Goal: Task Accomplishment & Management: Manage account settings

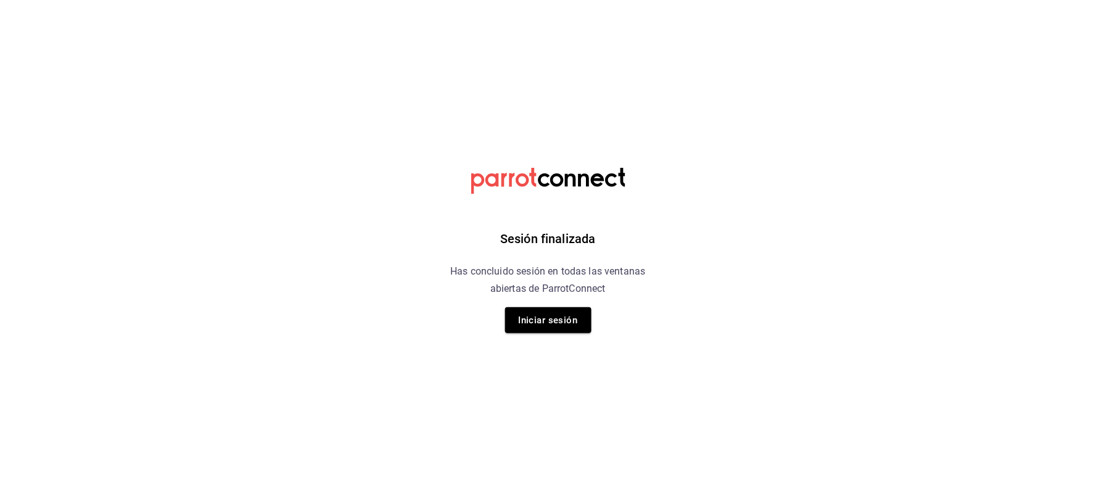
click at [566, 320] on button "Iniciar sesión" at bounding box center [548, 320] width 86 height 26
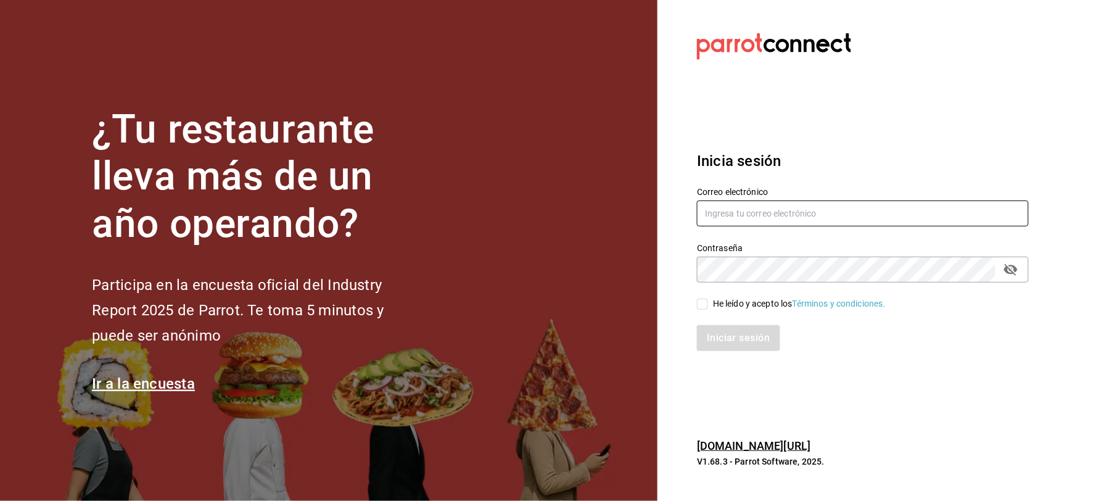
click at [774, 211] on input "text" at bounding box center [863, 214] width 332 height 26
type input "ANIMA.PV@HOTMAIL.COM"
click at [743, 305] on div "He leído y acepto los Términos y condiciones." at bounding box center [799, 303] width 173 height 13
click at [708, 305] on input "He leído y acepto los Términos y condiciones." at bounding box center [702, 304] width 11 height 11
checkbox input "true"
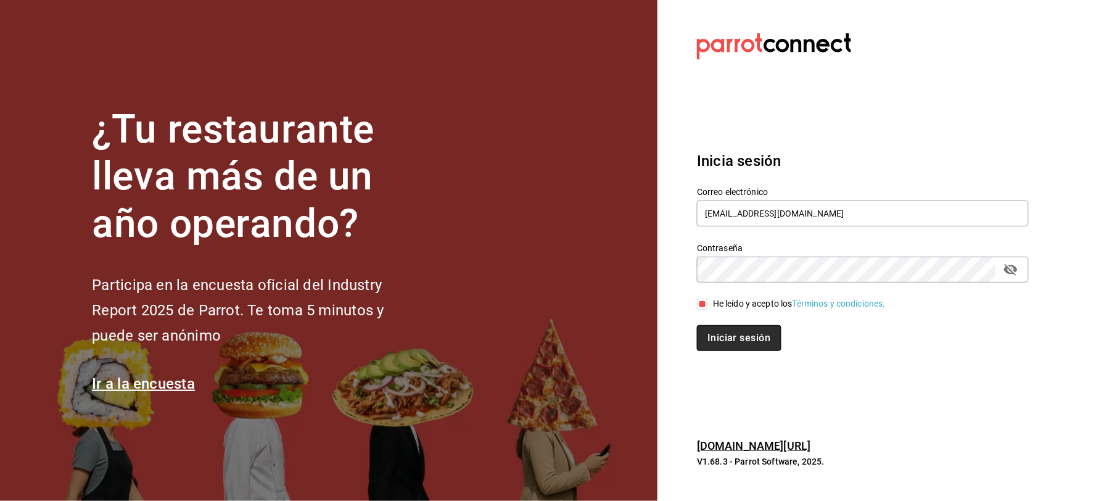
click at [748, 346] on button "Iniciar sesión" at bounding box center [739, 338] width 84 height 26
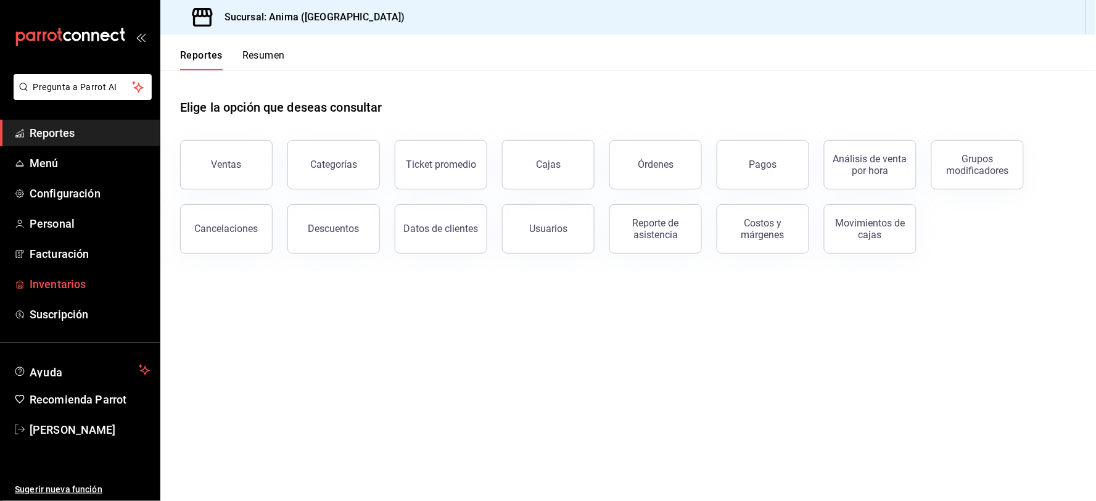
click at [91, 286] on span "Inventarios" at bounding box center [90, 284] width 120 height 17
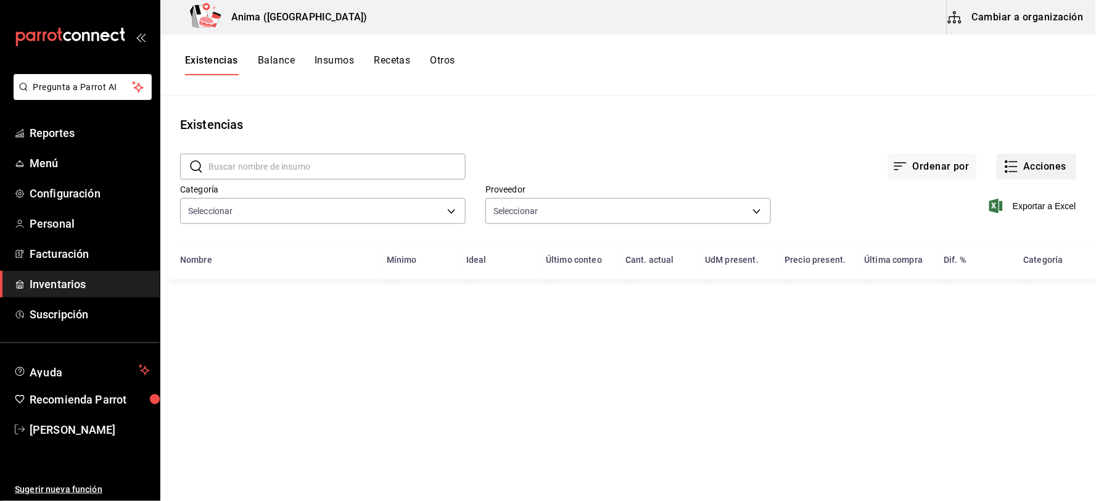
type input "ab029dbf-d427-4930-b558-544141c45d9e,3e36a201-3bef-4cb4-ba27-0938f4d1ed88,25ca0…"
type input "53aeac28-4727-4c66-80b4-cea87e5bbdd7,81590c1d-223c-40a7-8ed3-cfa789b5082c,1a7c0…"
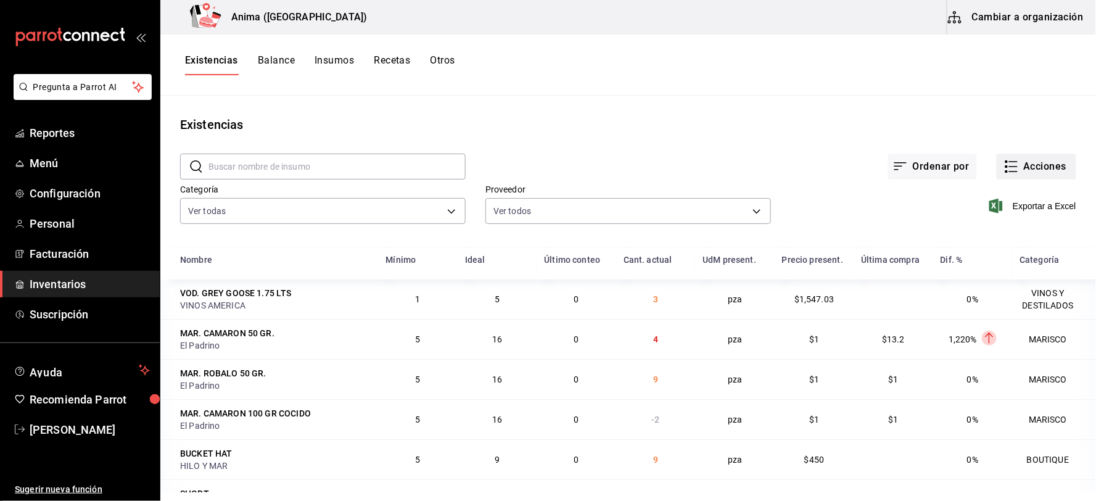
click at [1038, 171] on button "Acciones" at bounding box center [1037, 167] width 80 height 26
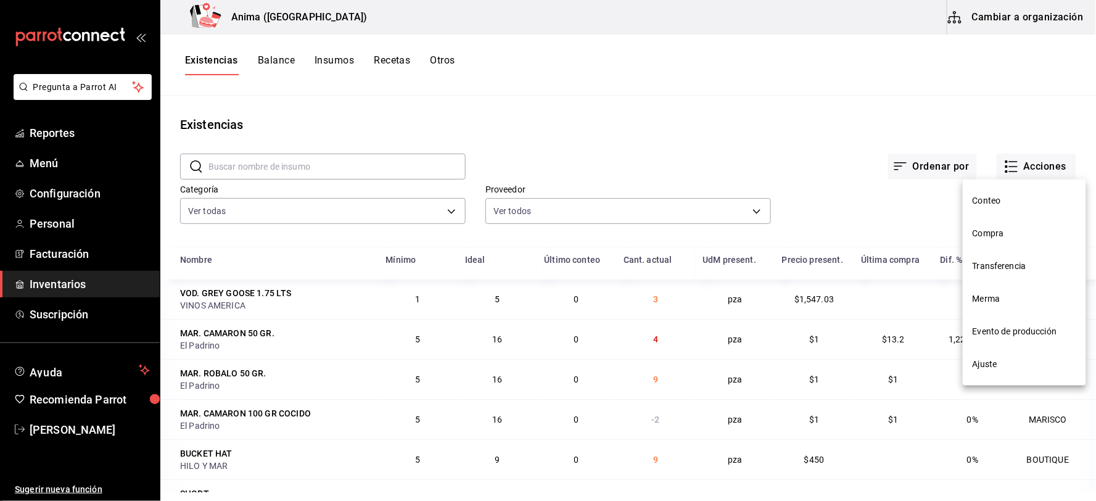
click at [1008, 237] on span "Compra" at bounding box center [1025, 233] width 104 height 13
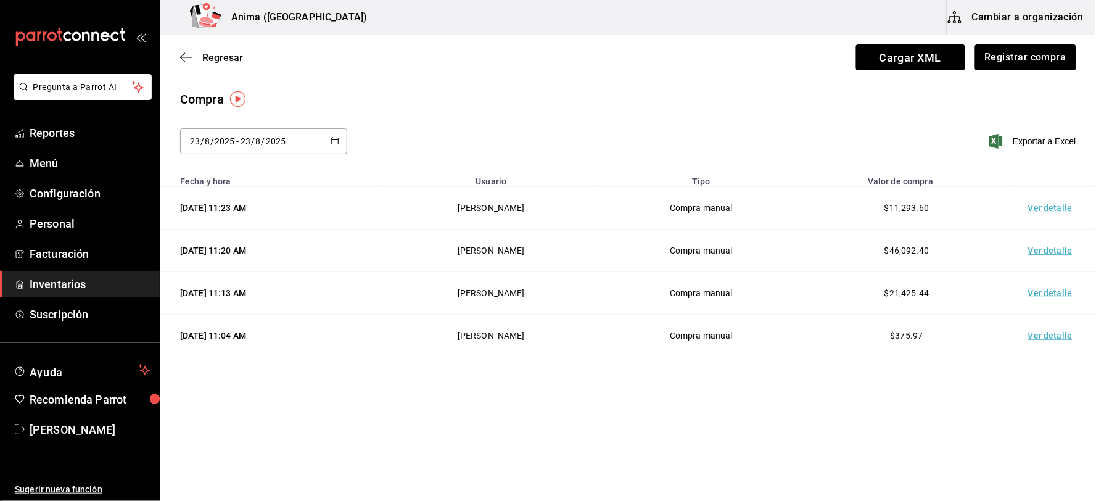
click at [1041, 293] on td "Ver detalle" at bounding box center [1053, 293] width 86 height 43
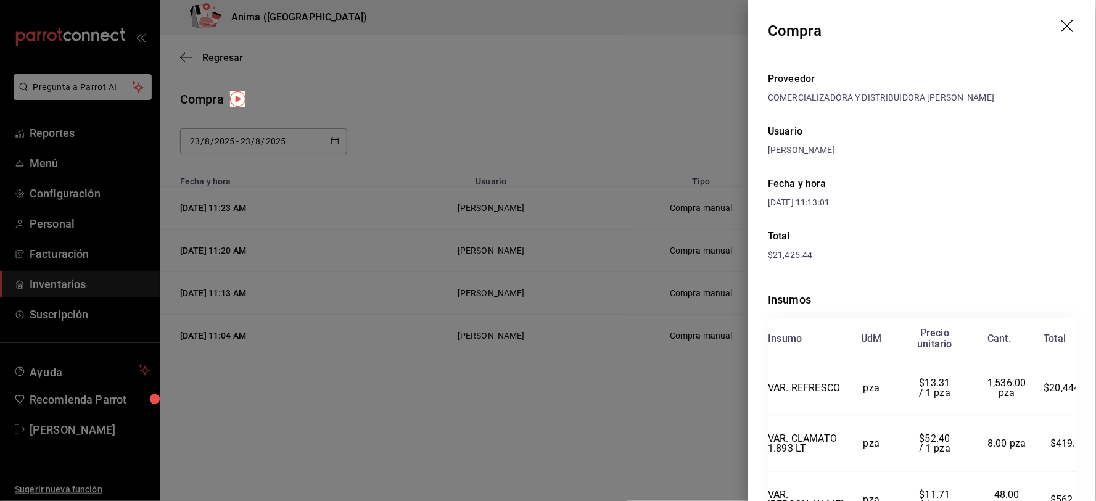
click at [640, 250] on div at bounding box center [548, 250] width 1096 height 501
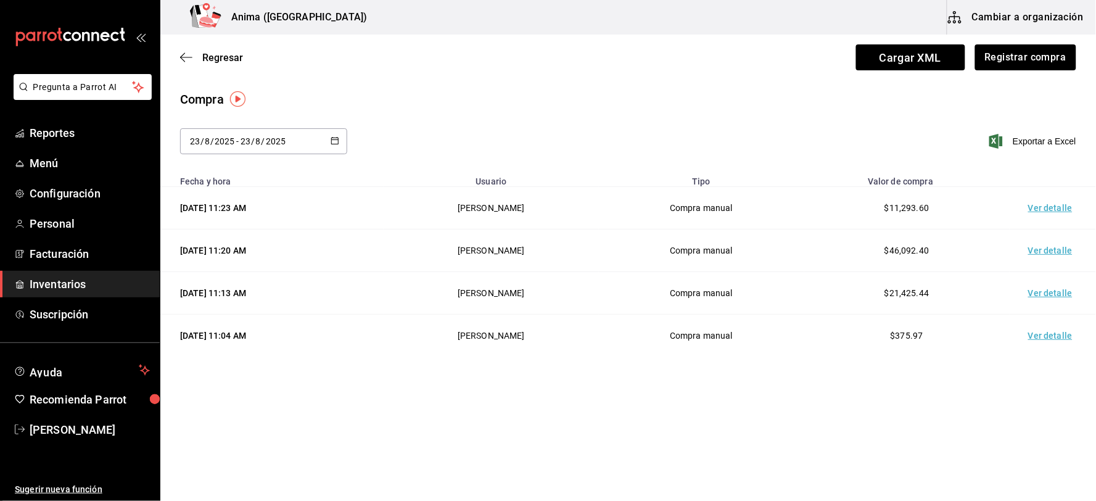
click at [1037, 201] on td "Ver detalle" at bounding box center [1053, 208] width 86 height 43
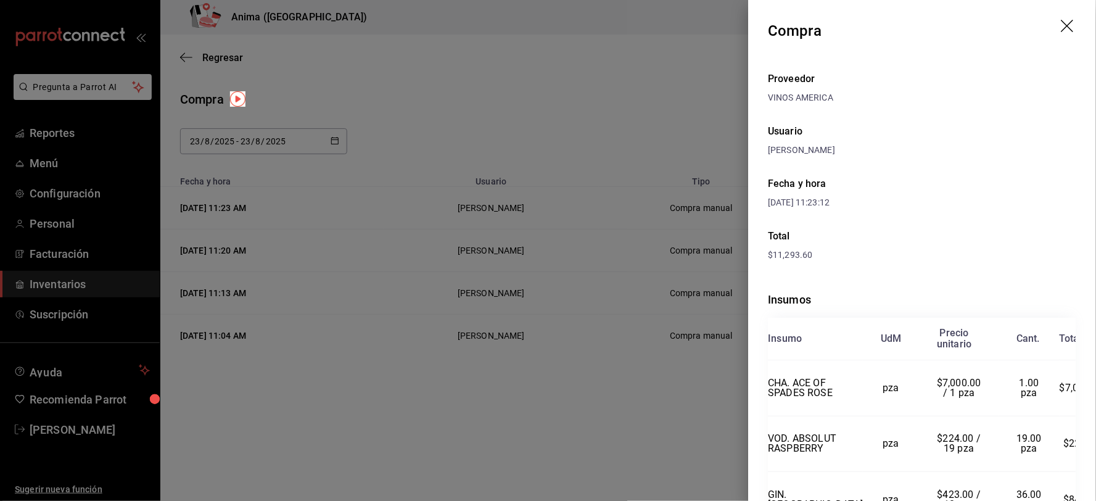
click at [1039, 205] on div "Fecha y hora [DATE] 11:23:12" at bounding box center [923, 193] width 308 height 52
click at [1043, 211] on div "Fecha y hora [DATE] 11:23:12" at bounding box center [923, 193] width 308 height 52
click at [975, 195] on div "Fecha y hora [DATE] 11:23:12" at bounding box center [923, 193] width 308 height 52
click at [710, 91] on div at bounding box center [548, 250] width 1096 height 501
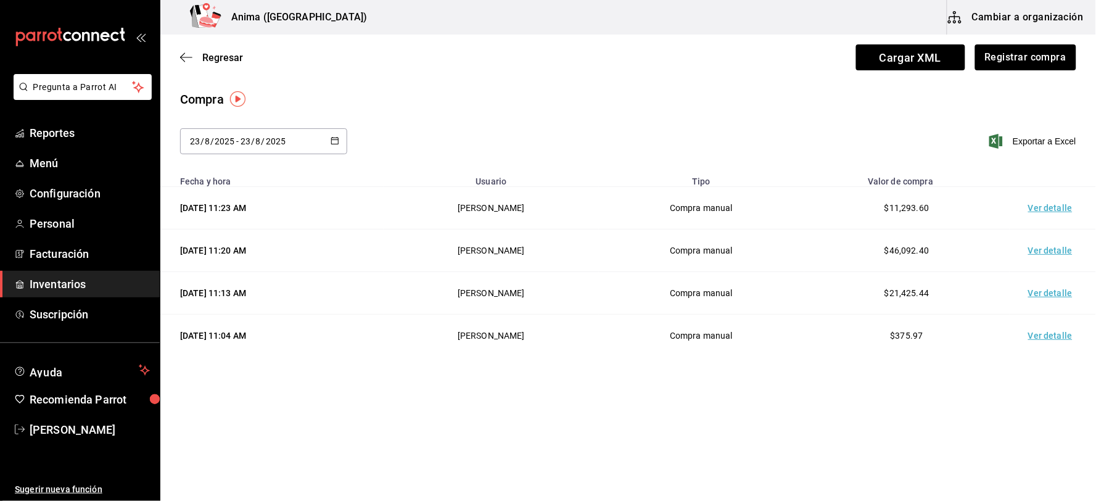
click at [1049, 207] on td "Ver detalle" at bounding box center [1053, 208] width 86 height 43
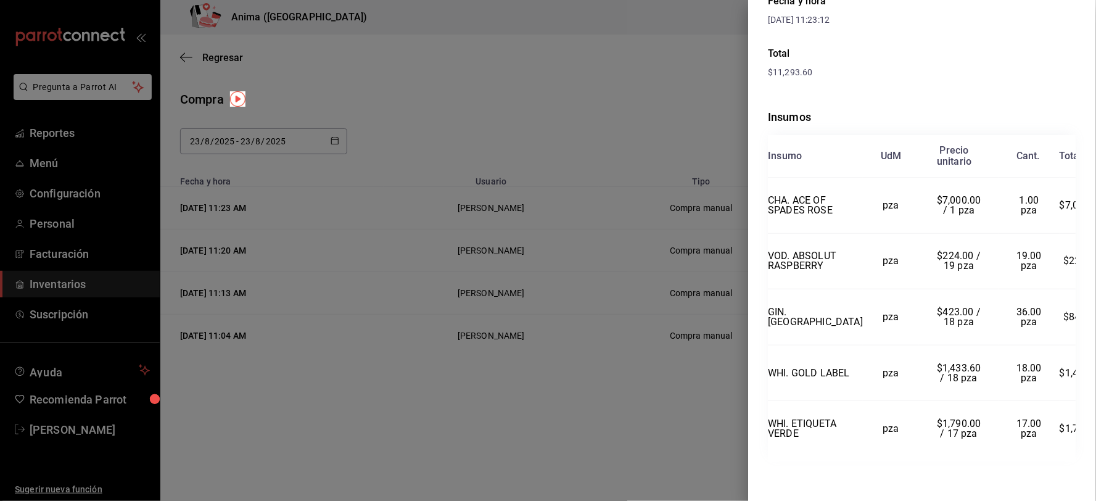
scroll to position [223, 0]
click at [362, 181] on div at bounding box center [548, 250] width 1096 height 501
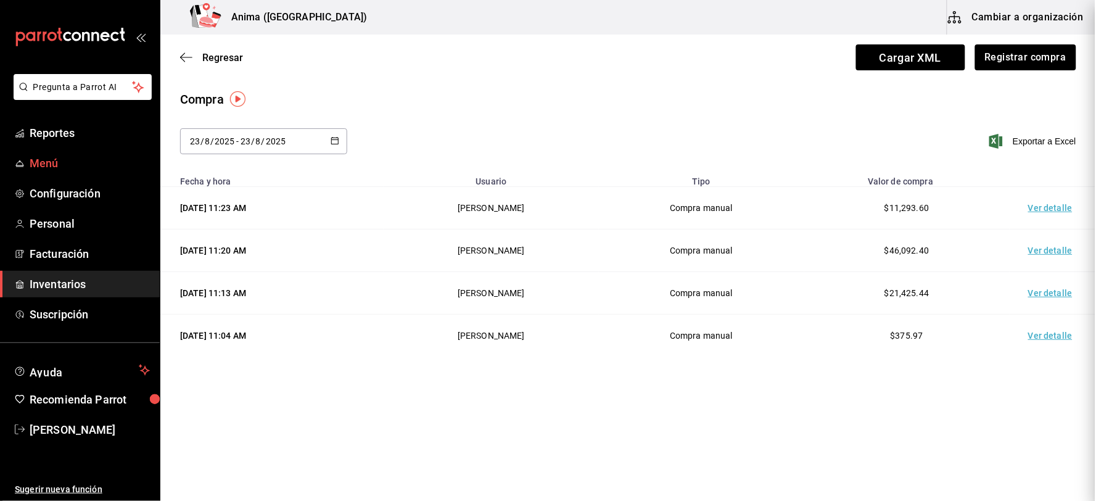
scroll to position [0, 0]
click at [207, 146] on input "8" at bounding box center [207, 141] width 6 height 10
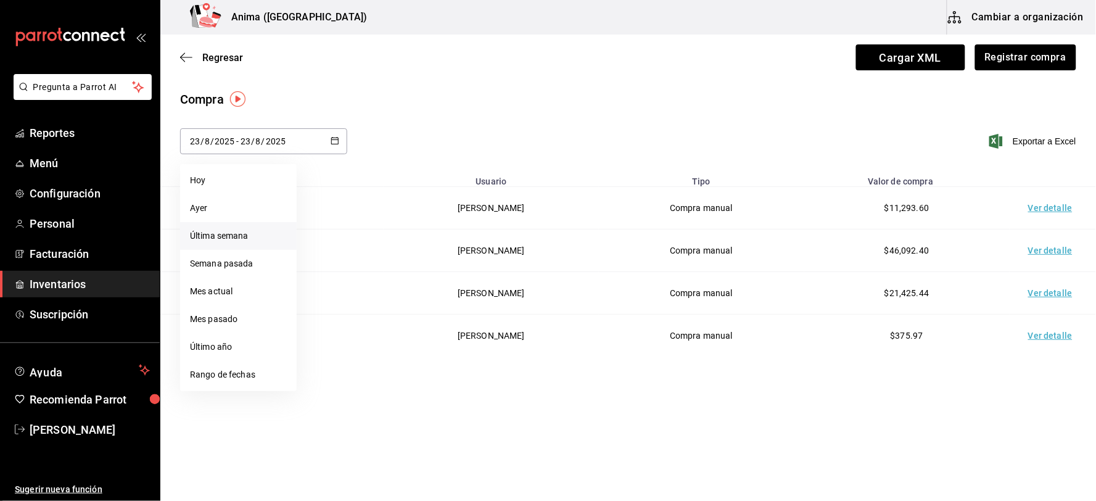
click at [226, 233] on li "Última semana" at bounding box center [238, 236] width 117 height 28
type input "[DATE]"
type input "17"
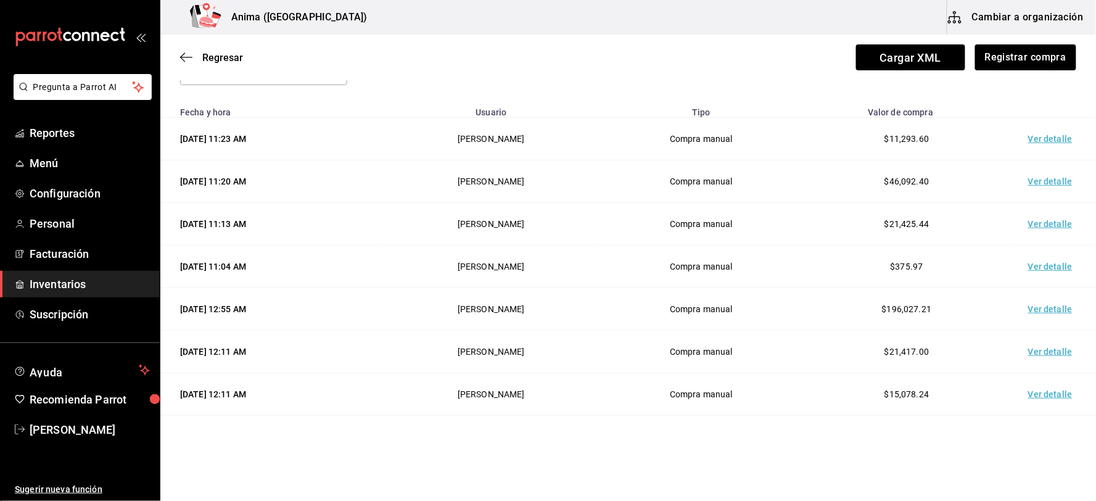
scroll to position [68, 0]
click at [1028, 174] on td "Ver detalle" at bounding box center [1053, 182] width 86 height 43
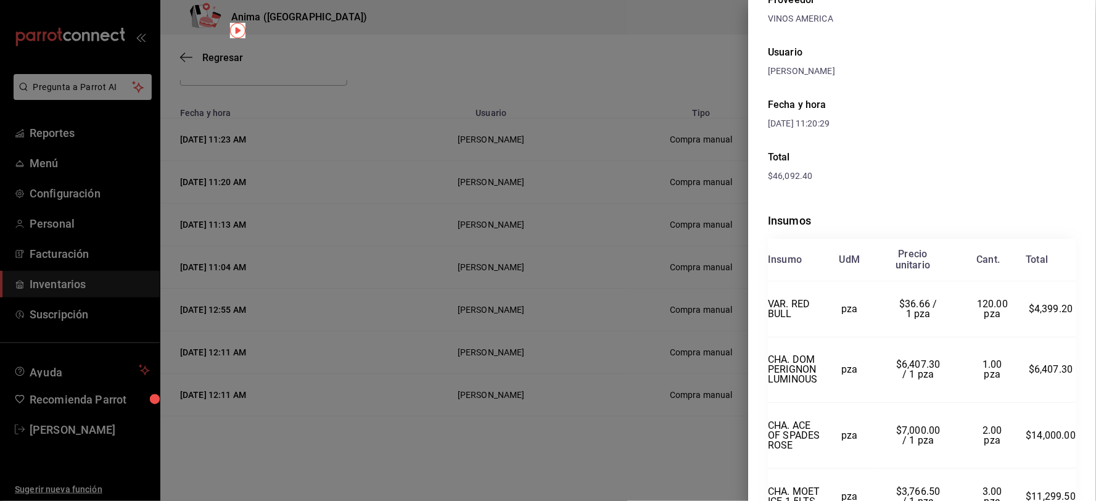
scroll to position [242, 0]
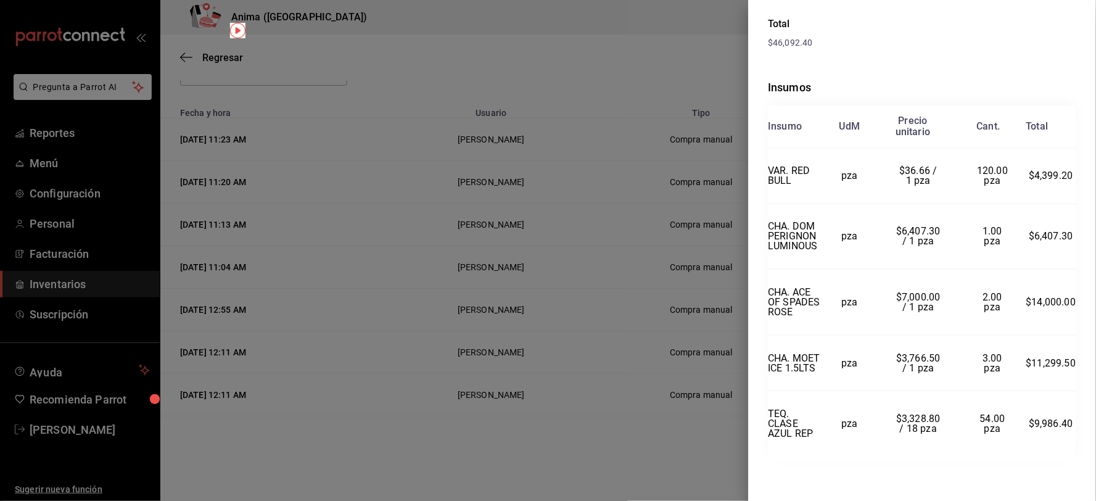
click at [588, 255] on div at bounding box center [548, 250] width 1096 height 501
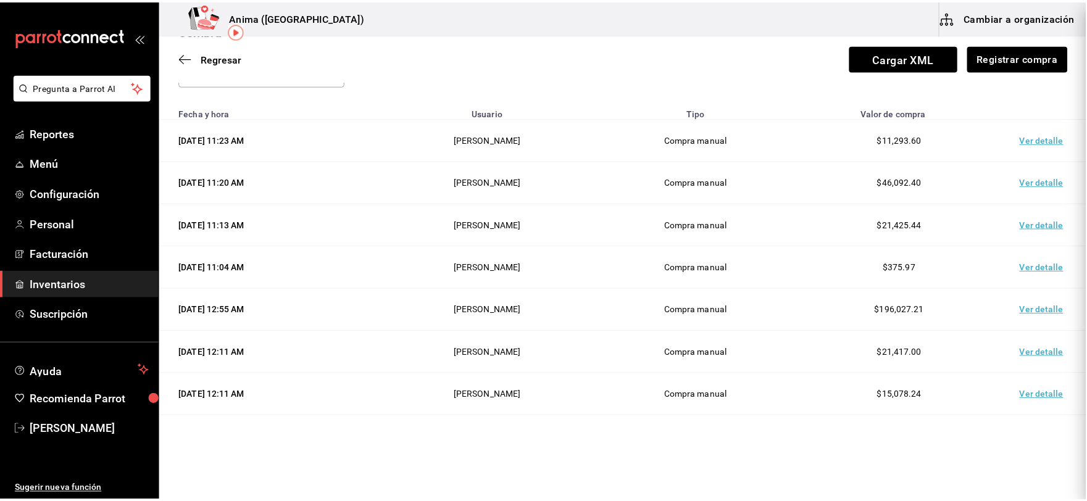
scroll to position [0, 0]
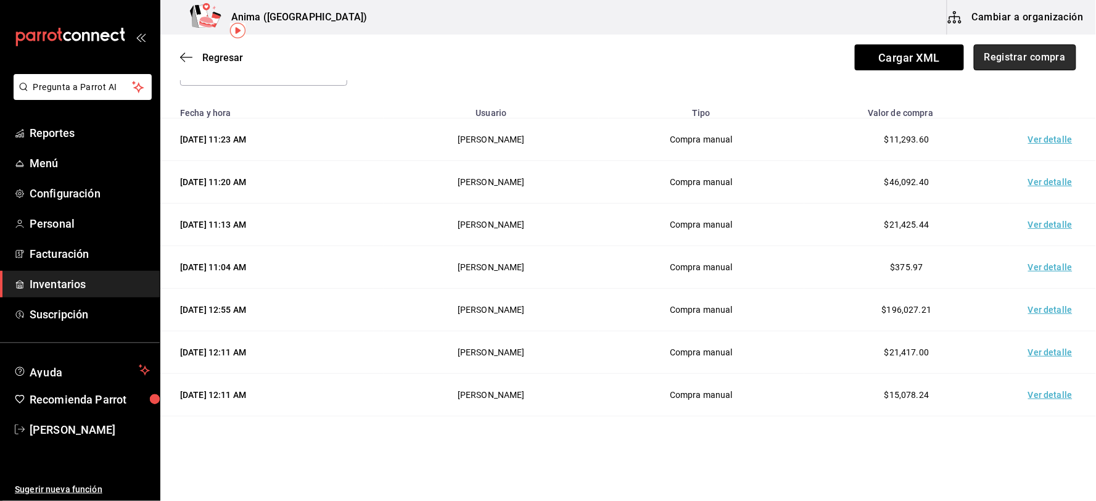
click at [1007, 50] on button "Registrar compra" at bounding box center [1025, 57] width 102 height 26
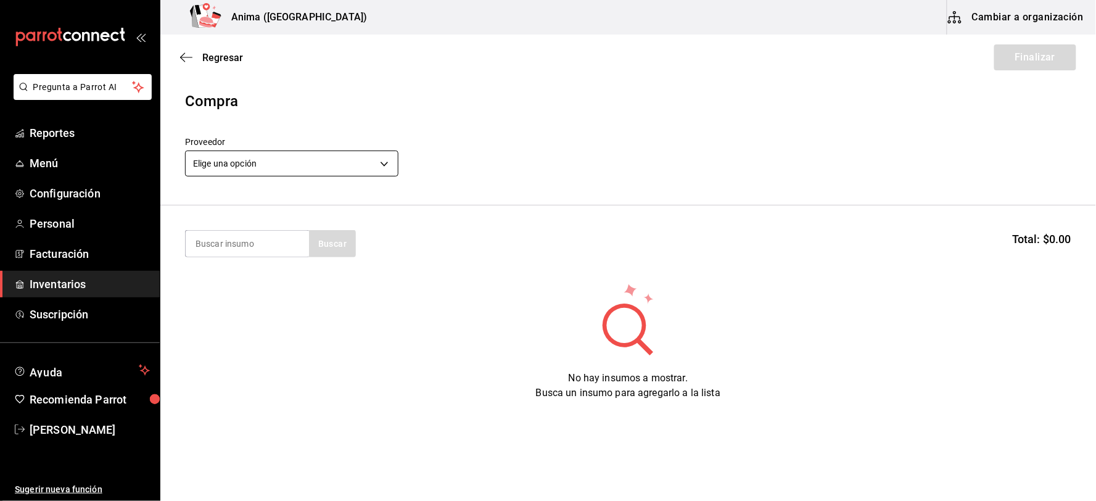
click at [268, 165] on body "Pregunta a Parrot AI Reportes Menú Configuración Personal Facturación Inventari…" at bounding box center [548, 215] width 1096 height 431
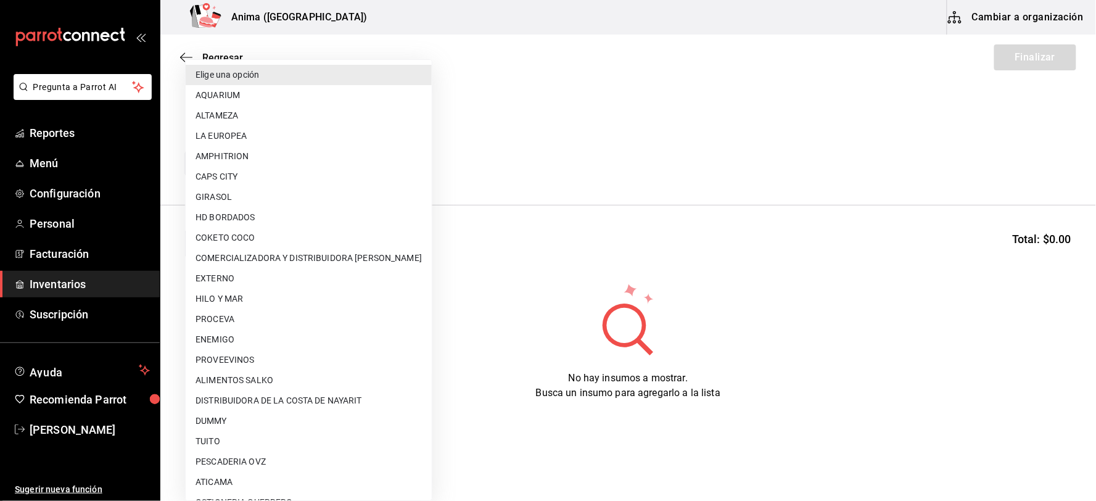
click at [691, 189] on div at bounding box center [548, 250] width 1096 height 501
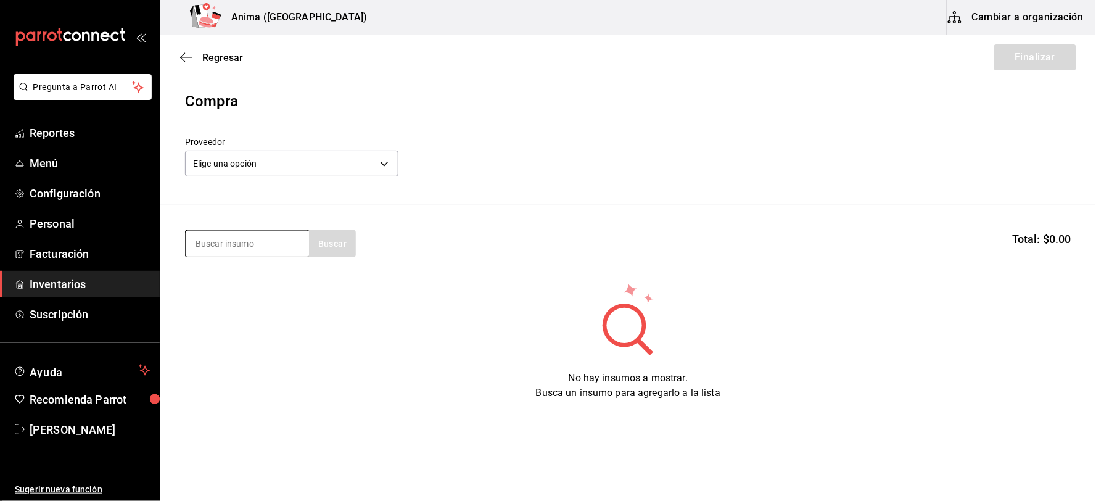
click at [220, 253] on input at bounding box center [247, 244] width 123 height 26
click at [244, 170] on body "Pregunta a Parrot AI Reportes Menú Configuración Personal Facturación Inventari…" at bounding box center [548, 215] width 1096 height 431
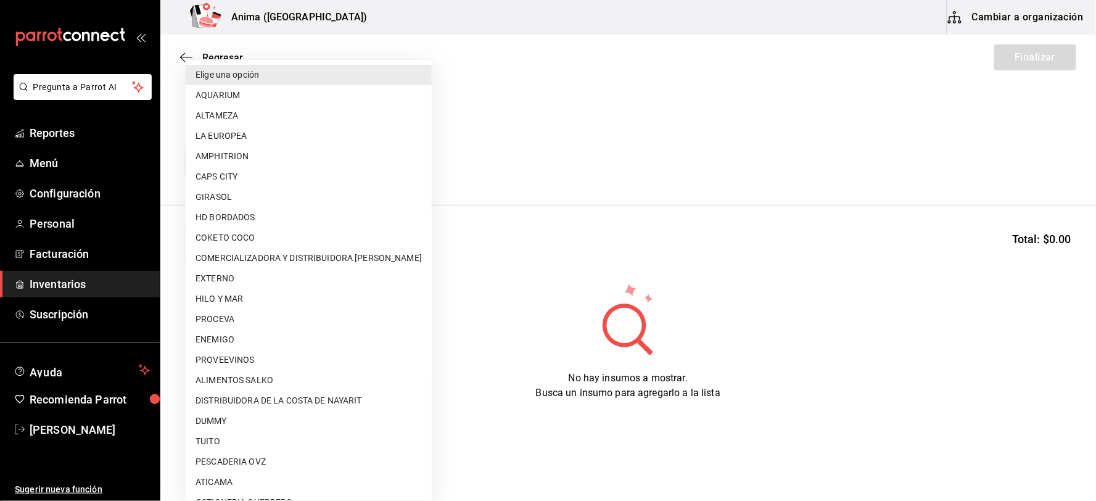
click at [644, 119] on div at bounding box center [548, 250] width 1096 height 501
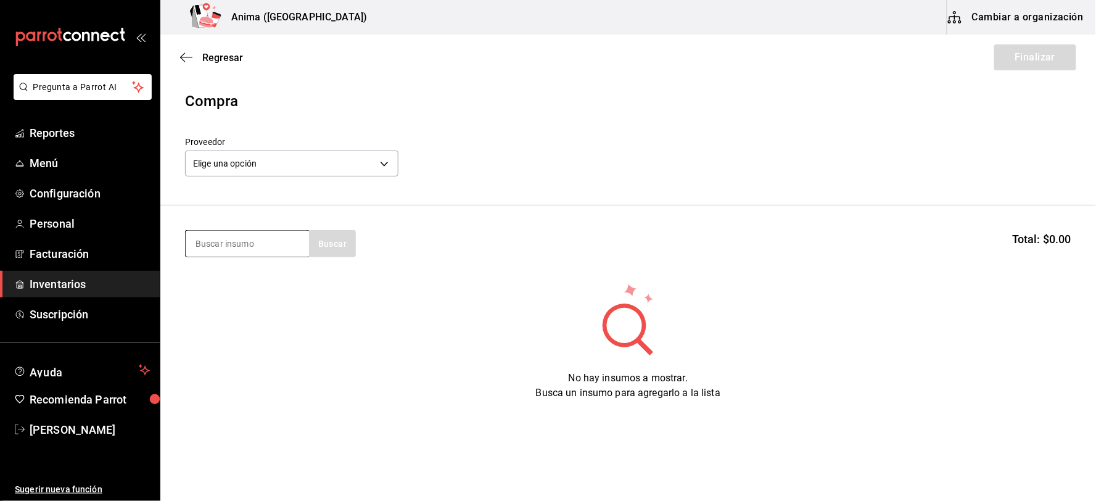
click at [239, 244] on input at bounding box center [247, 244] width 123 height 26
type input "1800"
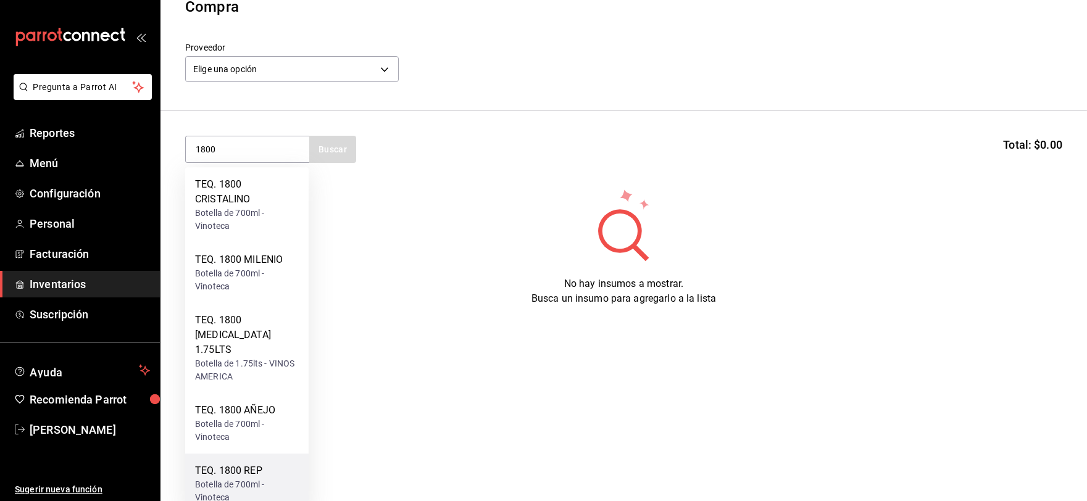
scroll to position [89, 0]
click at [260, 461] on div "TEQ. 1800 REP" at bounding box center [247, 468] width 104 height 15
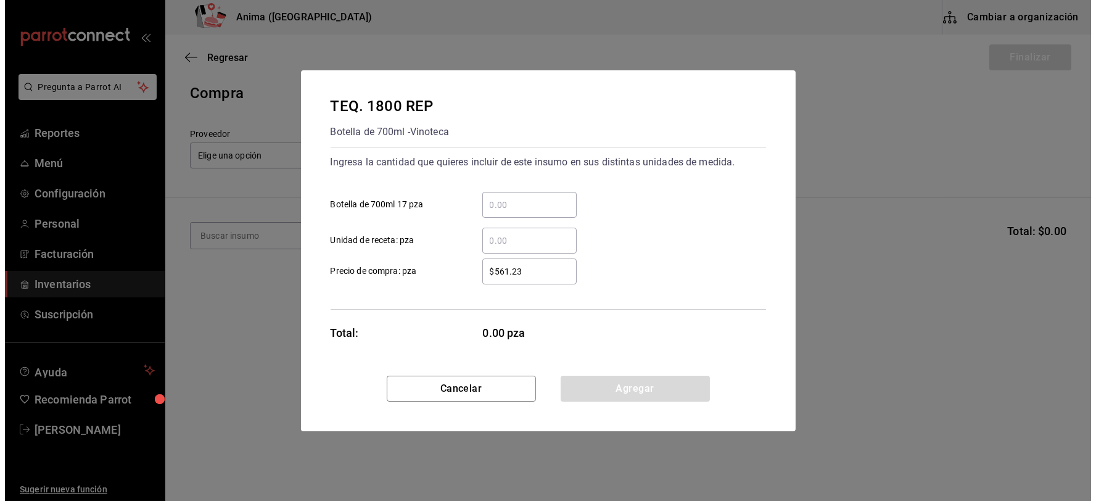
scroll to position [0, 0]
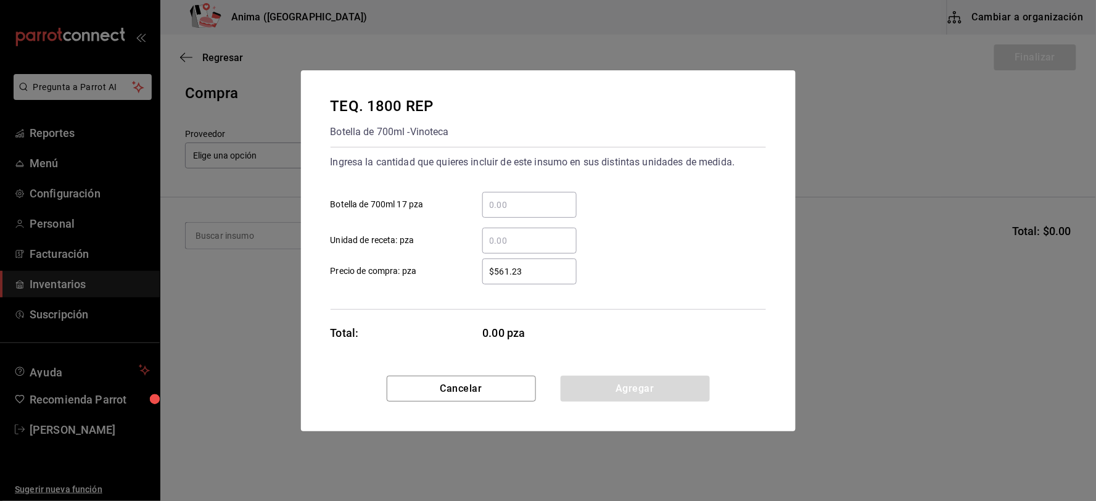
click at [505, 209] on input "​ Botella de 700ml 17 pza" at bounding box center [529, 204] width 94 height 15
type input "2"
type input "$513.79"
click button "Agregar" at bounding box center [635, 389] width 149 height 26
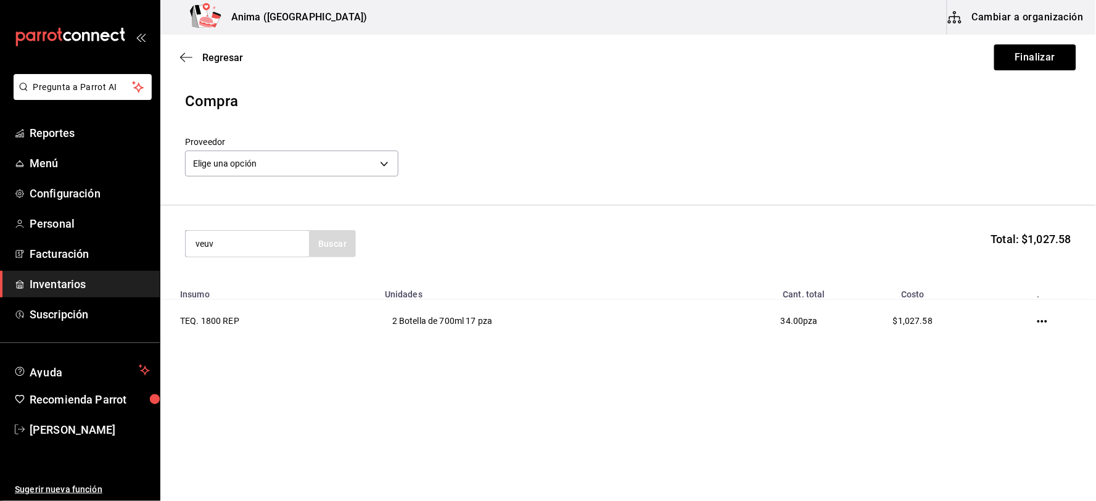
type input "veuv"
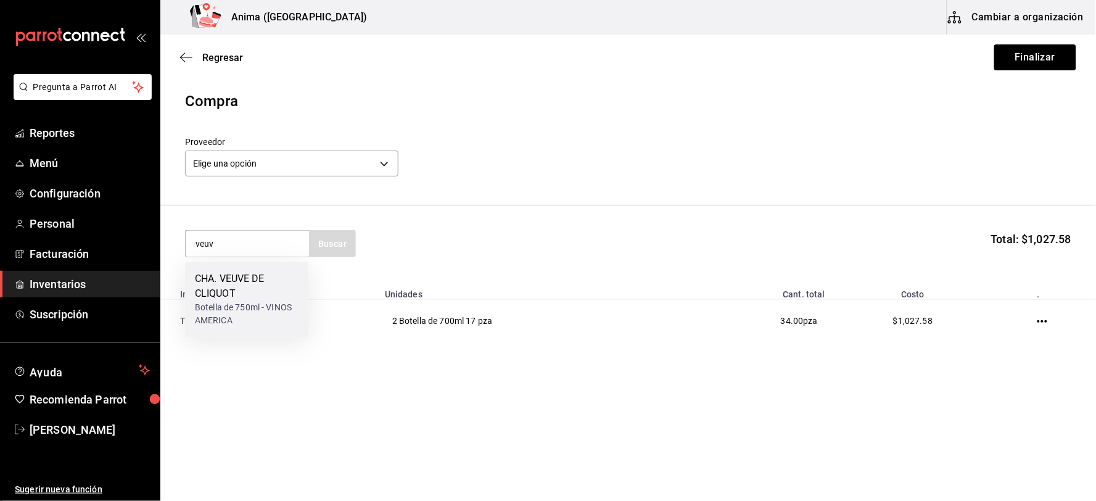
click at [269, 284] on div "CHA. VEUVE DE CLIQUOT" at bounding box center [247, 287] width 104 height 30
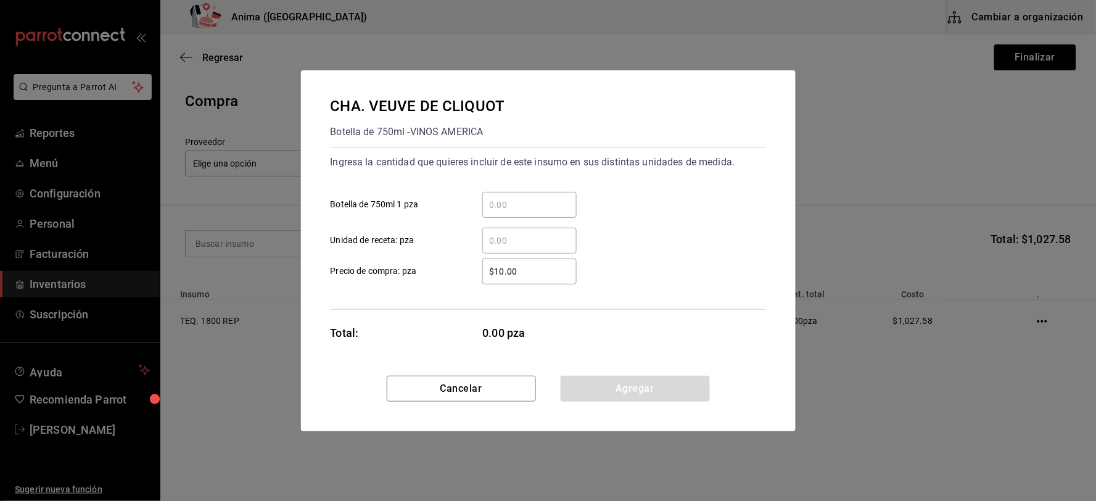
click at [527, 245] on input "​ Unidad de receta: pza" at bounding box center [529, 240] width 94 height 15
click at [522, 207] on input "​ Botella de 750ml 1 pza" at bounding box center [529, 204] width 94 height 15
type input "5"
type input "$1,491.5"
click button "Agregar" at bounding box center [635, 389] width 149 height 26
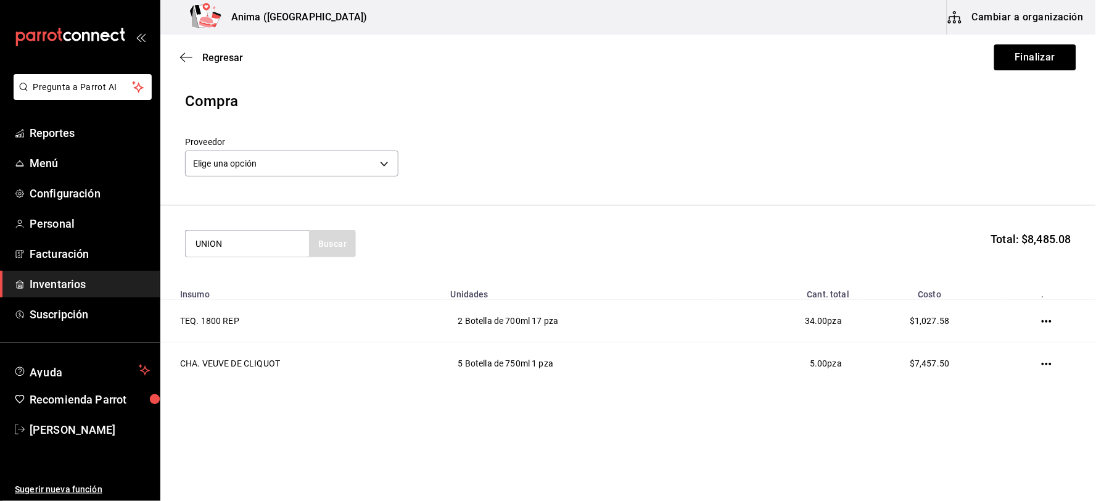
type input "UNION"
click at [260, 287] on div "Botella de 700ml - Vinoteca" at bounding box center [247, 300] width 104 height 26
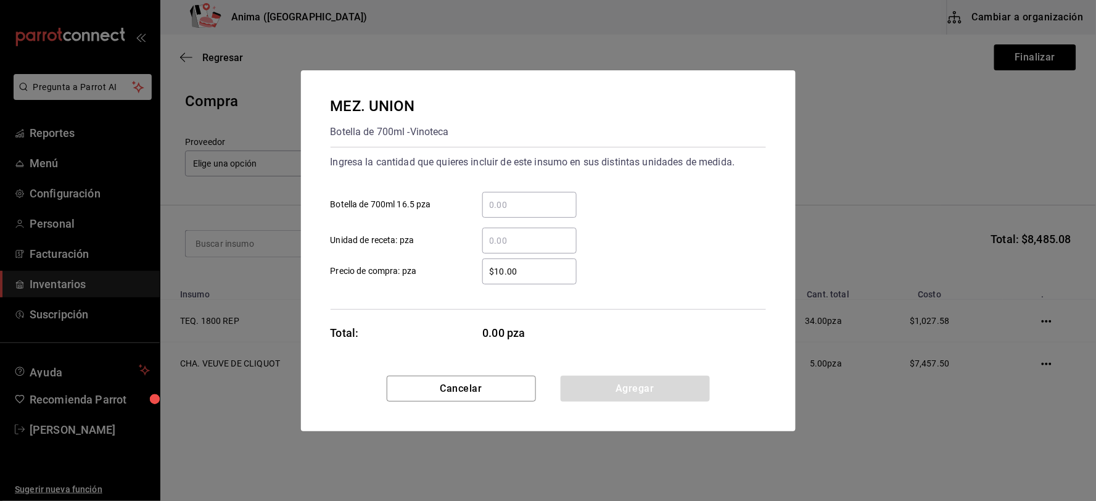
click at [518, 208] on input "​ Botella de 700ml 16.5 pza" at bounding box center [529, 204] width 94 height 15
type input "12"
type input "$449"
click button "Agregar" at bounding box center [635, 389] width 149 height 26
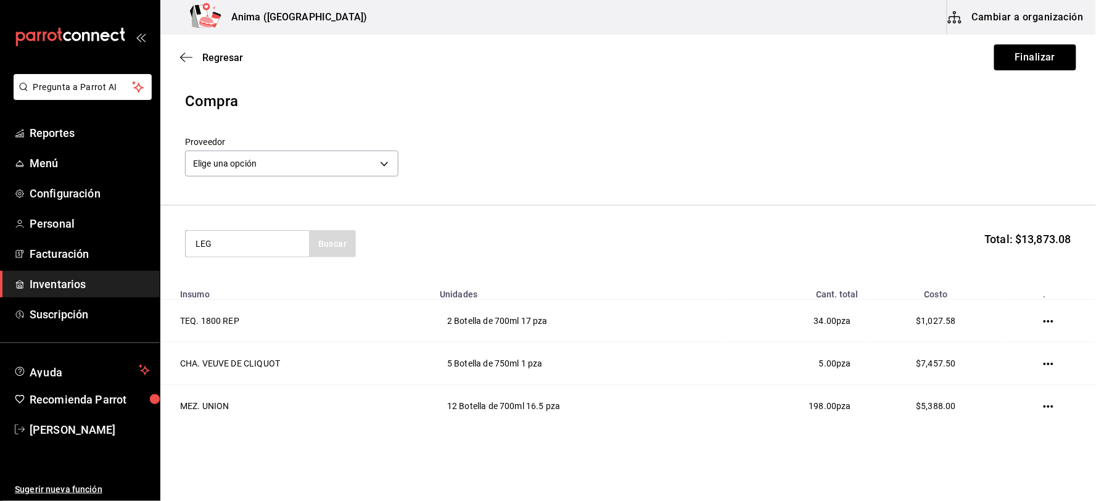
type input "LEG"
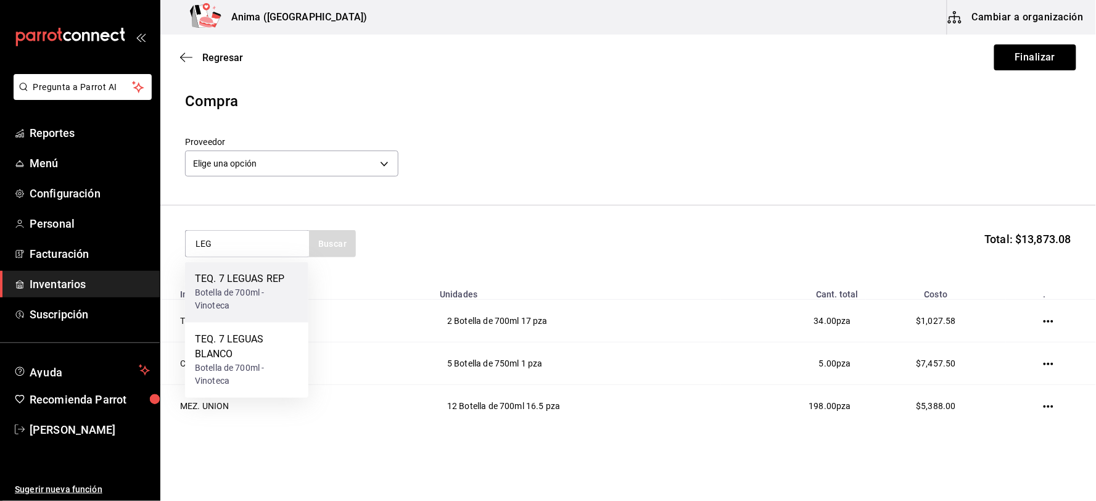
click at [246, 290] on div "Botella de 700ml - Vinoteca" at bounding box center [247, 300] width 104 height 26
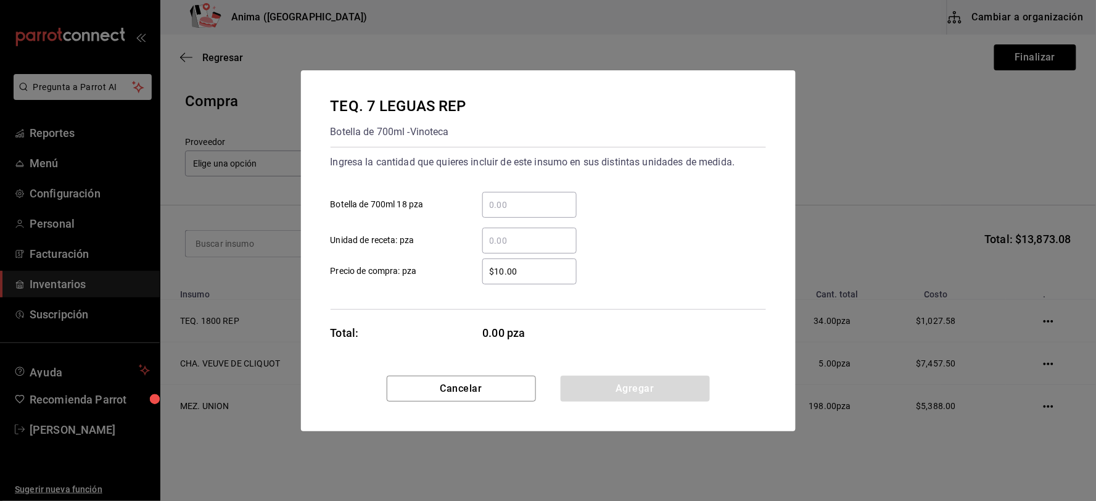
click at [511, 206] on input "​ Botella de 700ml 18 pza" at bounding box center [529, 204] width 94 height 15
type input "12"
type input "$631.09"
click button "Agregar" at bounding box center [635, 389] width 149 height 26
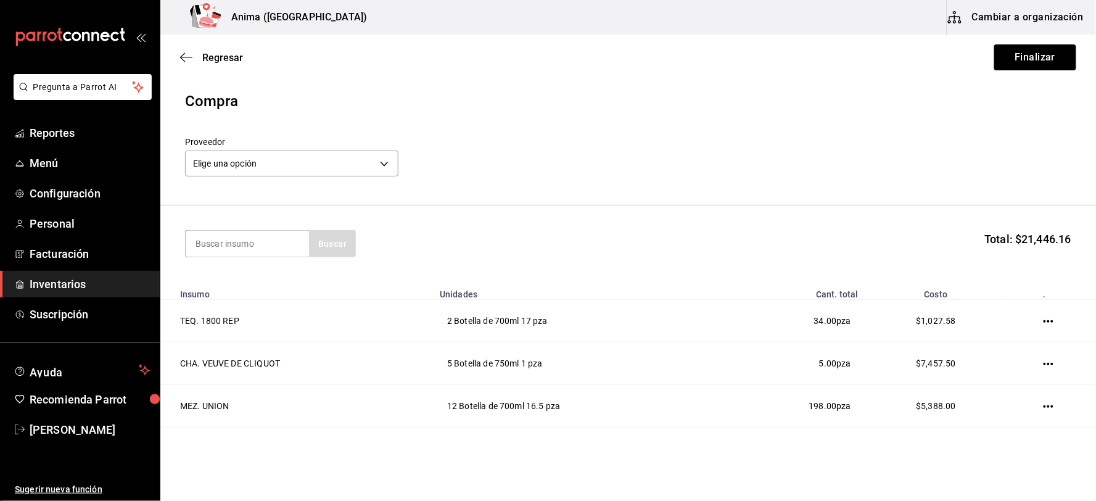
type input "O"
type input "DOBEL"
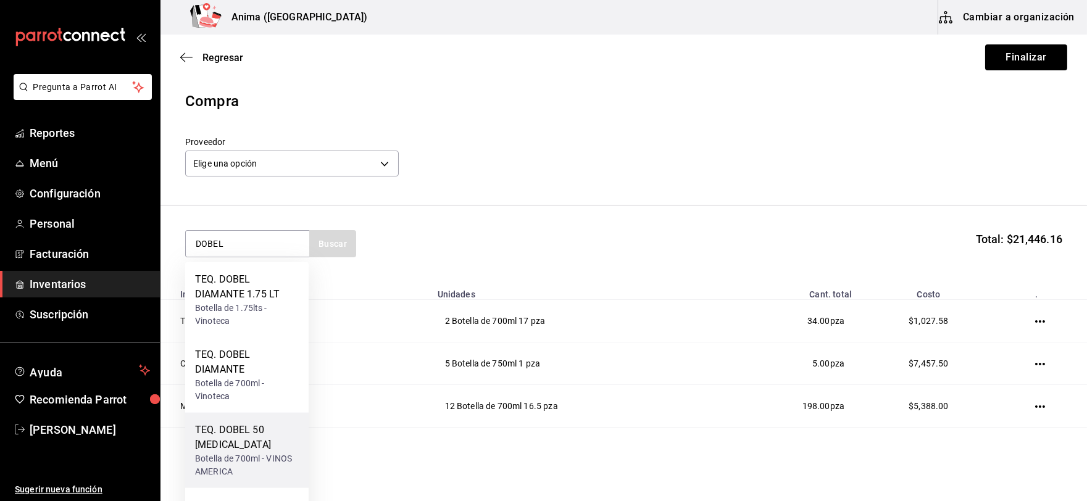
scroll to position [54, 0]
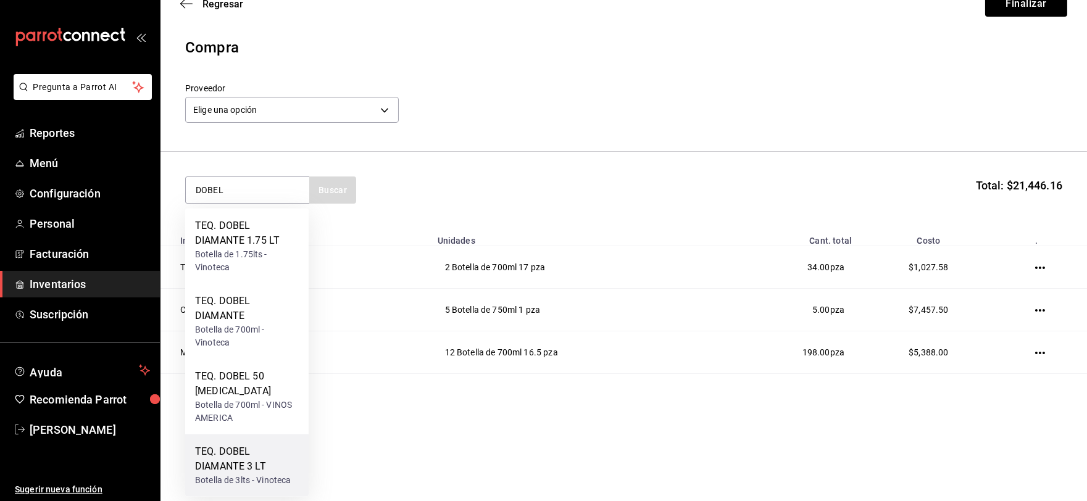
click at [255, 466] on div "TEQ. DOBEL DIAMANTE 3 LT" at bounding box center [247, 459] width 104 height 30
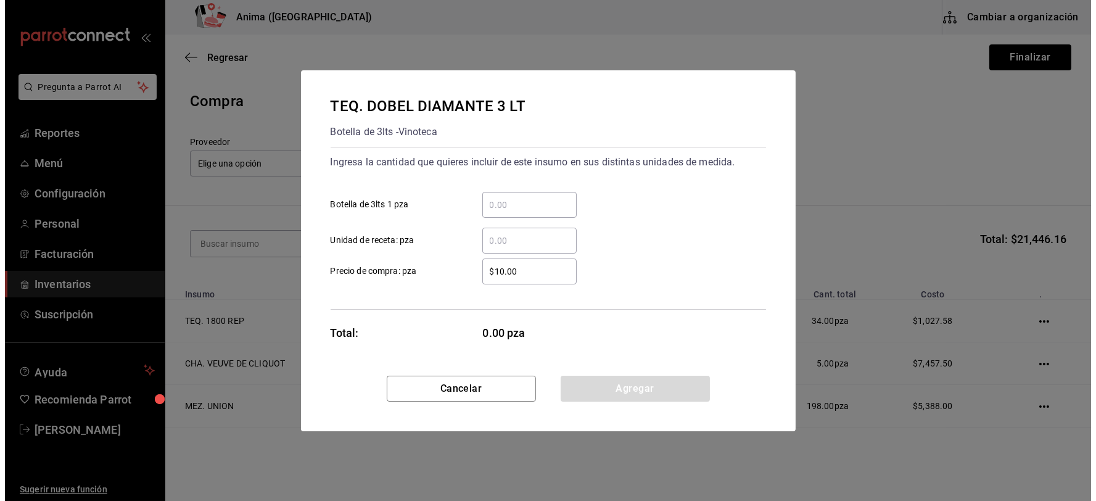
scroll to position [0, 0]
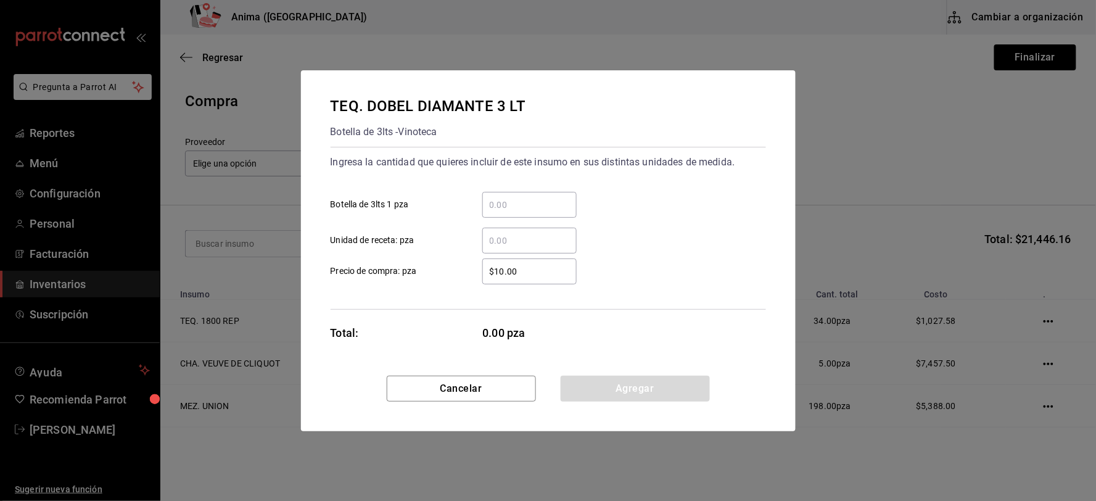
click at [512, 205] on input "​ Botella de 3lts 1 pza" at bounding box center [529, 204] width 94 height 15
type input "5"
type input "$2,810.53"
click button "Agregar" at bounding box center [635, 389] width 149 height 26
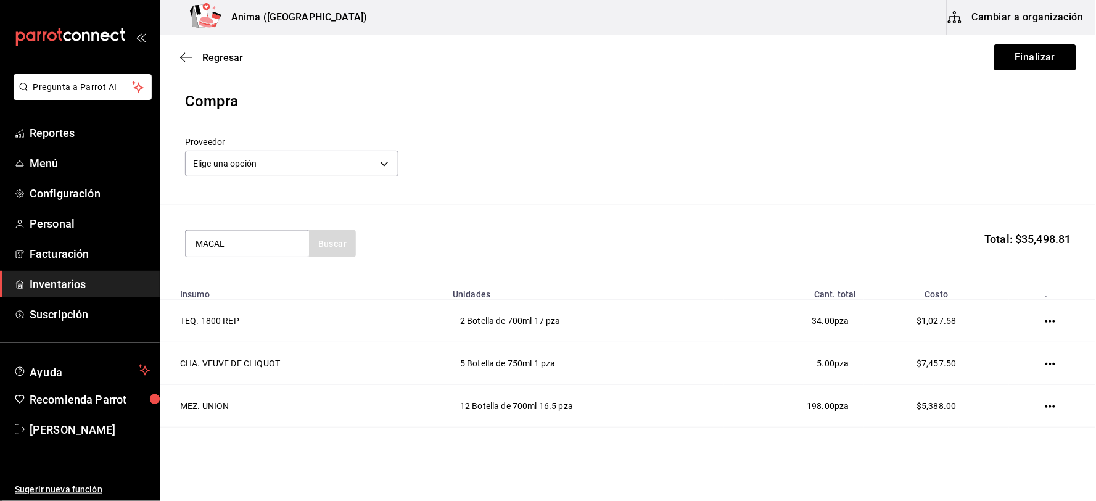
type input "MACAL"
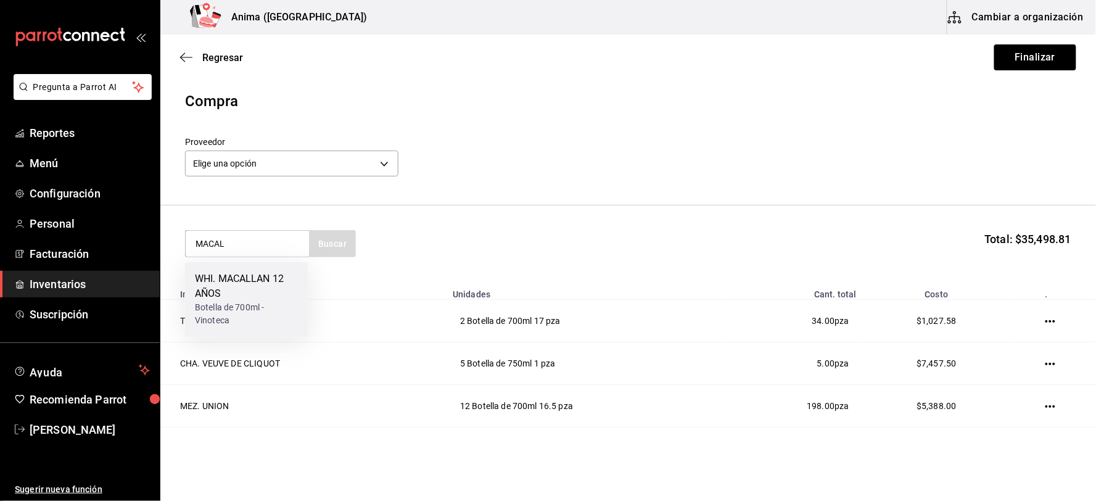
click at [233, 302] on div "Botella de 700ml - Vinoteca" at bounding box center [247, 315] width 104 height 26
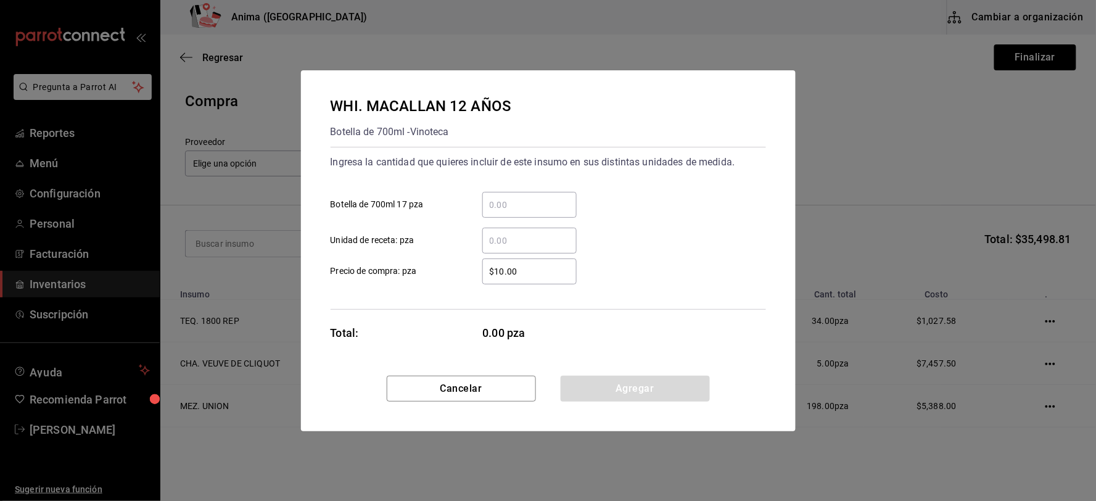
click at [540, 205] on input "​ Botella de 700ml 17 pza" at bounding box center [529, 204] width 94 height 15
type input "2"
type input "$1,586.13"
click button "Agregar" at bounding box center [635, 389] width 149 height 26
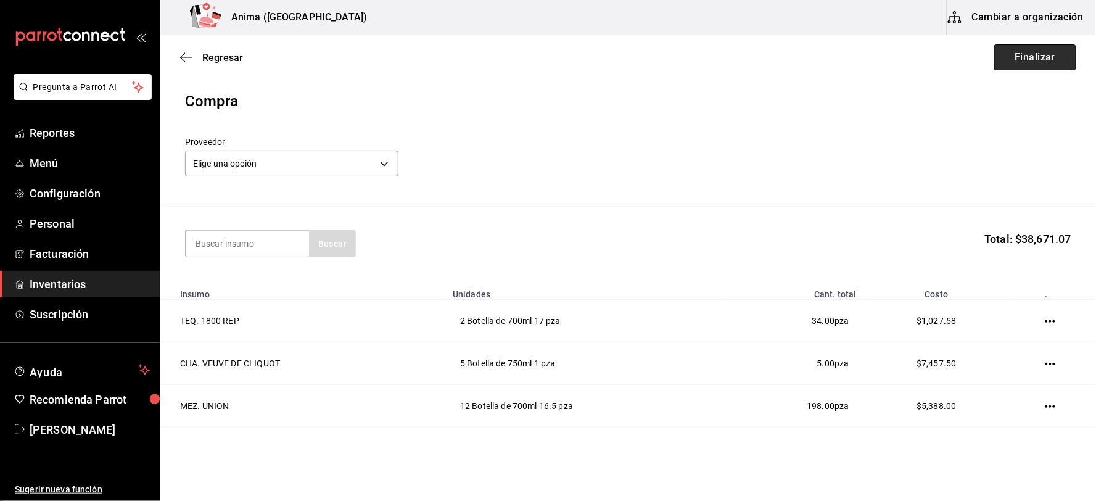
click at [1021, 62] on button "Finalizar" at bounding box center [1036, 57] width 82 height 26
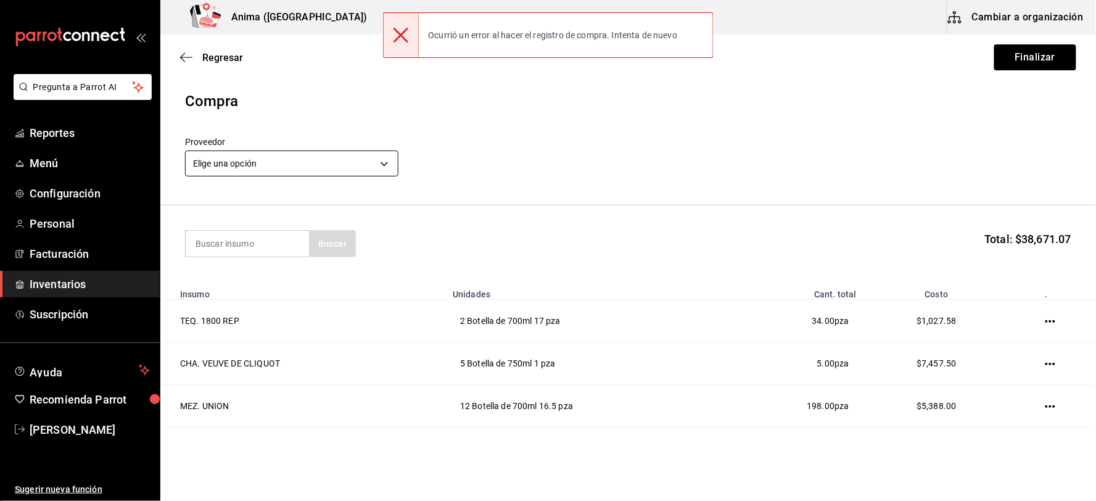
click at [321, 162] on body "Pregunta a Parrot AI Reportes Menú Configuración Personal Facturación Inventari…" at bounding box center [548, 215] width 1096 height 431
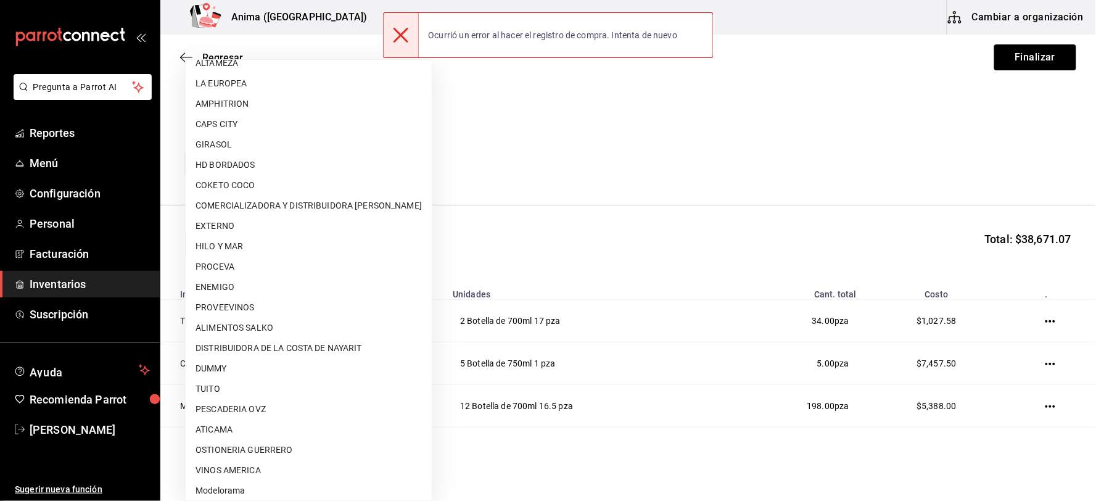
scroll to position [159, 0]
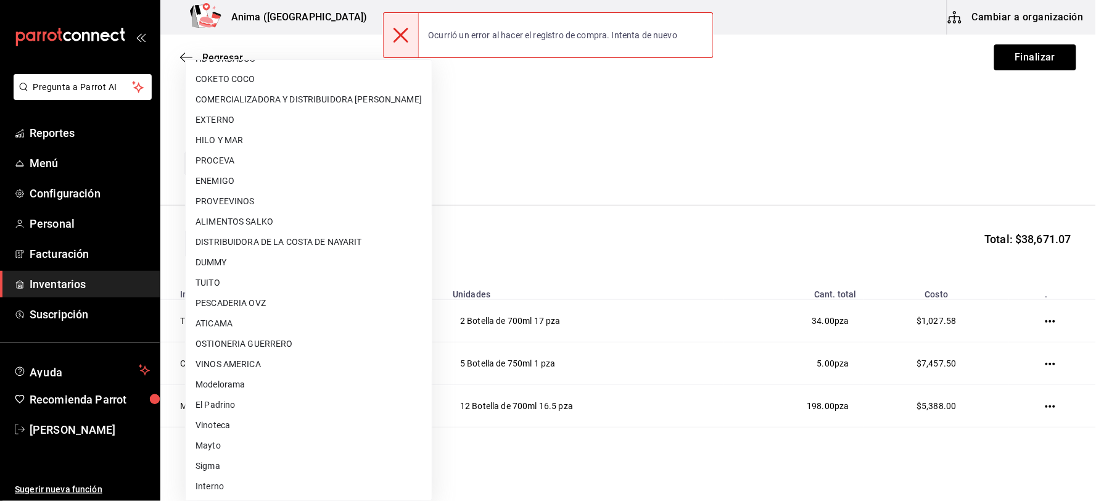
click at [310, 389] on li "Modelorama" at bounding box center [309, 385] width 246 height 20
type input "d5084155-126a-448e-932f-82e4152a0ee4"
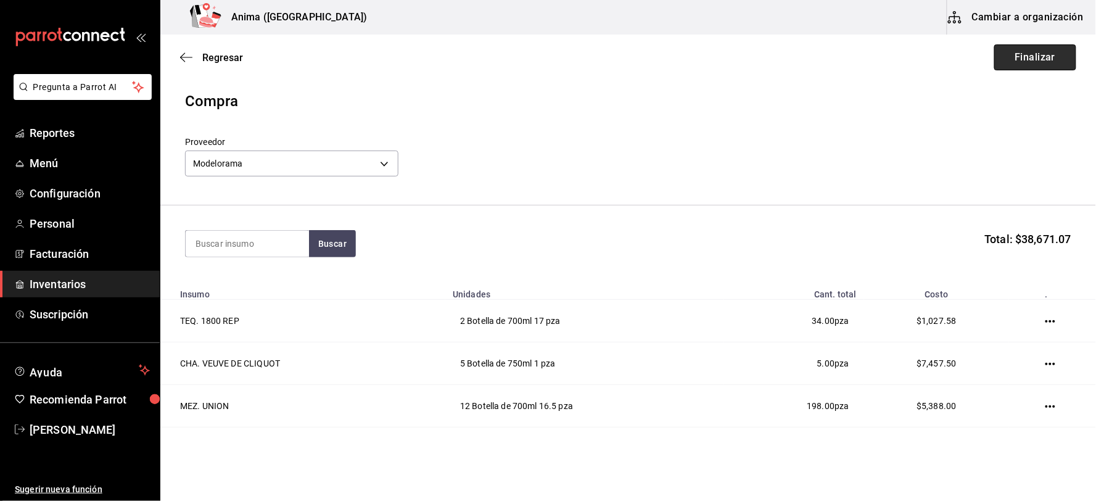
click at [1023, 65] on button "Finalizar" at bounding box center [1036, 57] width 82 height 26
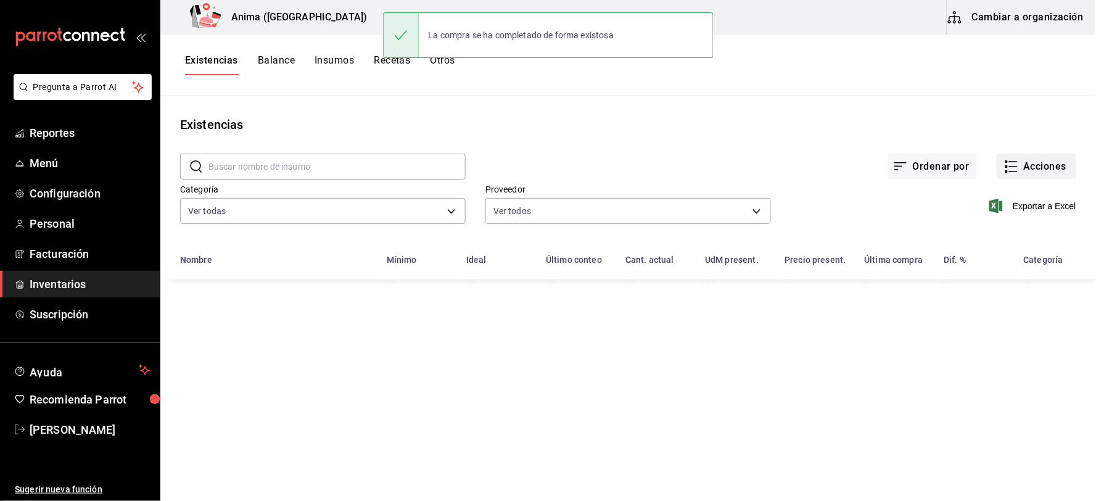
click at [1034, 167] on button "Acciones" at bounding box center [1037, 167] width 80 height 26
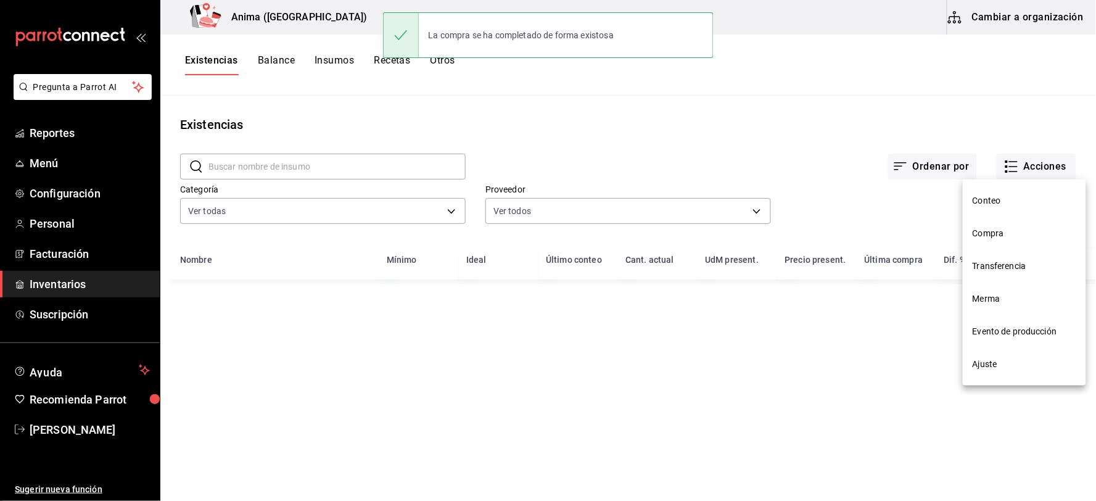
click at [1008, 226] on li "Compra" at bounding box center [1024, 233] width 123 height 33
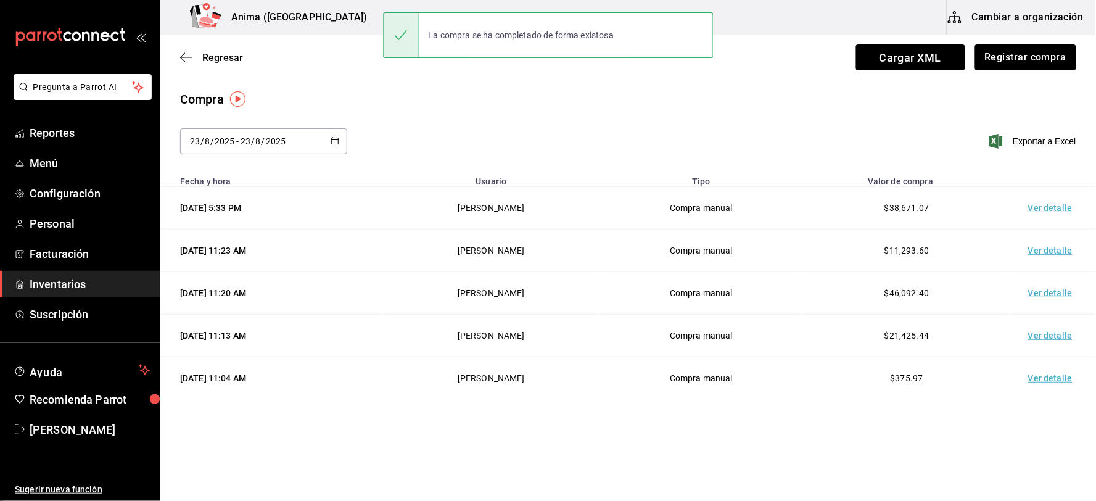
click at [1051, 212] on td "Ver detalle" at bounding box center [1053, 208] width 86 height 43
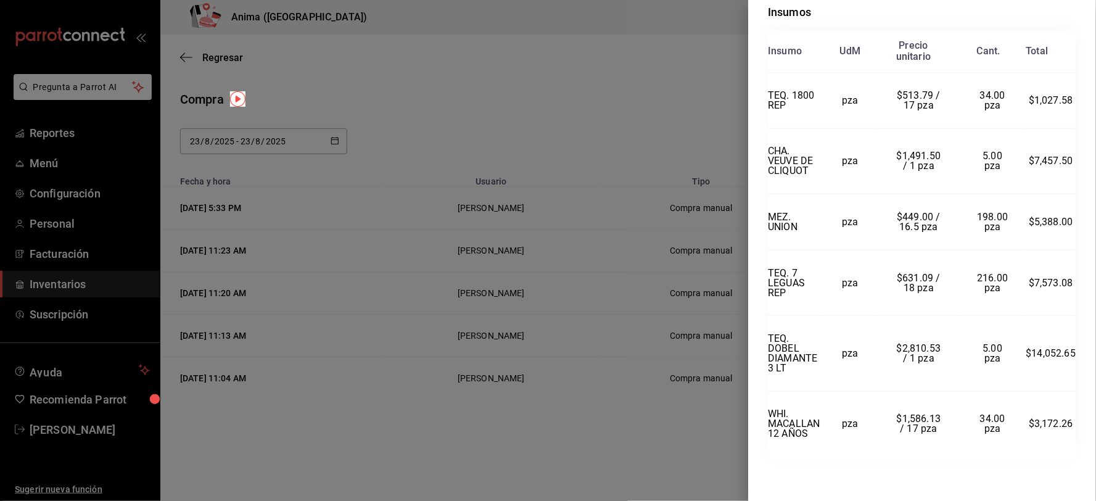
scroll to position [288, 0]
click at [586, 305] on div at bounding box center [548, 250] width 1096 height 501
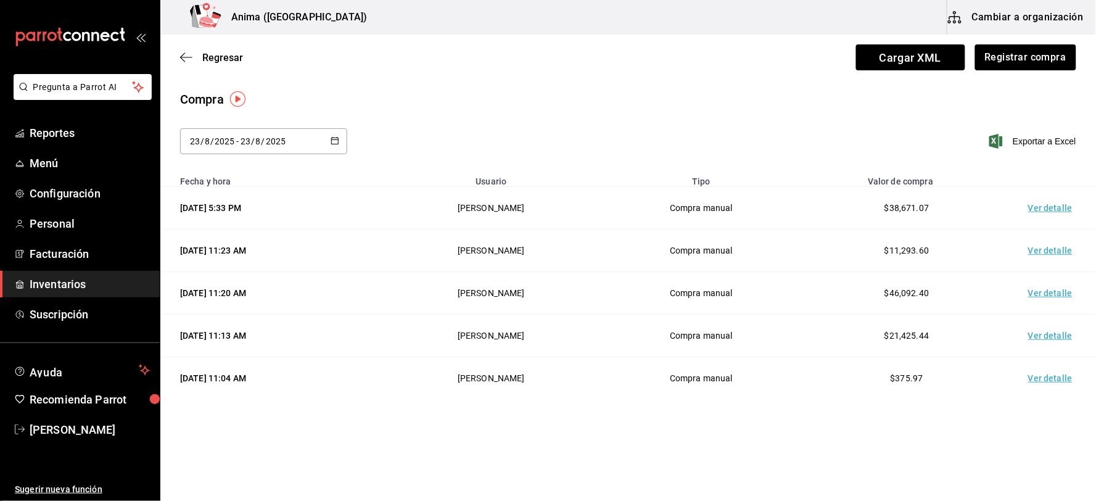
click at [249, 127] on div "Compra [DATE] [DATE] - [DATE] [DATE] Exportar a Excel" at bounding box center [628, 129] width 936 height 79
click at [250, 132] on div "[DATE] [DATE] - [DATE] [DATE]" at bounding box center [263, 141] width 167 height 26
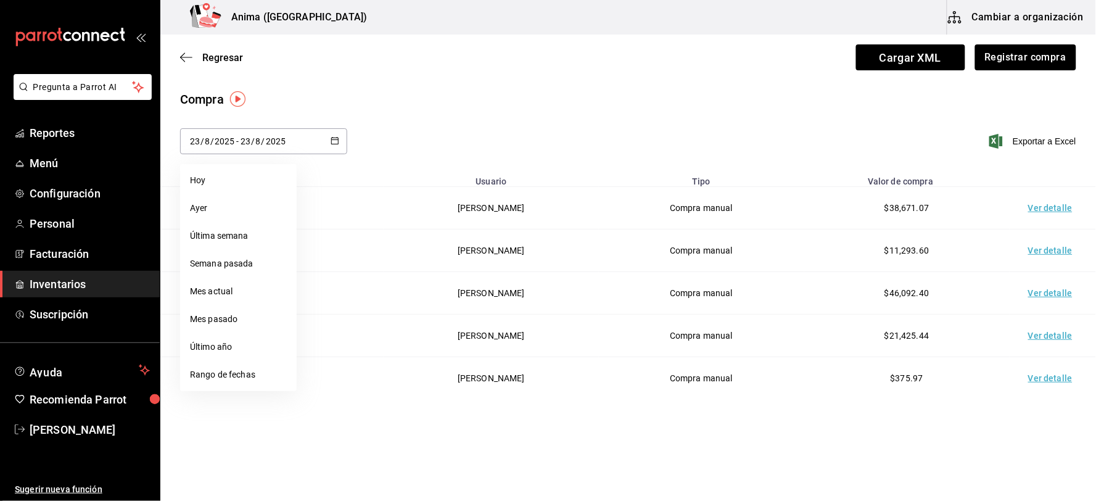
click at [252, 147] on div "[DATE] [DATE] - [DATE] [DATE]" at bounding box center [263, 141] width 167 height 26
click at [252, 146] on span "/" at bounding box center [253, 141] width 4 height 10
click at [227, 233] on li "Última semana" at bounding box center [238, 236] width 117 height 28
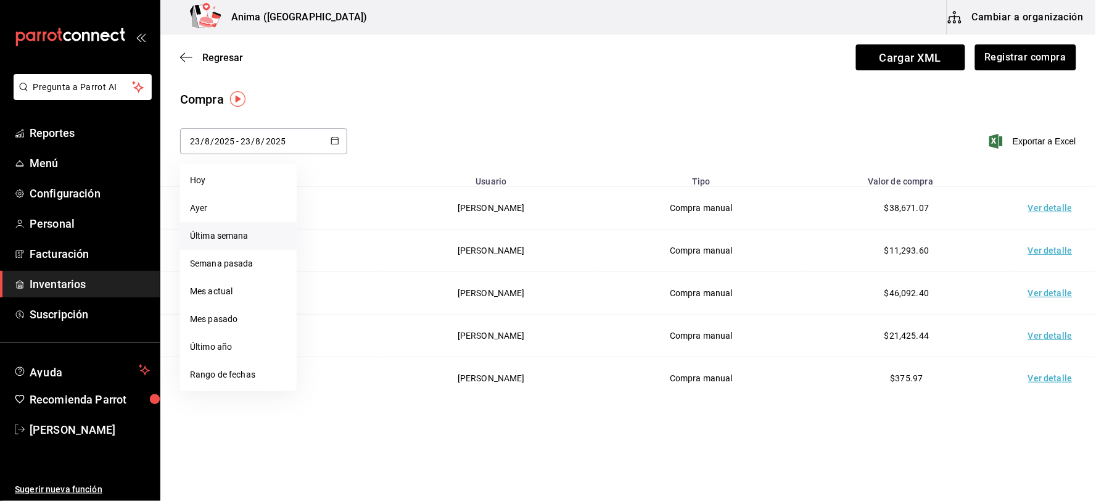
type input "[DATE]"
type input "17"
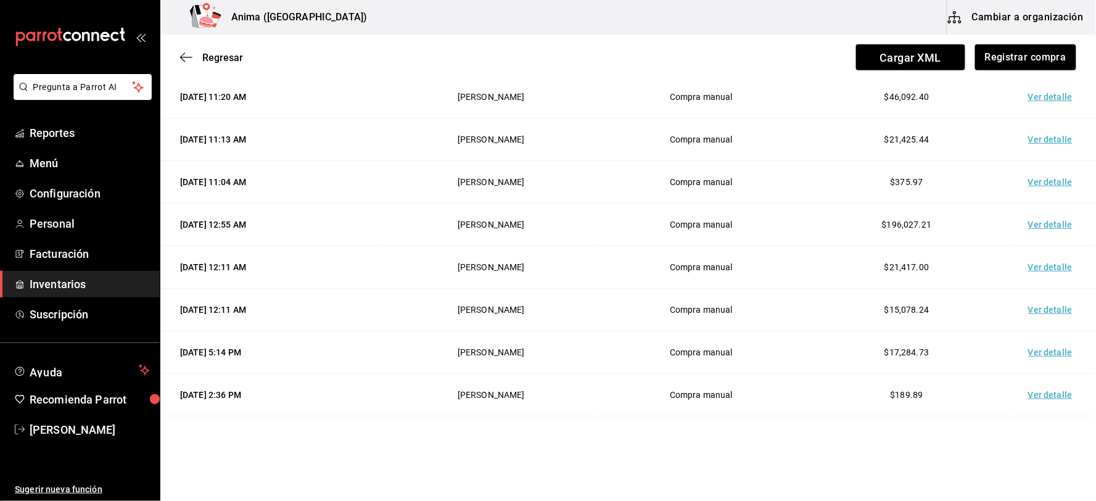
scroll to position [274, 0]
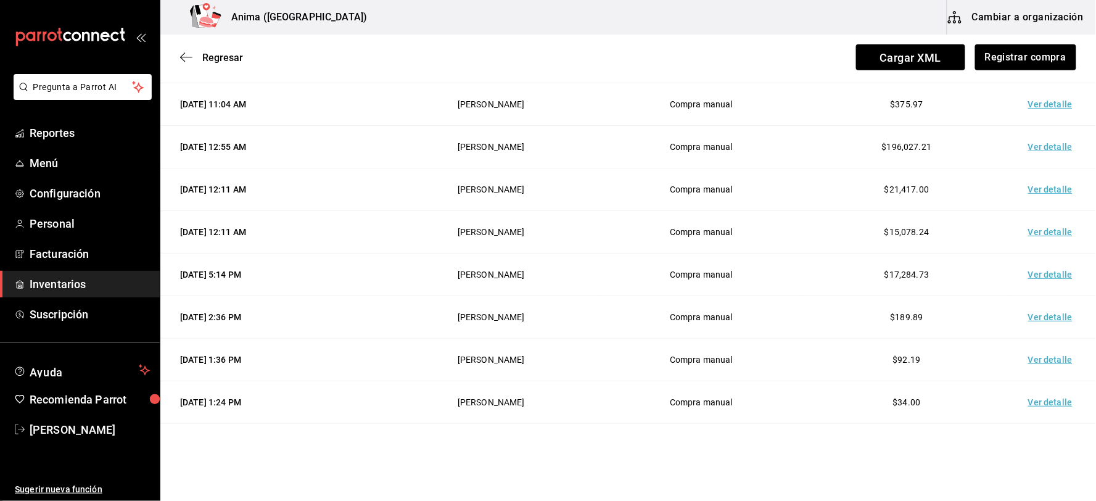
click at [1029, 183] on td "Ver detalle" at bounding box center [1053, 189] width 86 height 43
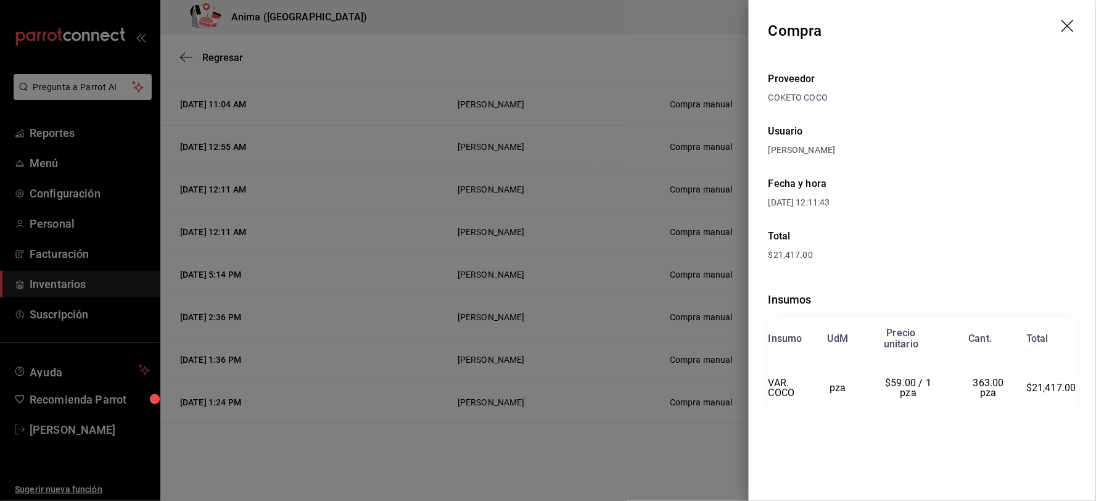
click at [504, 178] on div at bounding box center [548, 250] width 1096 height 501
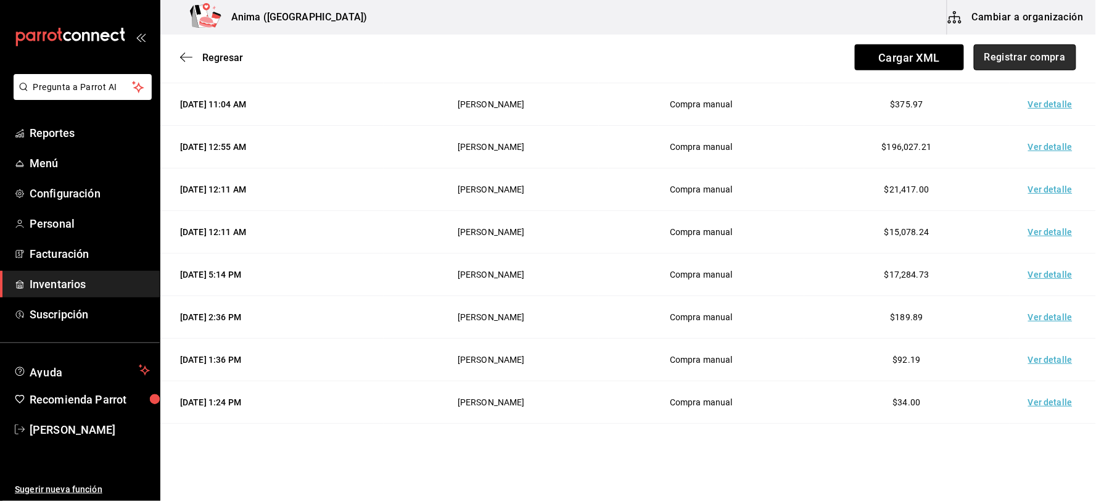
click at [1008, 48] on button "Registrar compra" at bounding box center [1025, 57] width 102 height 26
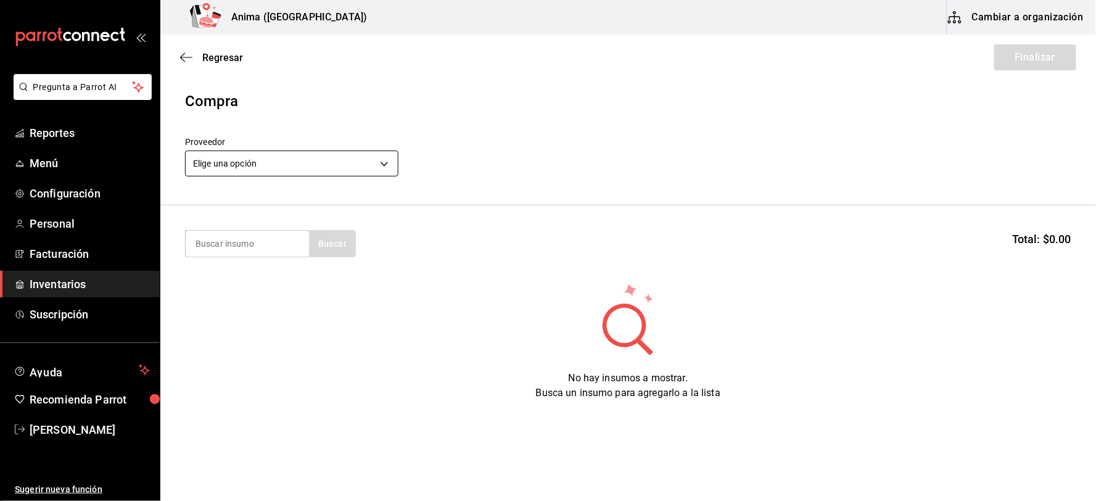
click at [319, 175] on body "Pregunta a Parrot AI Reportes Menú Configuración Personal Facturación Inventari…" at bounding box center [548, 215] width 1096 height 431
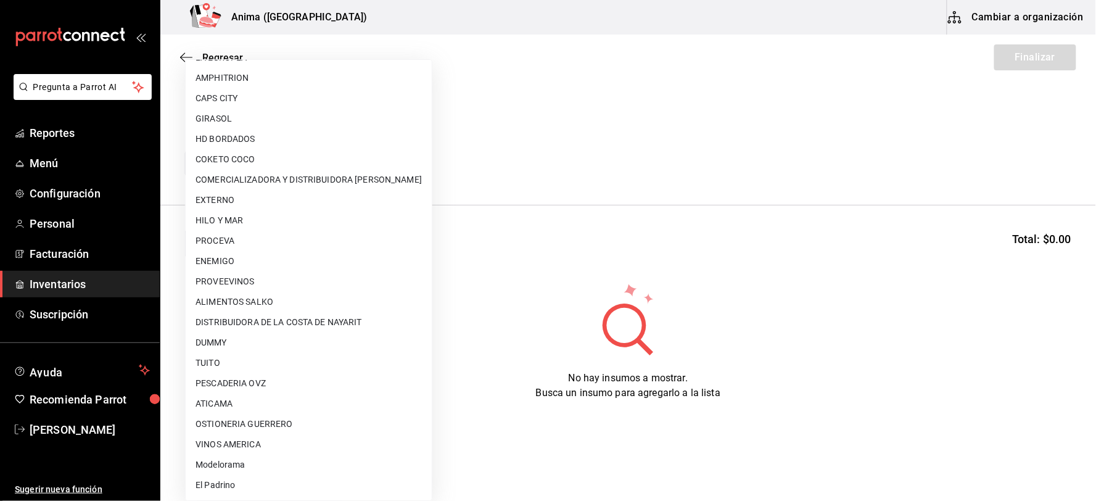
scroll to position [159, 0]
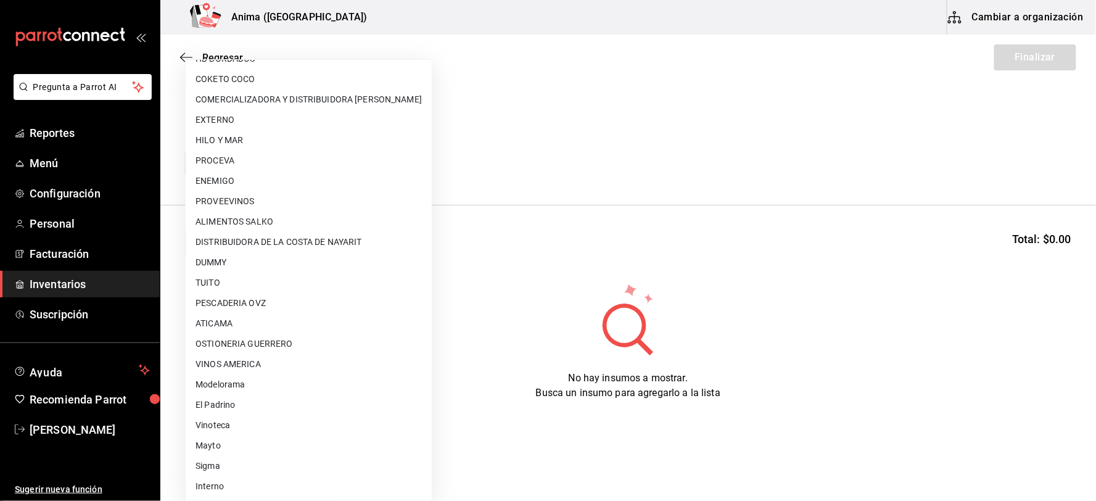
click at [233, 405] on li "El Padrino" at bounding box center [309, 405] width 246 height 20
type input "3d2fc1bc-7a4d-4d26-90b4-a66c75900bbd"
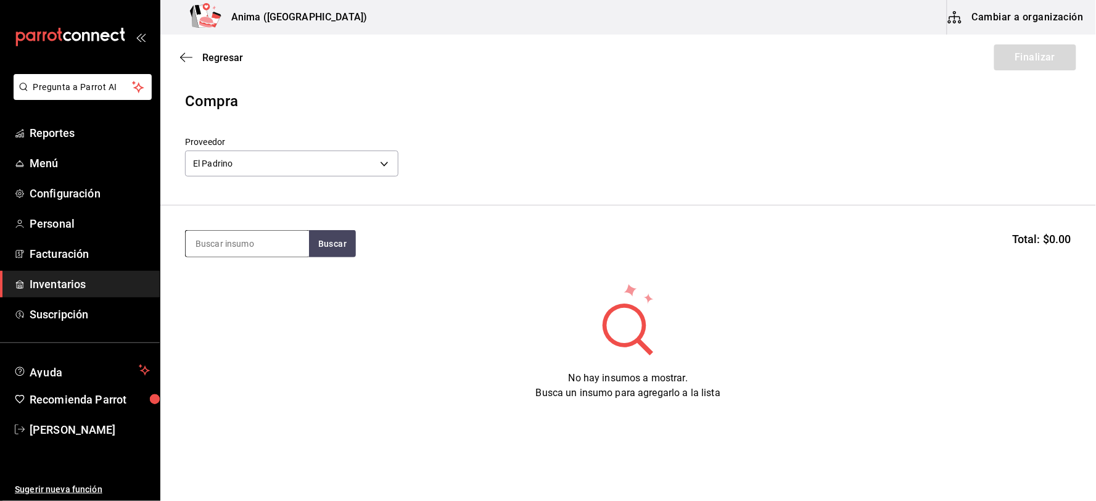
click at [247, 248] on input at bounding box center [247, 244] width 123 height 26
type input "GOBER"
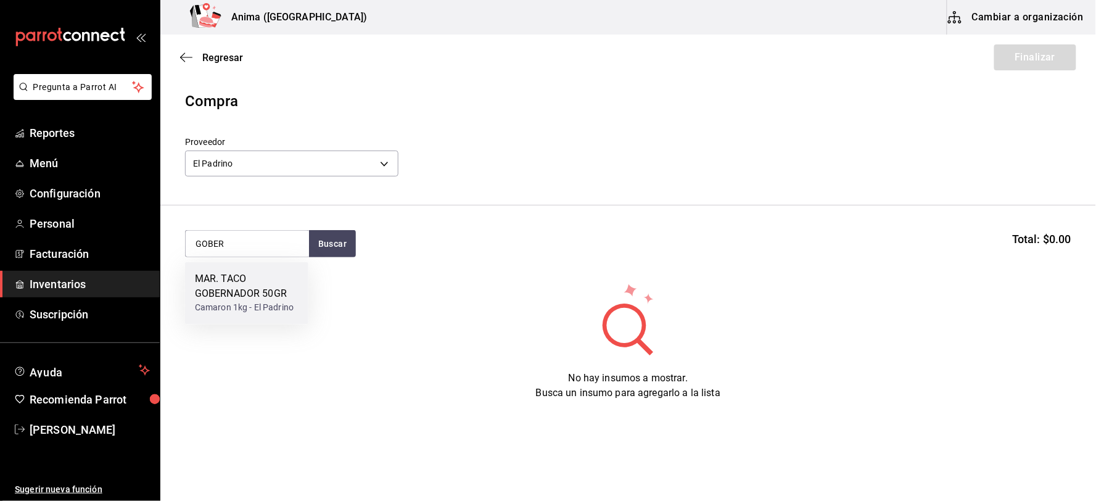
click at [253, 284] on div "MAR. TACO GOBERNADOR 50GR" at bounding box center [247, 287] width 104 height 30
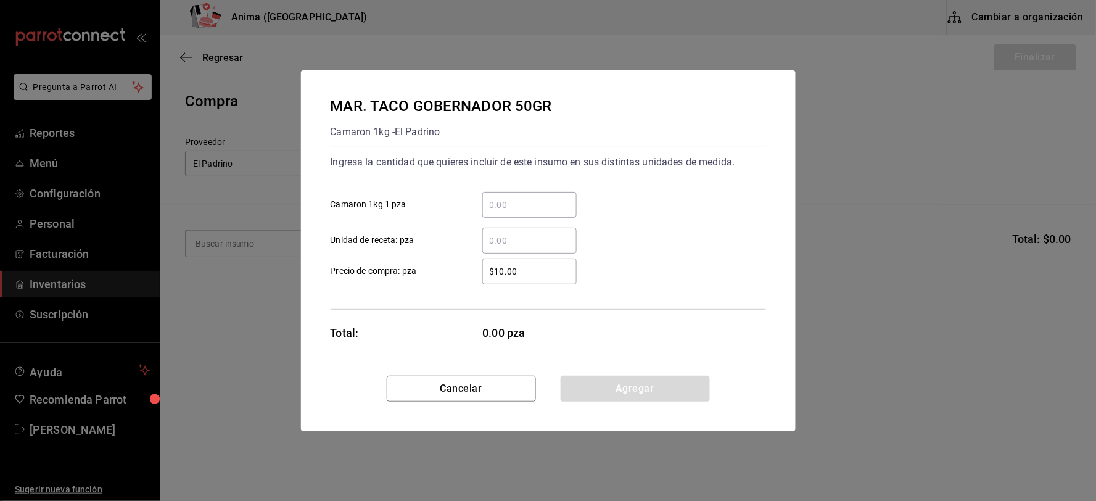
click at [553, 245] on input "​ Unidad de receta: pza" at bounding box center [529, 240] width 94 height 15
type input "132"
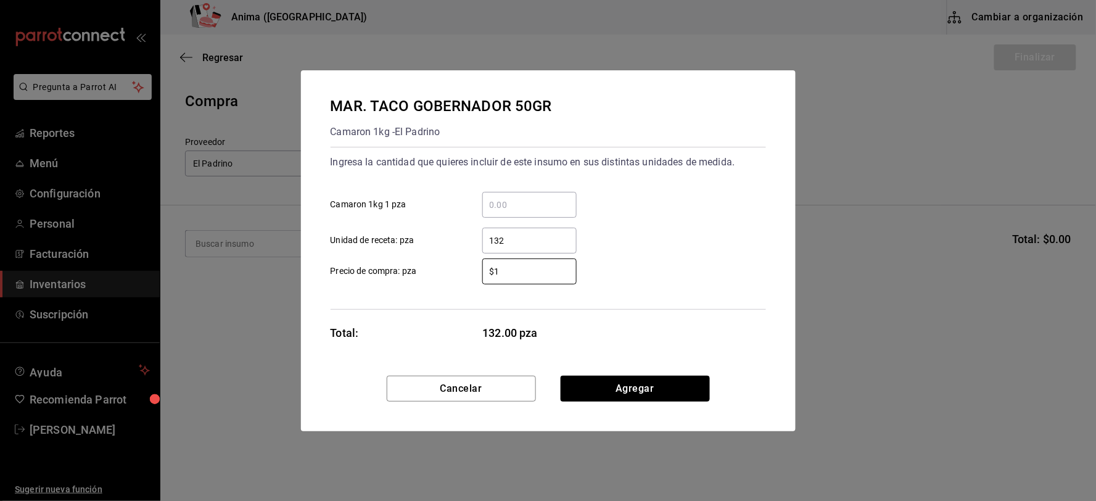
type input "$1"
click button "Agregar" at bounding box center [635, 389] width 149 height 26
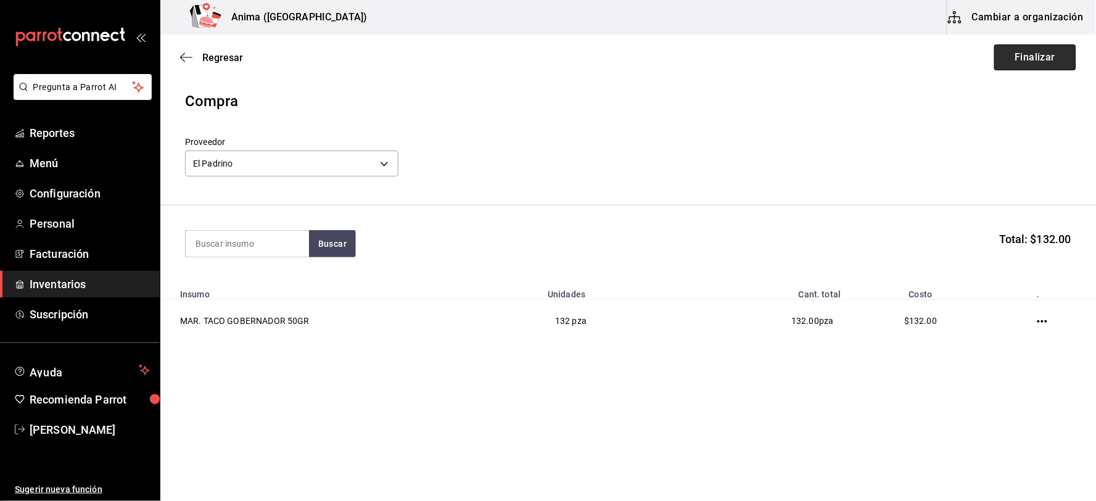
click at [1035, 58] on button "Finalizar" at bounding box center [1036, 57] width 82 height 26
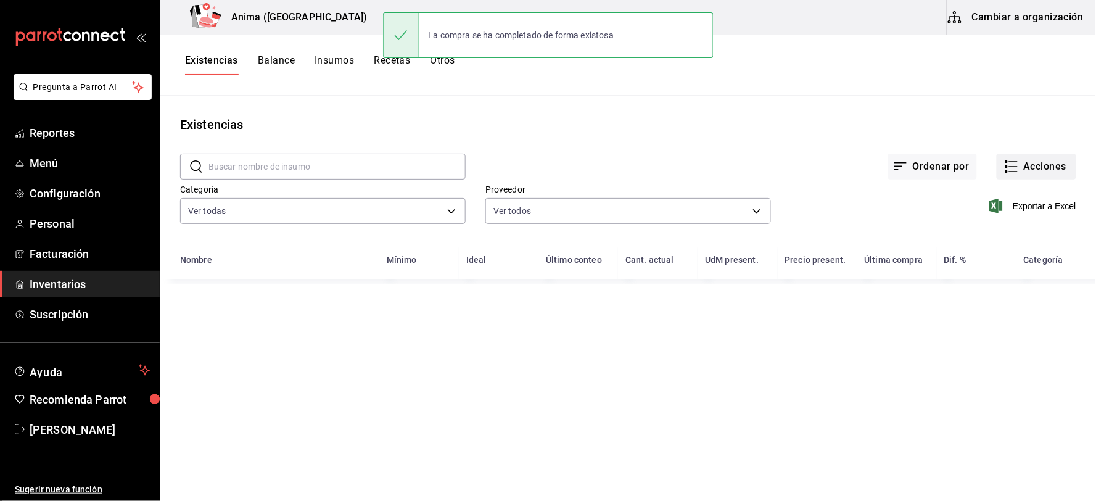
click at [1028, 167] on button "Acciones" at bounding box center [1037, 167] width 80 height 26
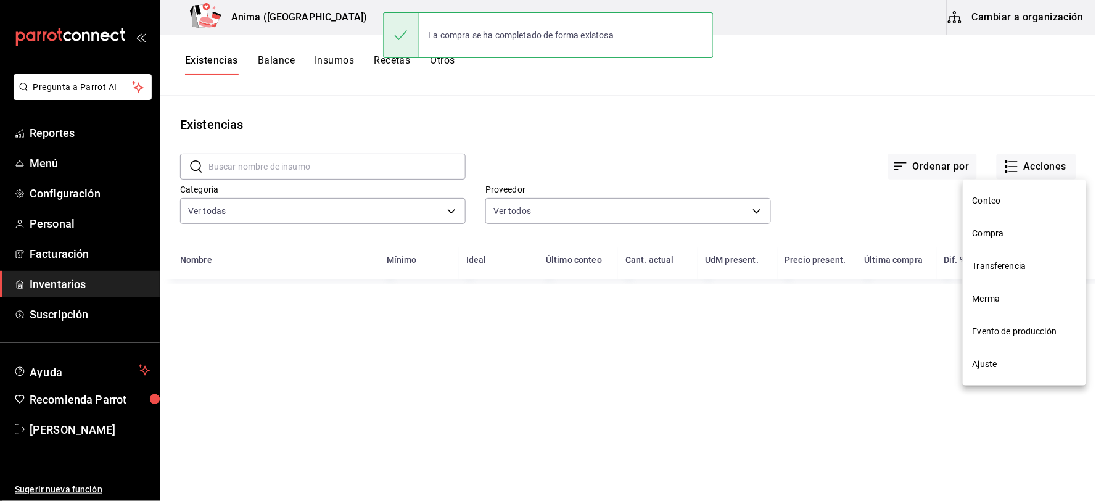
click at [1011, 235] on span "Compra" at bounding box center [1025, 233] width 104 height 13
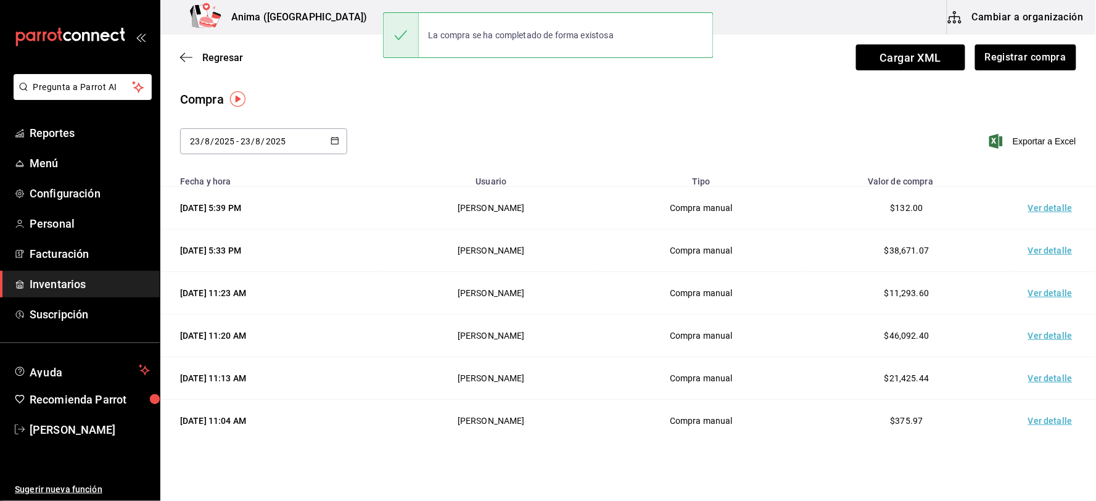
click at [1040, 207] on td "Ver detalle" at bounding box center [1053, 208] width 86 height 43
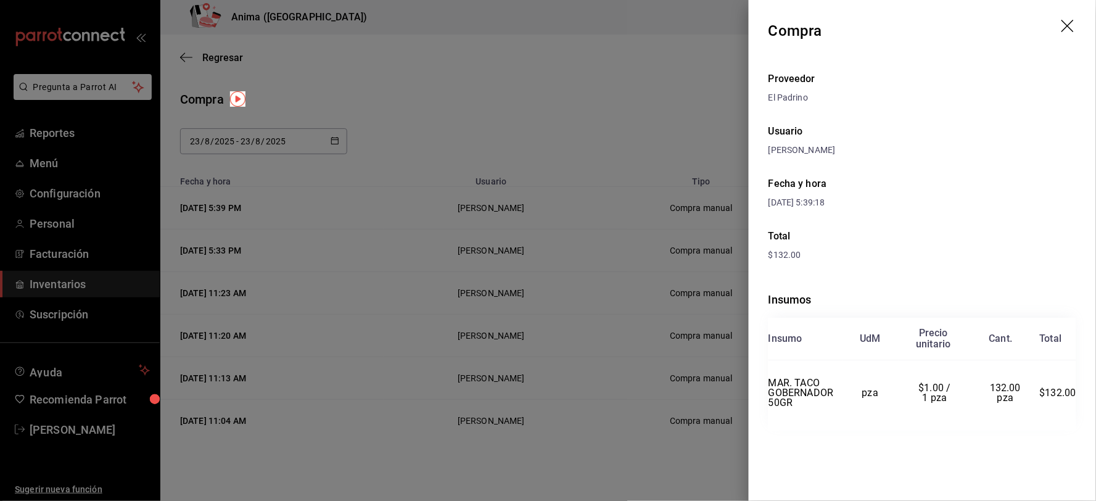
click at [522, 258] on div at bounding box center [548, 250] width 1096 height 501
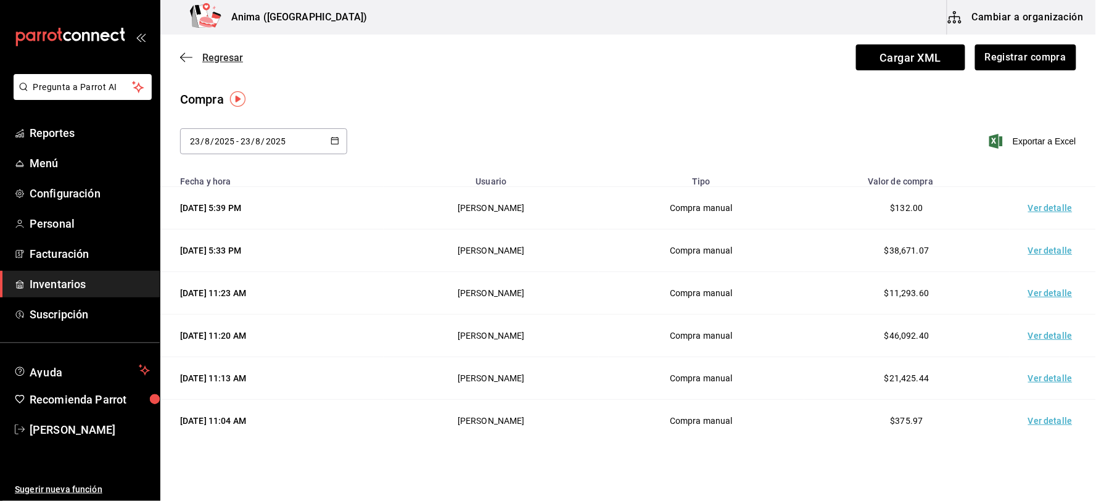
click at [230, 57] on span "Regresar" at bounding box center [222, 58] width 41 height 12
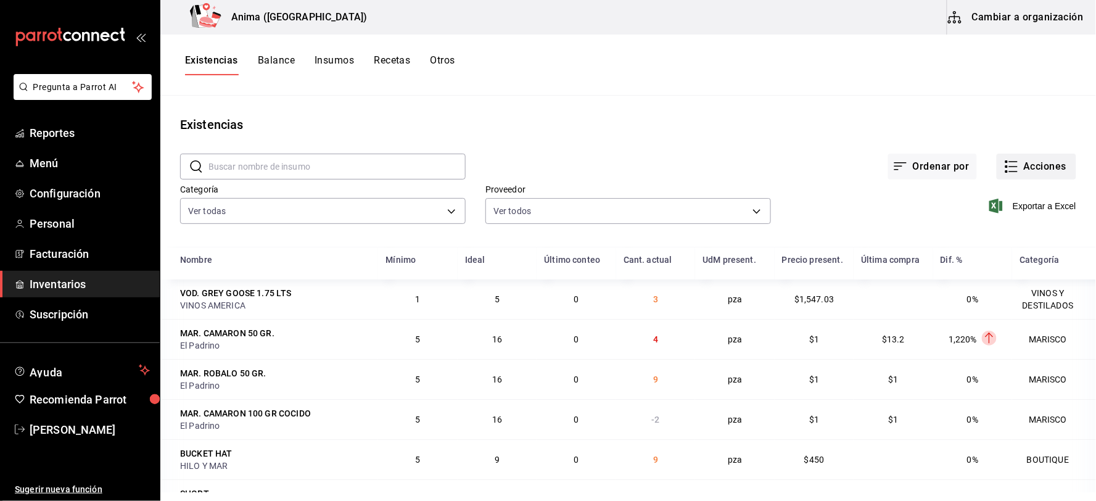
click at [1016, 165] on button "Acciones" at bounding box center [1037, 167] width 80 height 26
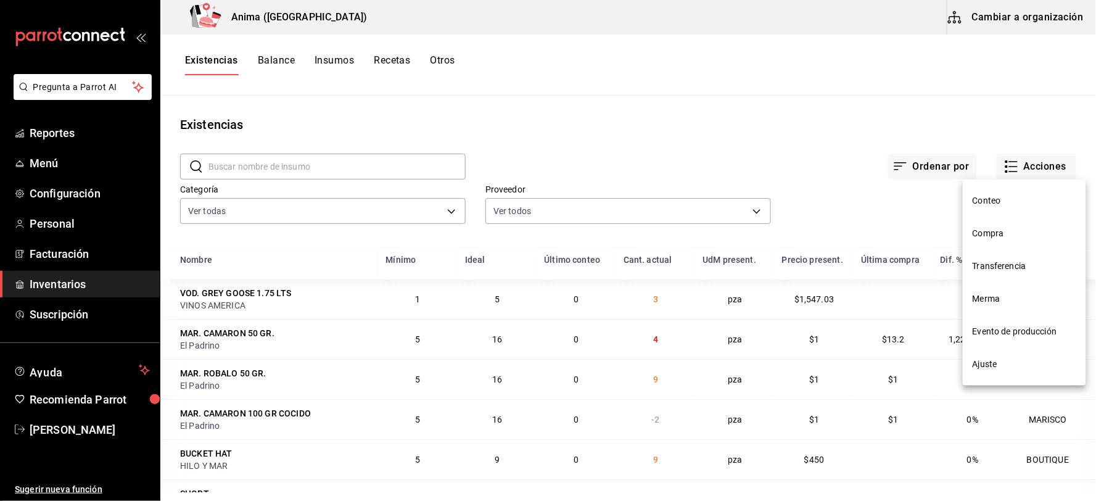
click at [1004, 300] on span "Merma" at bounding box center [1025, 298] width 104 height 13
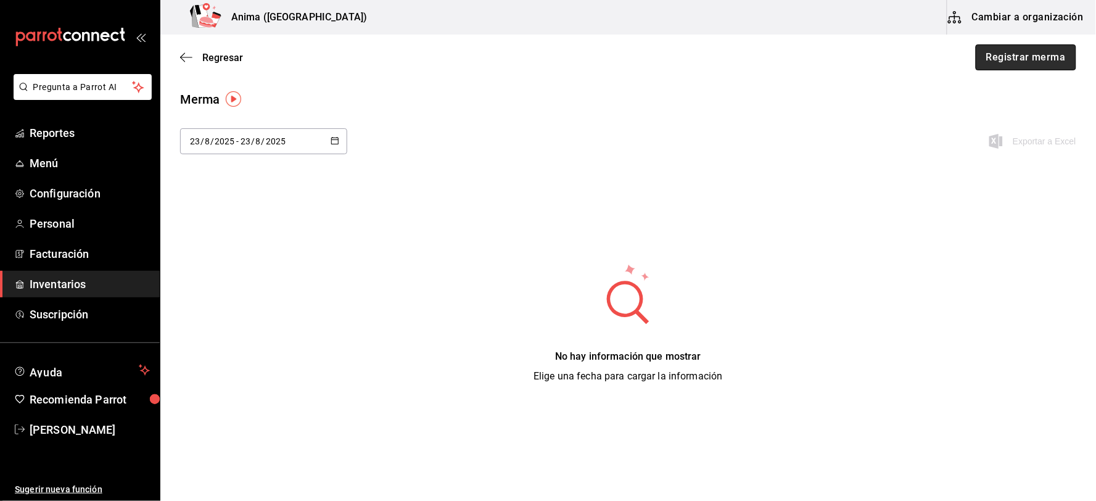
click at [1041, 58] on button "Registrar merma" at bounding box center [1026, 57] width 101 height 26
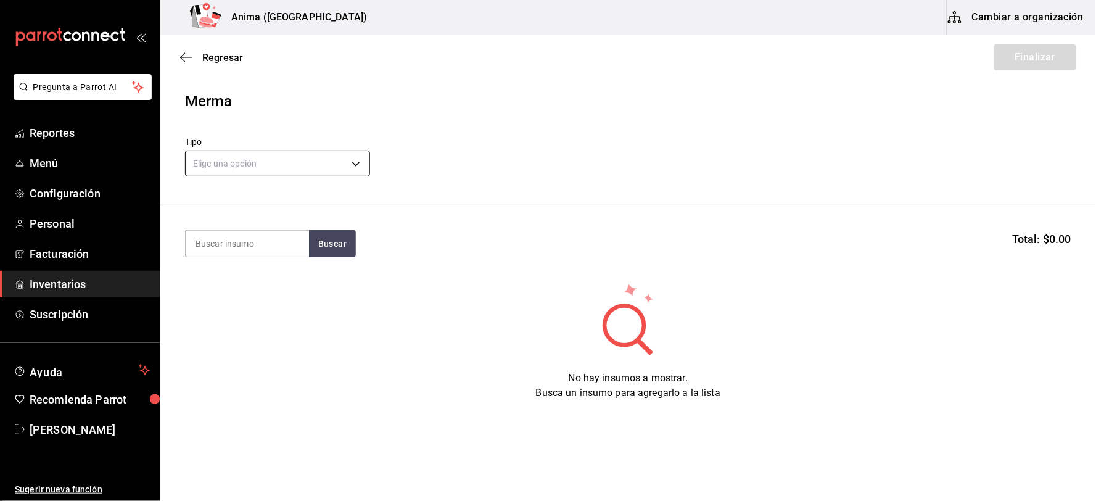
click at [262, 171] on body "Pregunta a Parrot AI Reportes Menú Configuración Personal Facturación Inventari…" at bounding box center [548, 215] width 1096 height 431
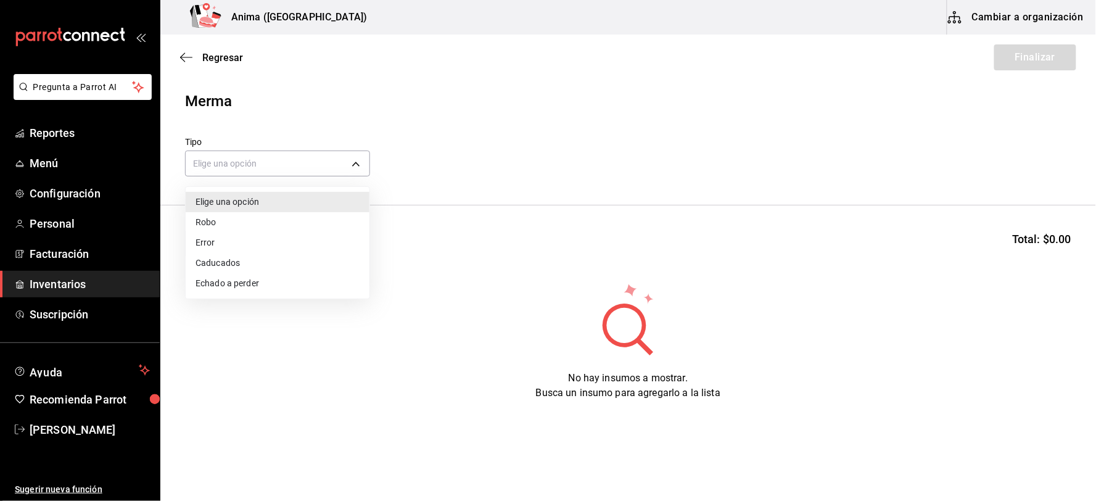
click at [254, 238] on li "Error" at bounding box center [278, 243] width 184 height 20
type input "ERROR"
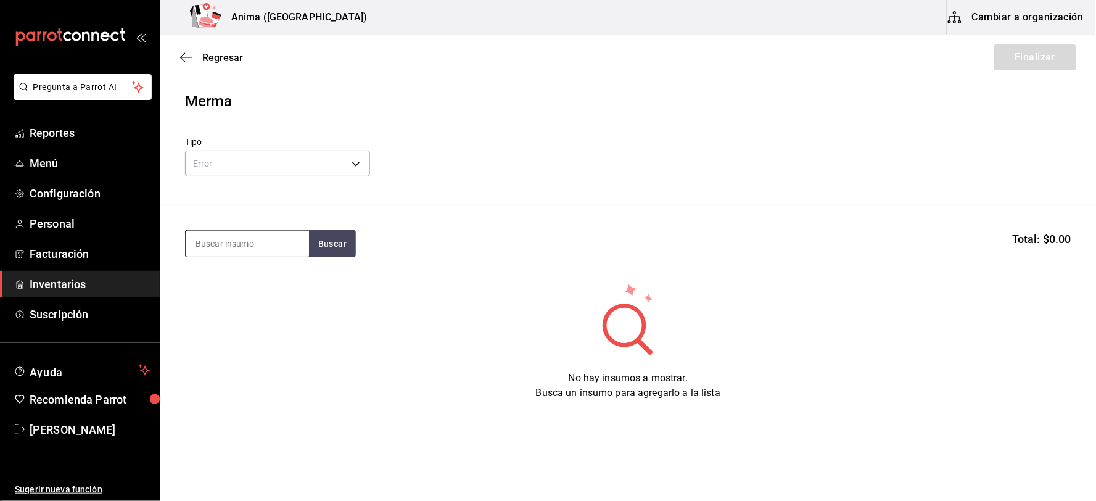
click at [238, 245] on input at bounding box center [247, 244] width 123 height 26
type input "GOBER"
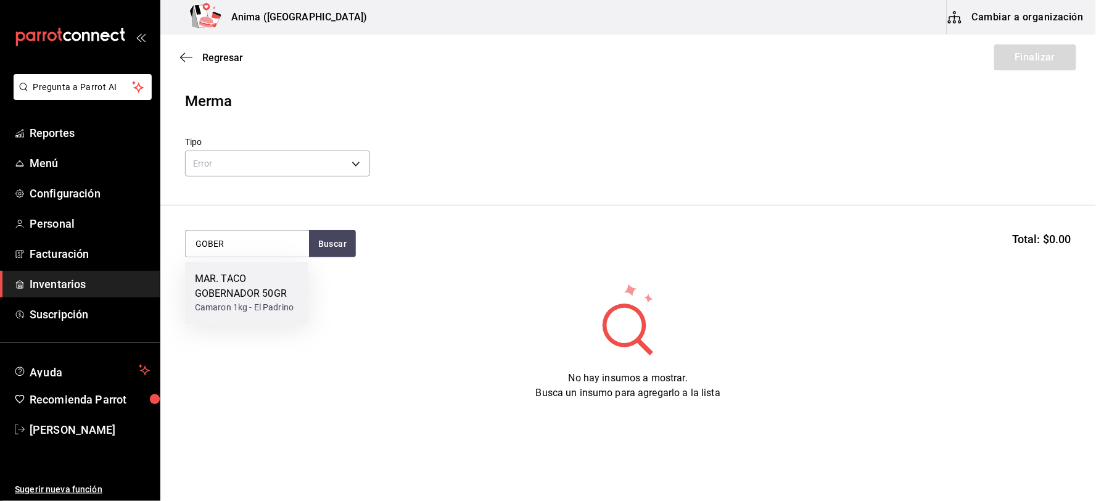
click at [244, 284] on div "MAR. TACO GOBERNADOR 50GR" at bounding box center [247, 287] width 104 height 30
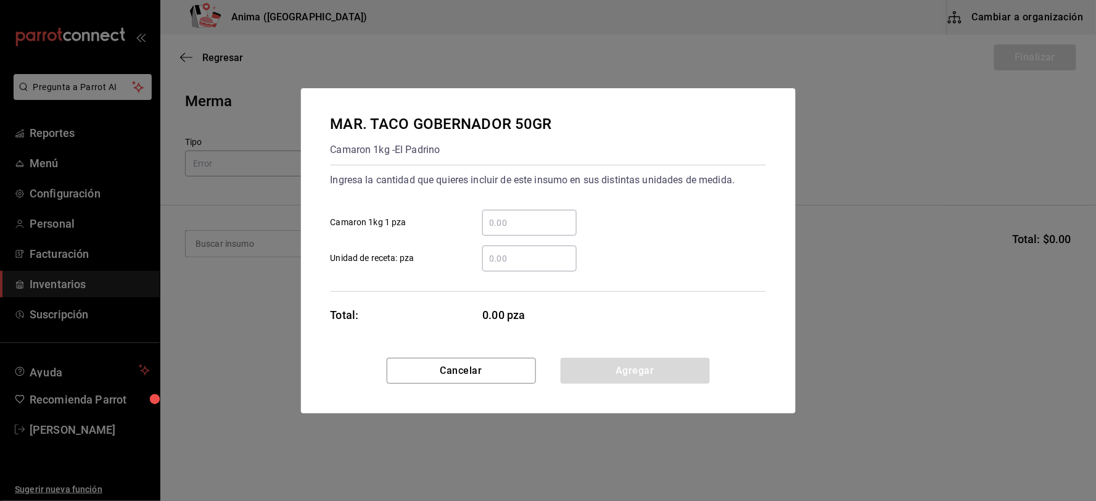
click at [516, 260] on input "​ Unidad de receta: pza" at bounding box center [529, 258] width 94 height 15
type input "6"
click button "Agregar" at bounding box center [635, 371] width 149 height 26
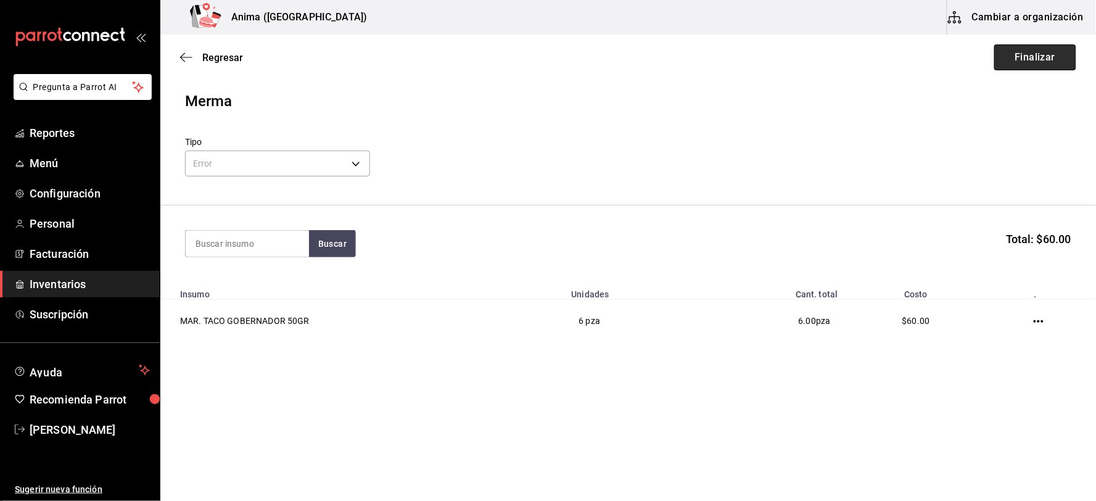
click at [1022, 56] on button "Finalizar" at bounding box center [1036, 57] width 82 height 26
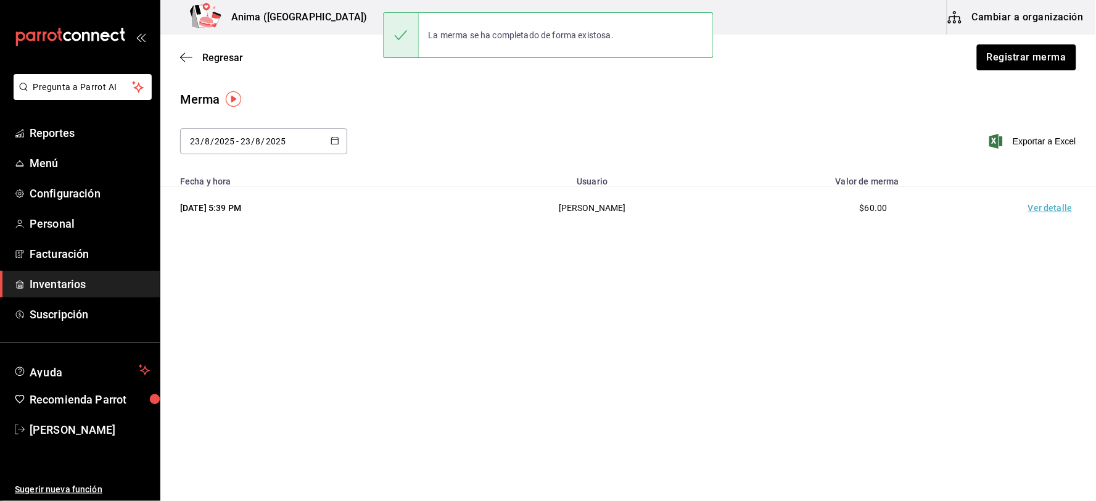
click at [1040, 217] on td "Ver detalle" at bounding box center [1053, 208] width 86 height 43
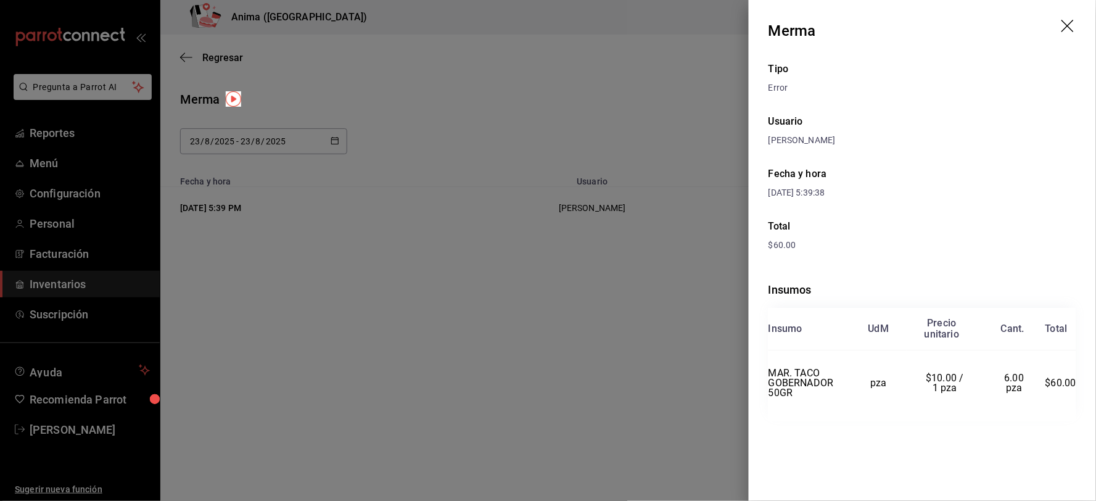
click at [621, 161] on div at bounding box center [548, 250] width 1096 height 501
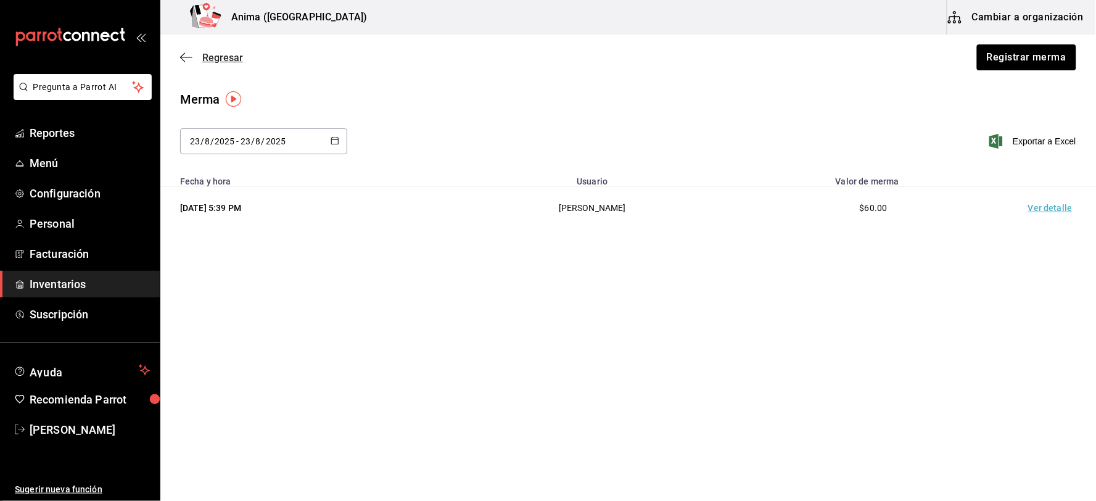
click at [233, 57] on span "Regresar" at bounding box center [222, 58] width 41 height 12
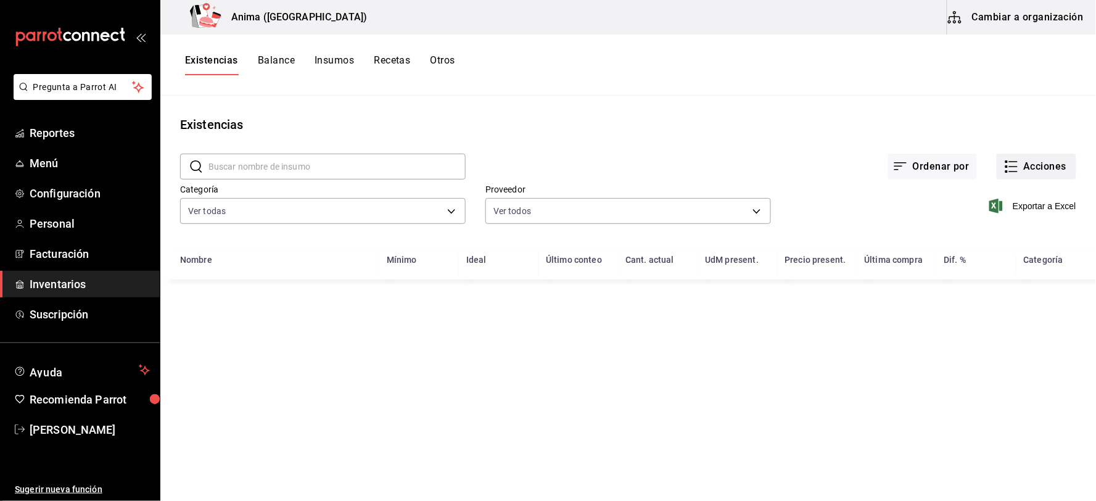
click at [1035, 162] on button "Acciones" at bounding box center [1037, 167] width 80 height 26
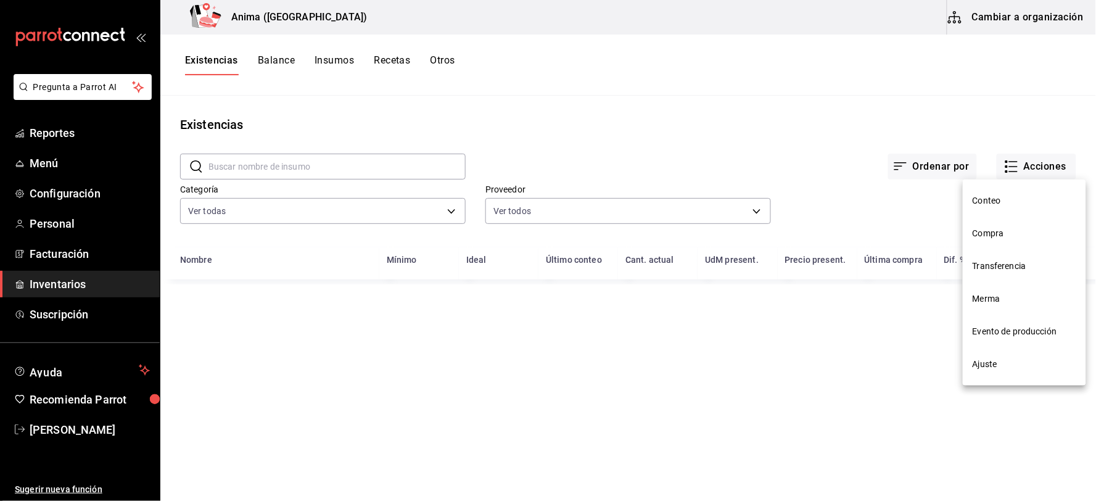
click at [1004, 235] on span "Compra" at bounding box center [1025, 233] width 104 height 13
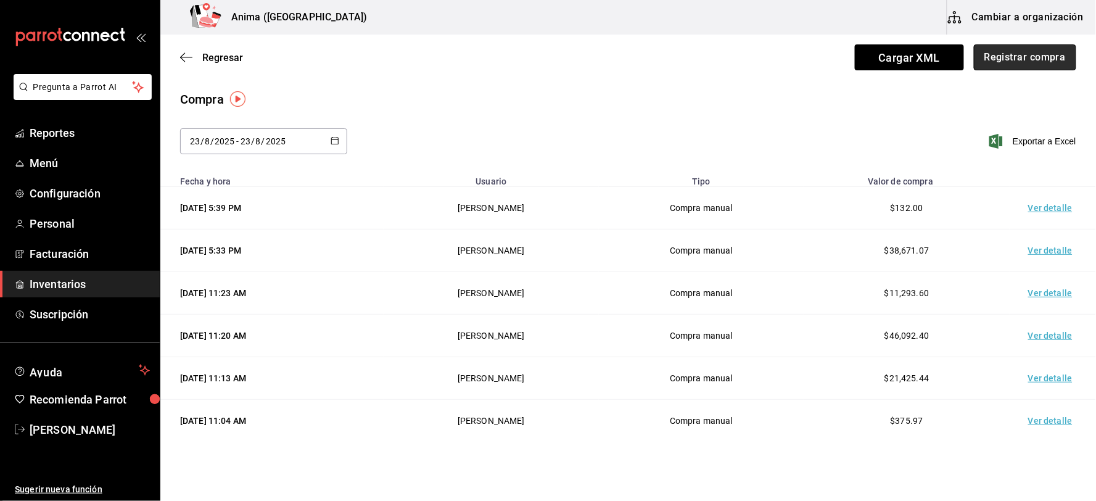
click at [1037, 57] on button "Registrar compra" at bounding box center [1025, 57] width 102 height 26
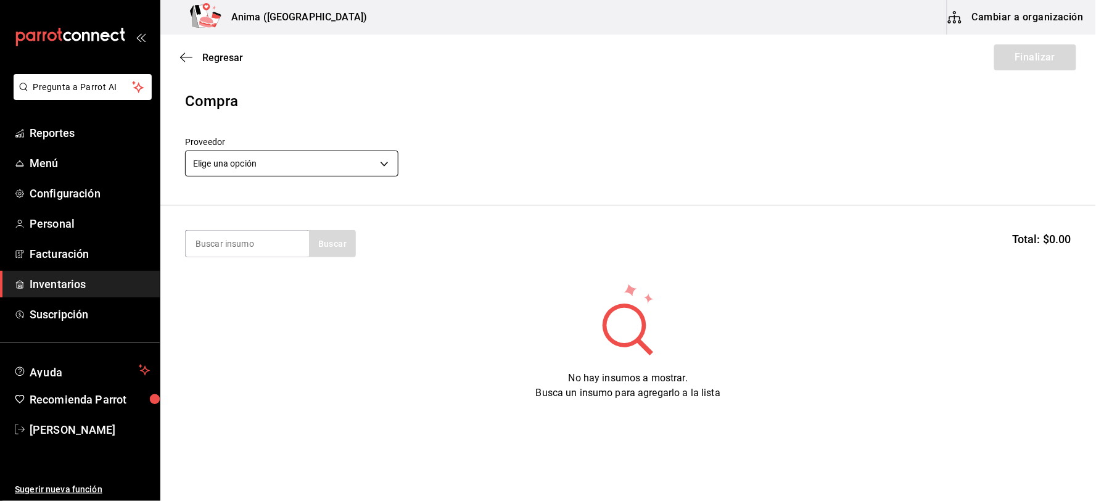
click at [289, 162] on body "Pregunta a Parrot AI Reportes Menú Configuración Personal Facturación Inventari…" at bounding box center [548, 215] width 1096 height 431
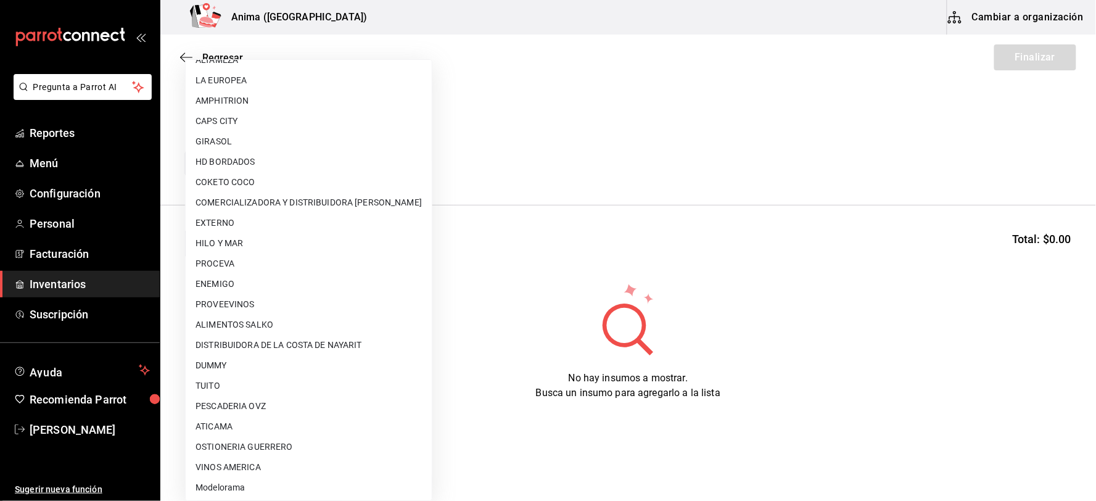
scroll to position [159, 0]
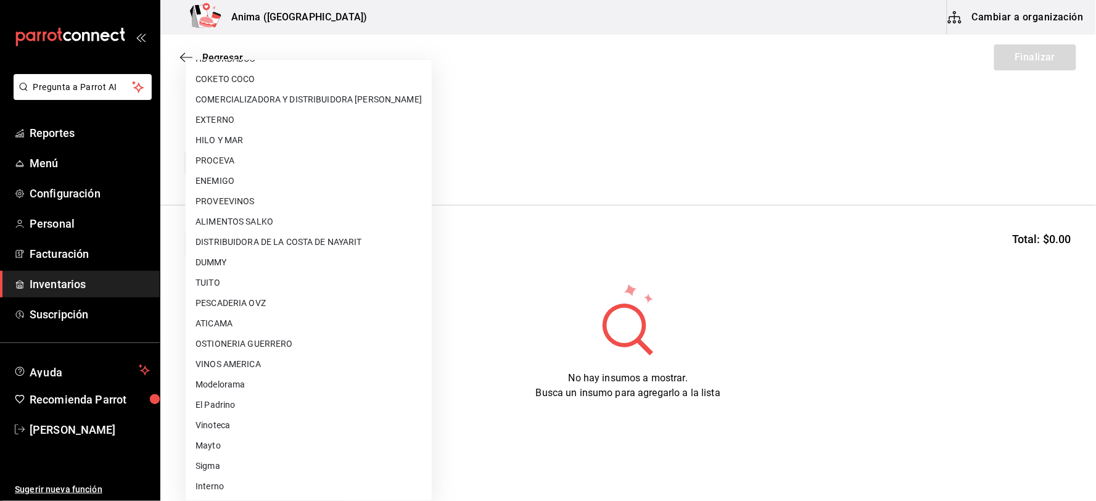
click at [619, 183] on div at bounding box center [548, 250] width 1096 height 501
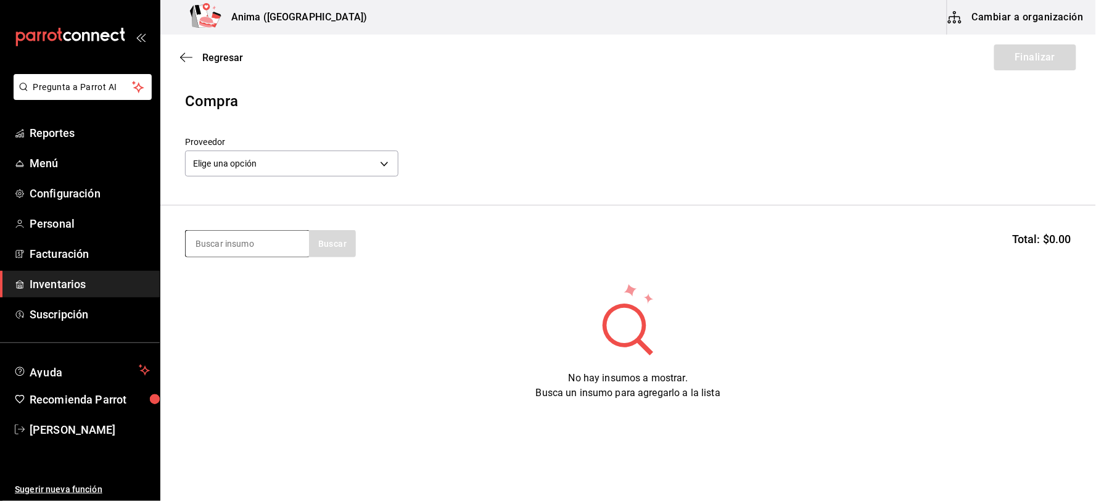
click at [265, 244] on input at bounding box center [247, 244] width 123 height 26
type input "[GEOGRAPHIC_DATA]"
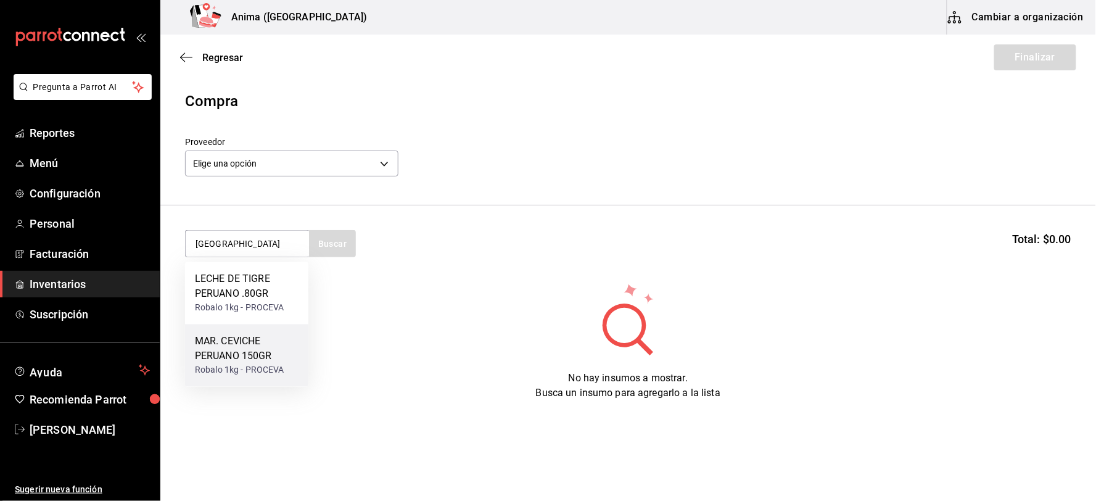
click at [233, 353] on div "MAR. CEVICHE PERUANO 150GR" at bounding box center [247, 349] width 104 height 30
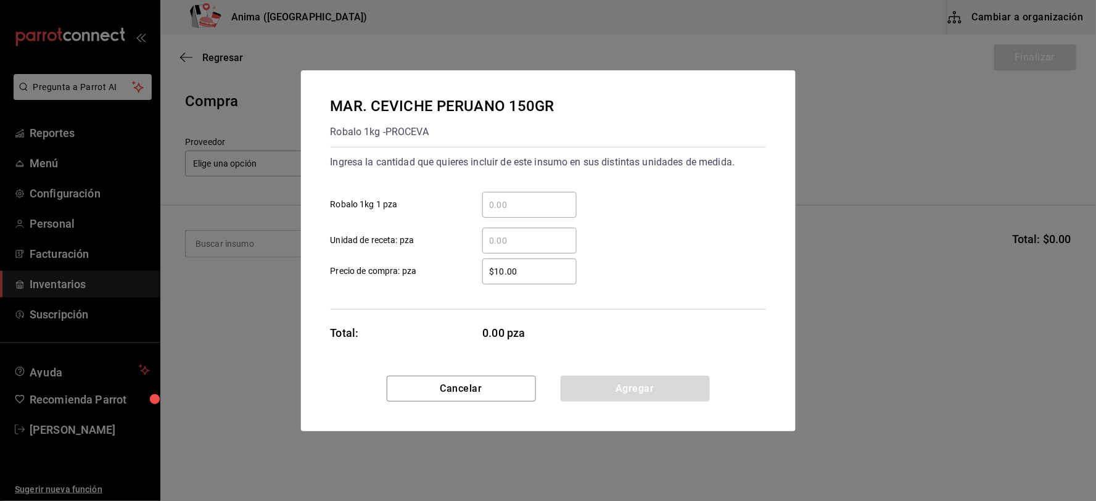
click at [509, 234] on input "​ Unidad de receta: pza" at bounding box center [529, 240] width 94 height 15
type input "37"
type input "$120.15"
click button "Agregar" at bounding box center [635, 389] width 149 height 26
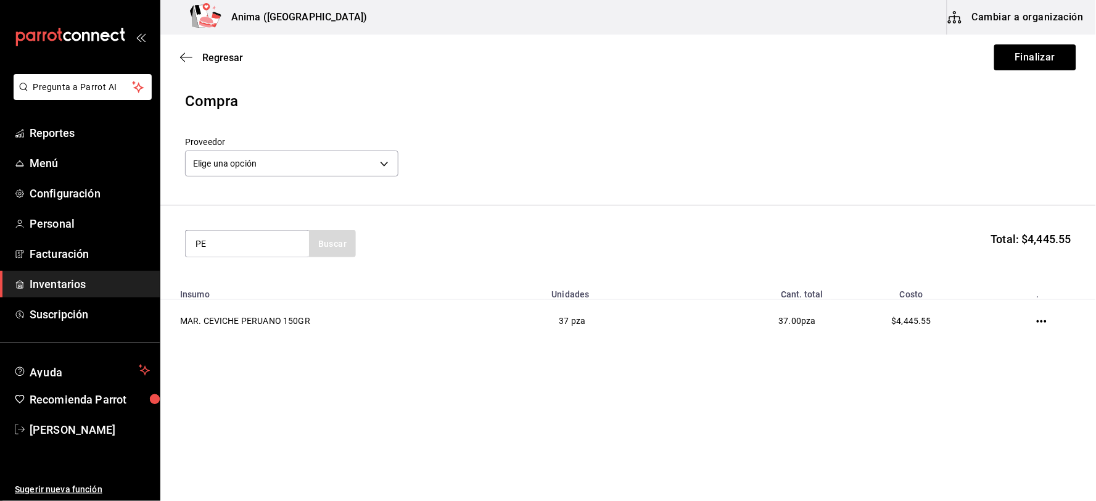
type input "P"
type input "PESCA DE"
click at [223, 285] on div "MAR. PESCA DEL DIA" at bounding box center [243, 279] width 96 height 15
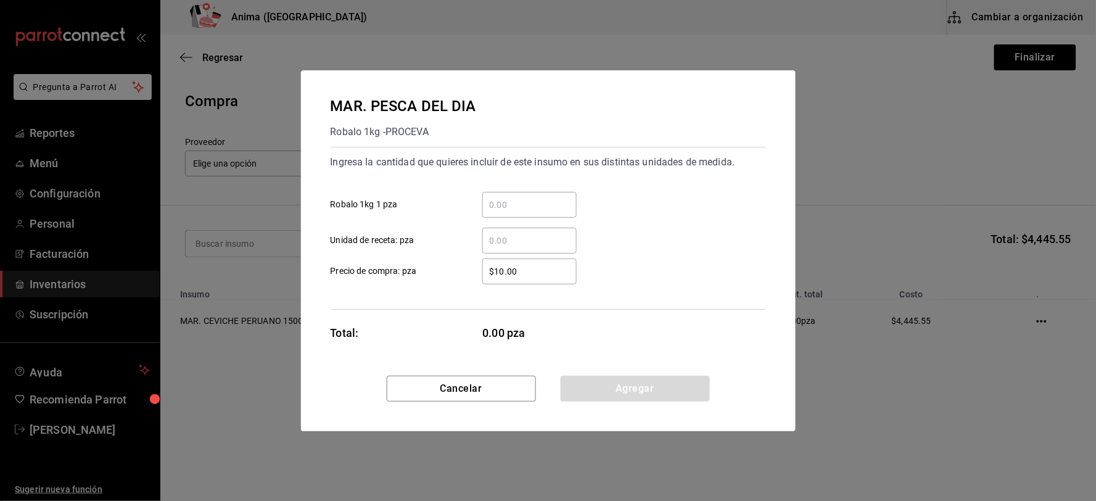
click at [508, 235] on input "​ Unidad de receta: pza" at bounding box center [529, 240] width 94 height 15
type input "66"
type input "$80.1"
click button "Agregar" at bounding box center [635, 389] width 149 height 26
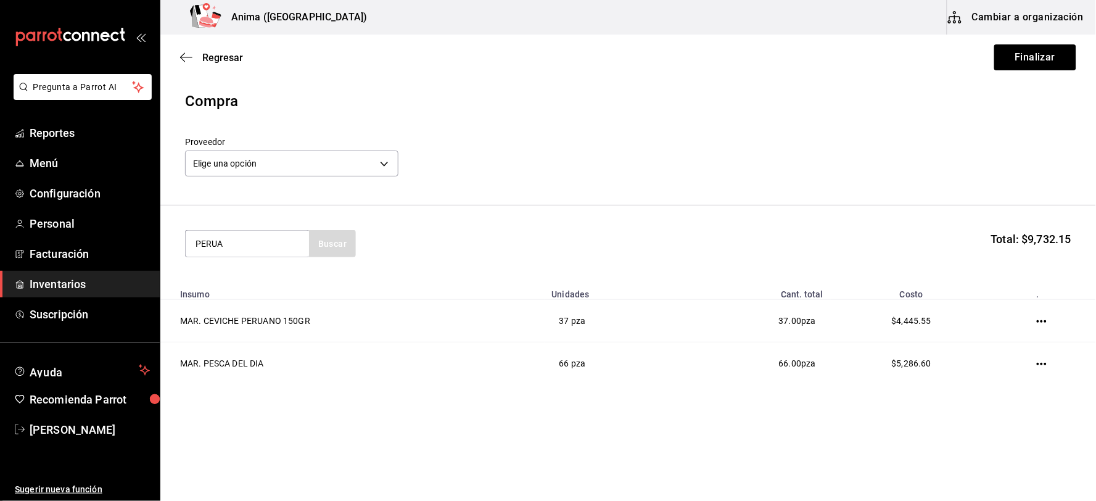
type input "PERUA"
click at [249, 286] on div "LECHE DE TIGRE PERUANO .80GR" at bounding box center [247, 287] width 104 height 30
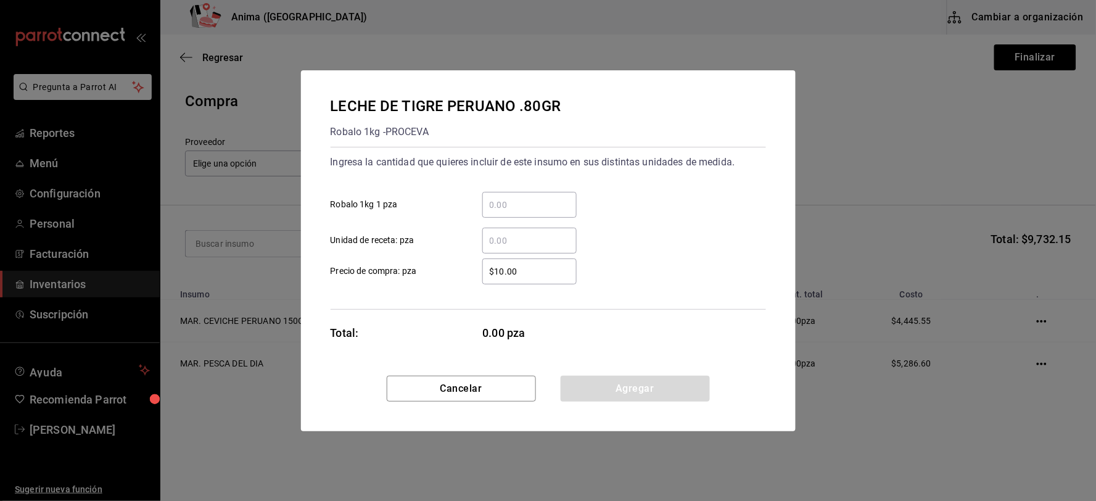
click at [494, 245] on input "​ Unidad de receta: pza" at bounding box center [529, 240] width 94 height 15
type input "8"
type input "$64.08"
click button "Agregar" at bounding box center [635, 389] width 149 height 26
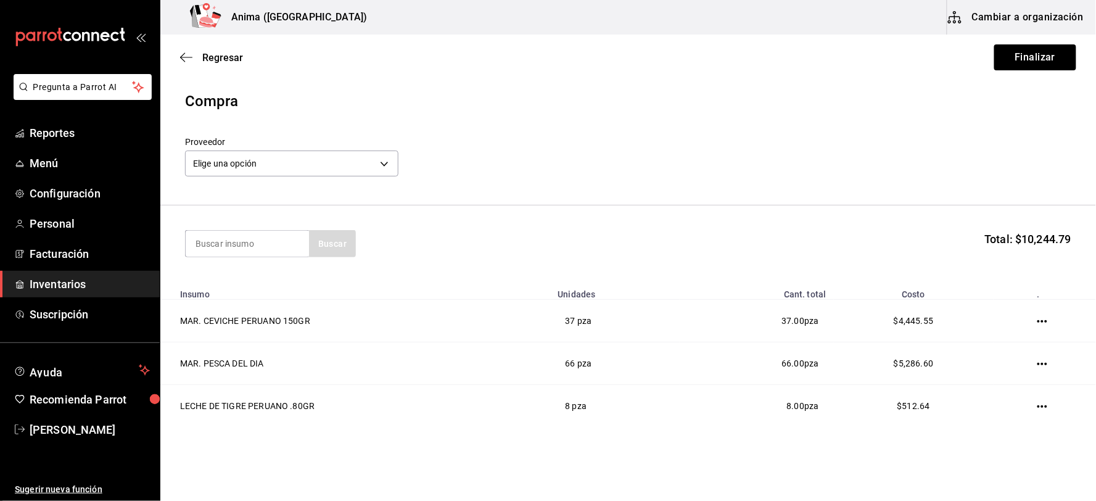
type input "C"
type input "ROBA"
click at [257, 292] on div "Presentación - El Padrino" at bounding box center [243, 293] width 97 height 13
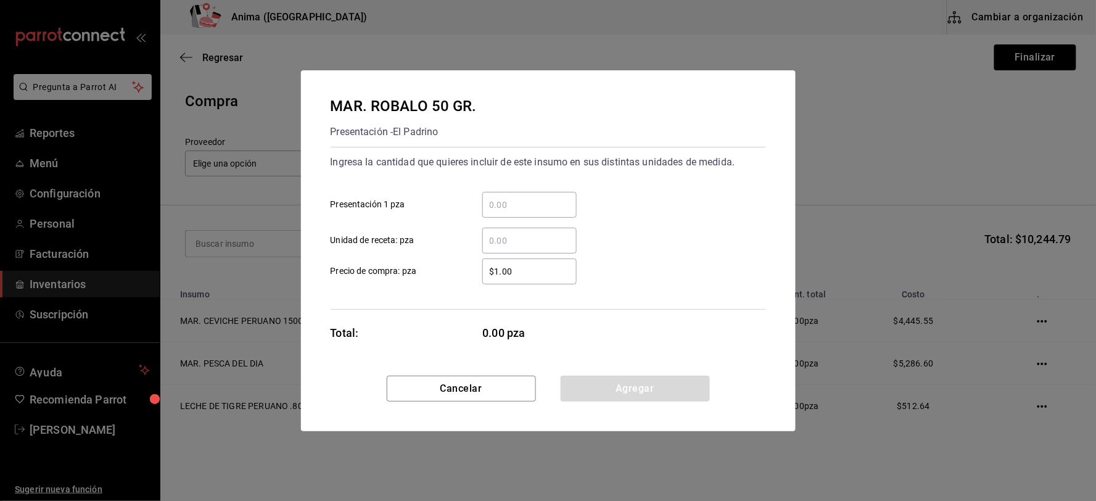
click at [528, 238] on input "​ Unidad de receta: pza" at bounding box center [529, 240] width 94 height 15
type input "5"
type input "$40.05"
click at [609, 386] on button "Agregar" at bounding box center [635, 389] width 149 height 26
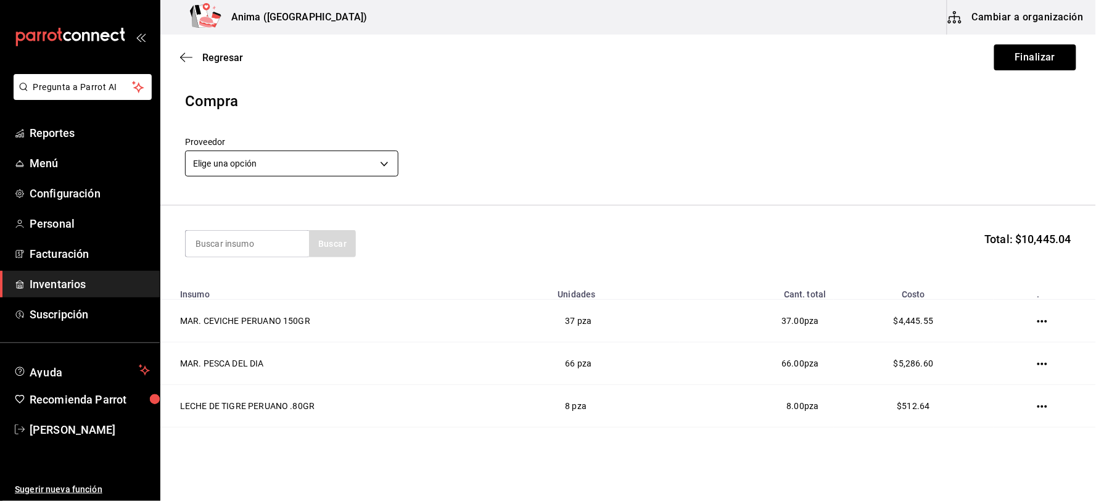
click at [264, 172] on body "Pregunta a Parrot AI Reportes Menú Configuración Personal Facturación Inventari…" at bounding box center [548, 215] width 1096 height 431
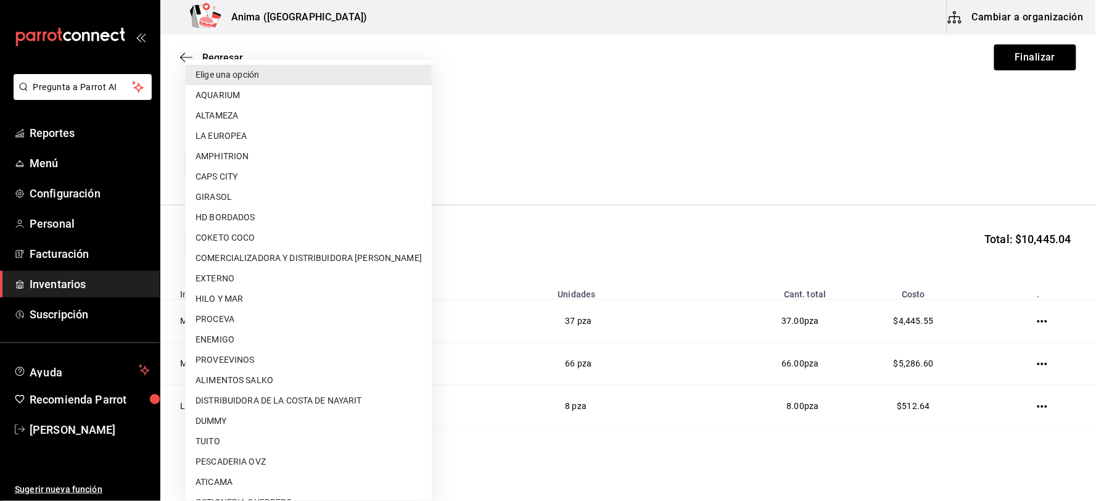
click at [263, 321] on li "PROCEVA" at bounding box center [309, 319] width 246 height 20
type input "4506ef86-8c83-4fec-a6ce-a7d17a29400e"
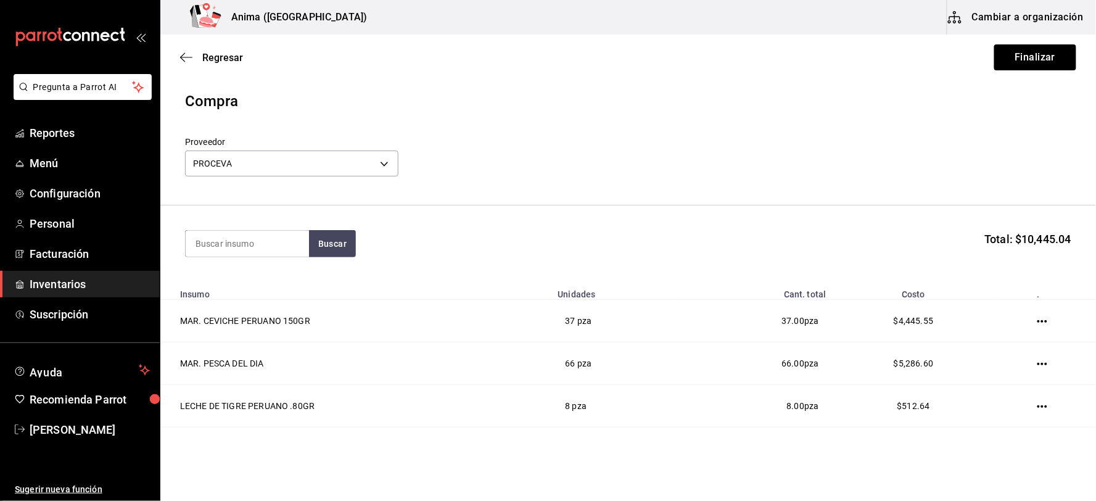
click at [795, 207] on section "Buscar Total: $10,445.04" at bounding box center [628, 243] width 936 height 77
click at [1029, 62] on button "Finalizar" at bounding box center [1036, 57] width 82 height 26
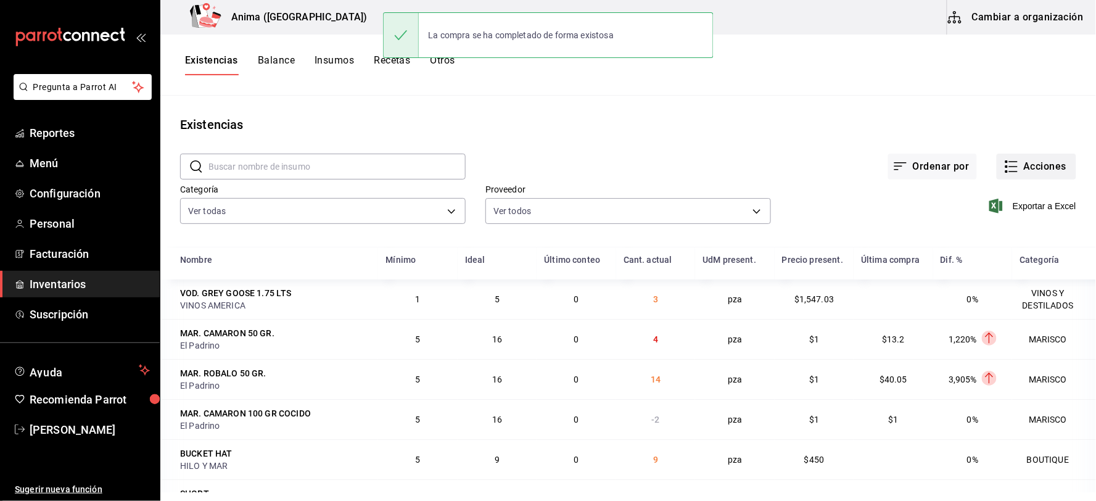
click at [1015, 165] on button "Acciones" at bounding box center [1037, 167] width 80 height 26
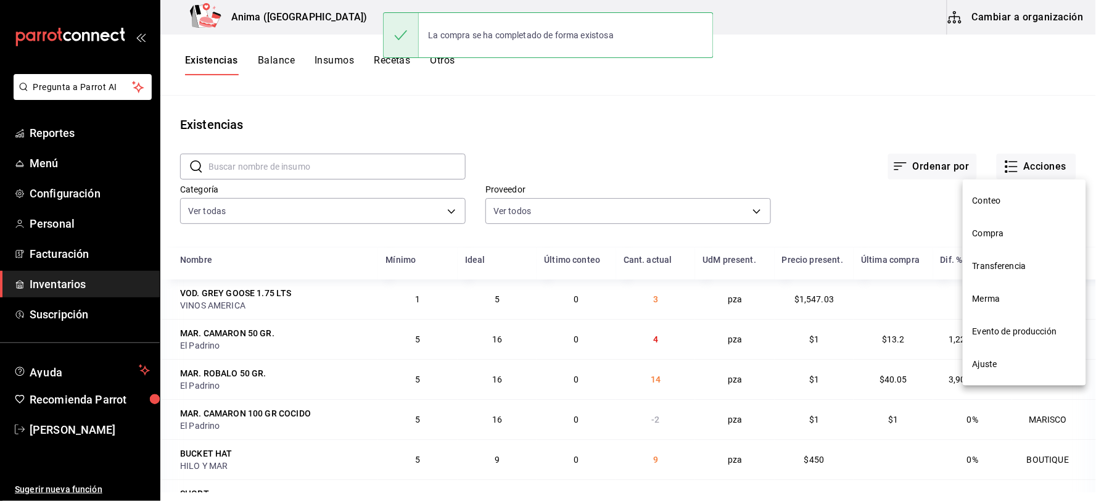
click at [1012, 227] on span "Compra" at bounding box center [1025, 233] width 104 height 13
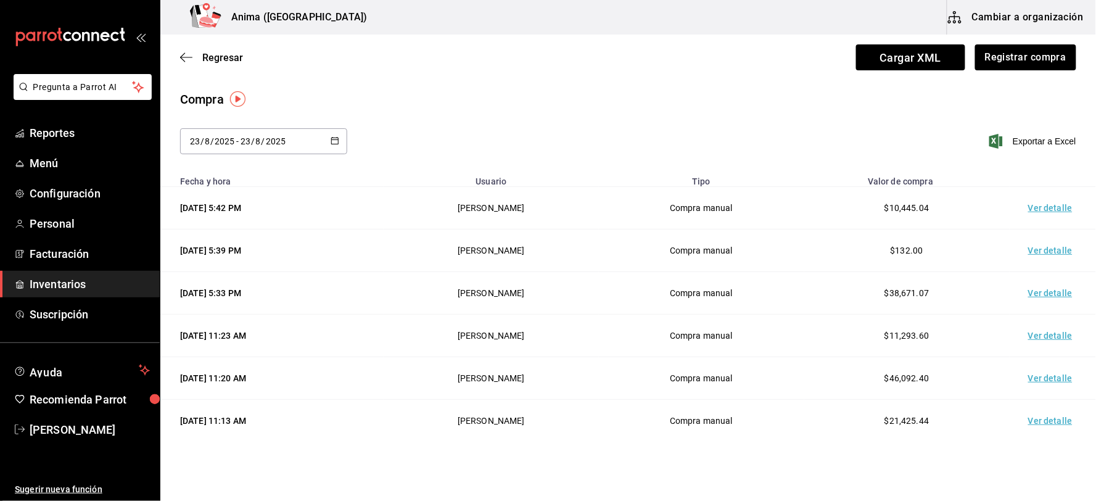
click at [1037, 211] on td "Ver detalle" at bounding box center [1053, 208] width 86 height 43
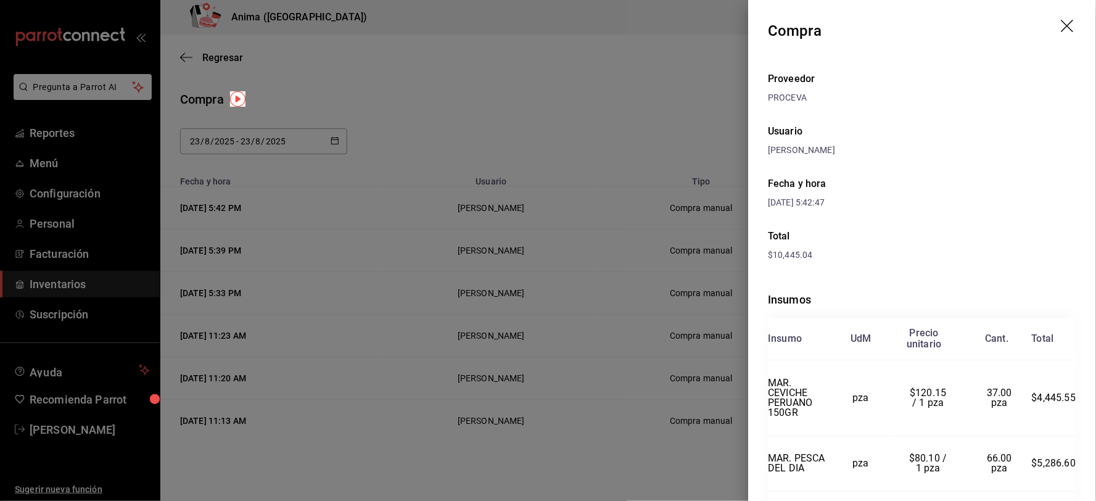
click at [591, 153] on div at bounding box center [548, 250] width 1096 height 501
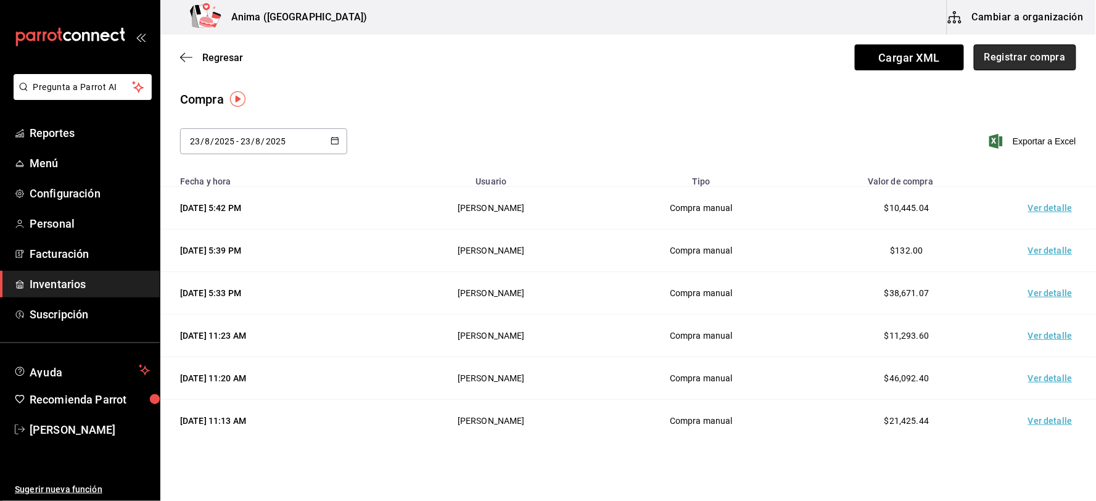
click at [1034, 57] on button "Registrar compra" at bounding box center [1025, 57] width 102 height 26
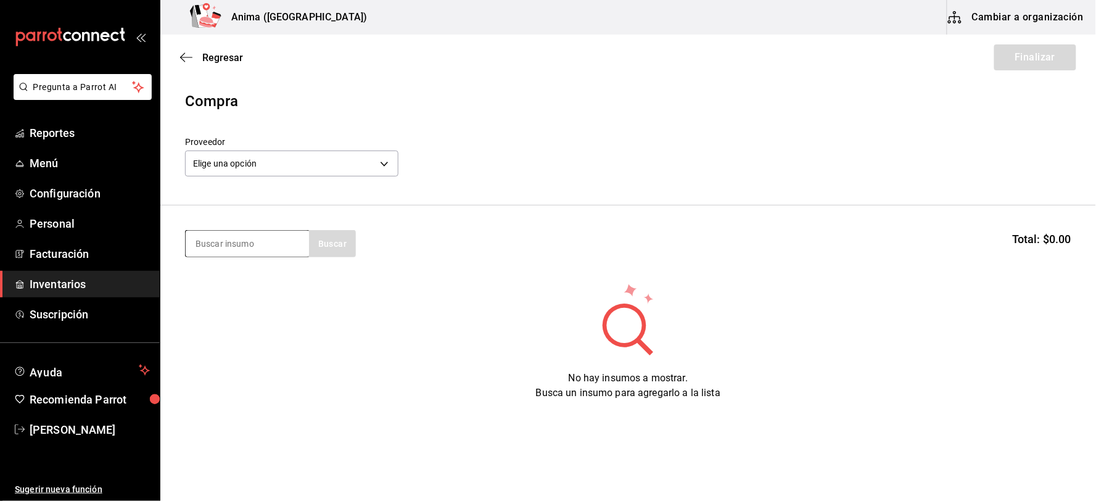
click at [257, 241] on input at bounding box center [247, 244] width 123 height 26
type input "LECH"
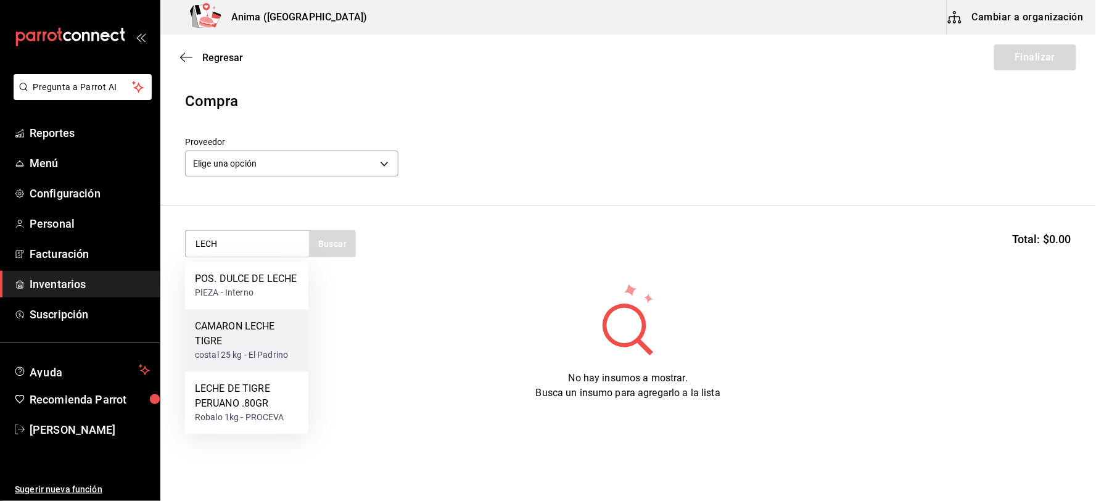
click at [259, 332] on div "CAMARON LECHE TIGRE" at bounding box center [247, 335] width 104 height 30
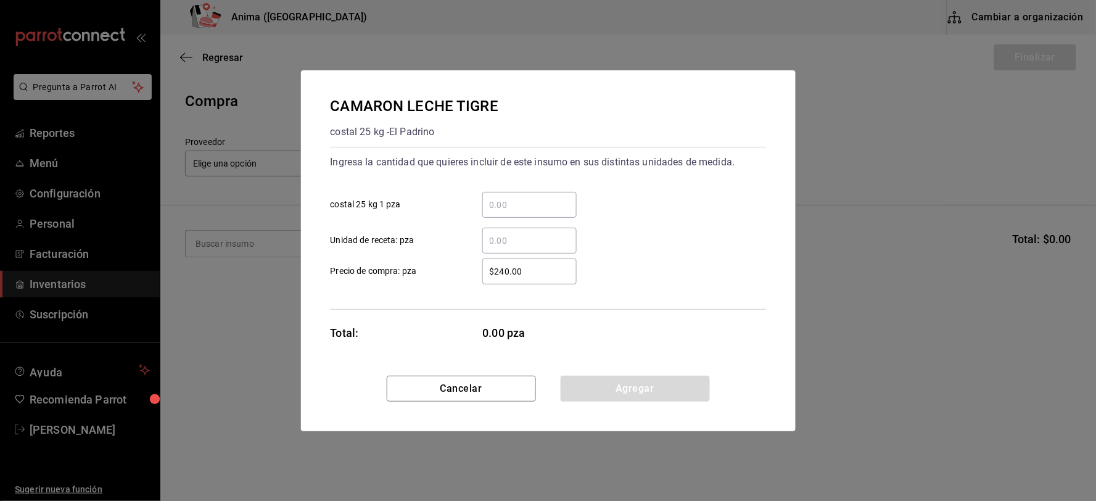
click at [556, 238] on input "​ Unidad de receta: pza" at bounding box center [529, 240] width 94 height 15
type input "16"
type input "$262.9"
click button "Agregar" at bounding box center [635, 389] width 149 height 26
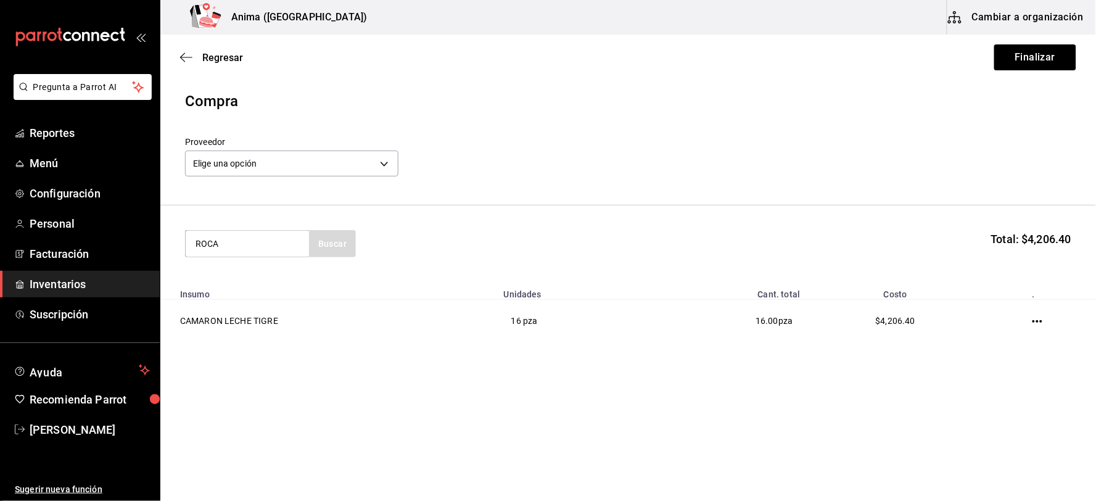
type input "ROCA"
click at [234, 284] on div "MAR. CAMARONES ROCA 150GR" at bounding box center [247, 287] width 104 height 30
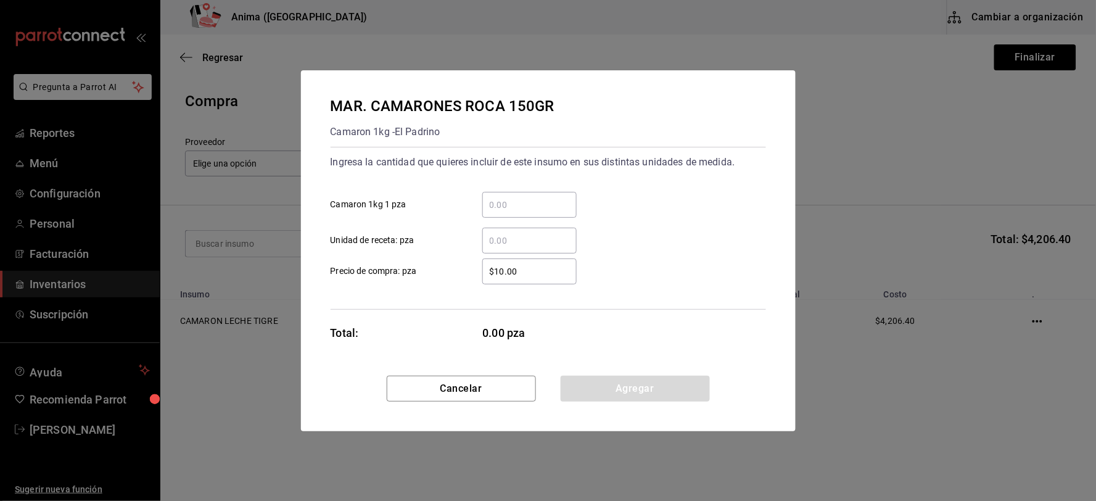
click at [502, 233] on input "​ Unidad de receta: pza" at bounding box center [529, 240] width 94 height 15
type input "36"
type input "$42.11"
click button "Agregar" at bounding box center [635, 389] width 149 height 26
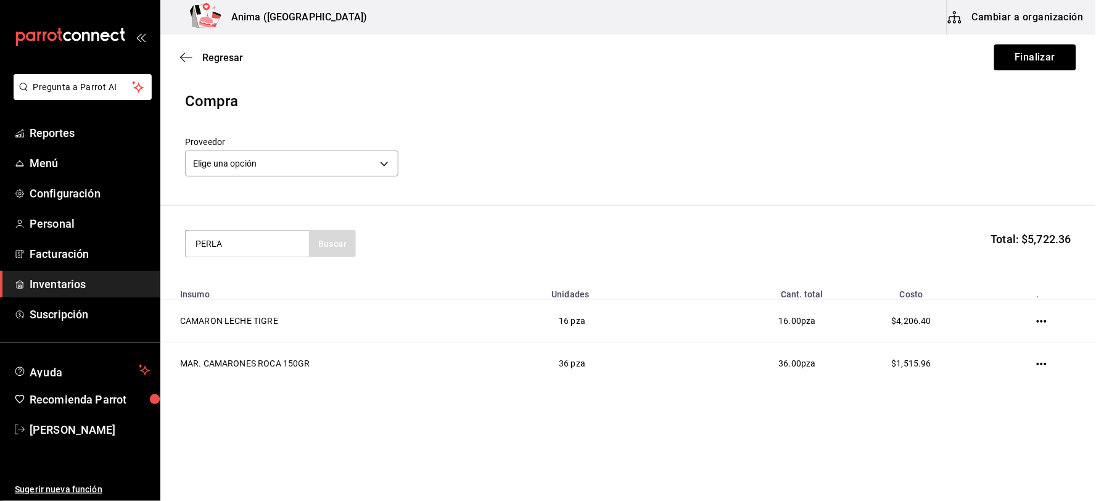
type input "PERLA"
click at [187, 278] on div "MAR. CEVICHE PERLA NEGRA 150GR Camaron 1kg - [GEOGRAPHIC_DATA]" at bounding box center [246, 293] width 123 height 62
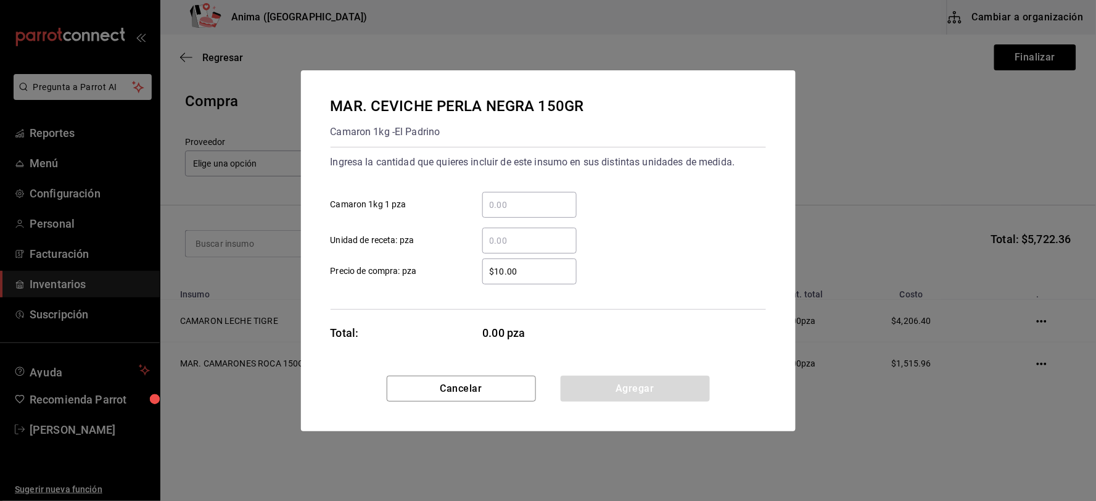
click at [528, 245] on input "​ Unidad de receta: pza" at bounding box center [529, 240] width 94 height 15
type input "40"
type input "$42.11"
click button "Agregar" at bounding box center [635, 389] width 149 height 26
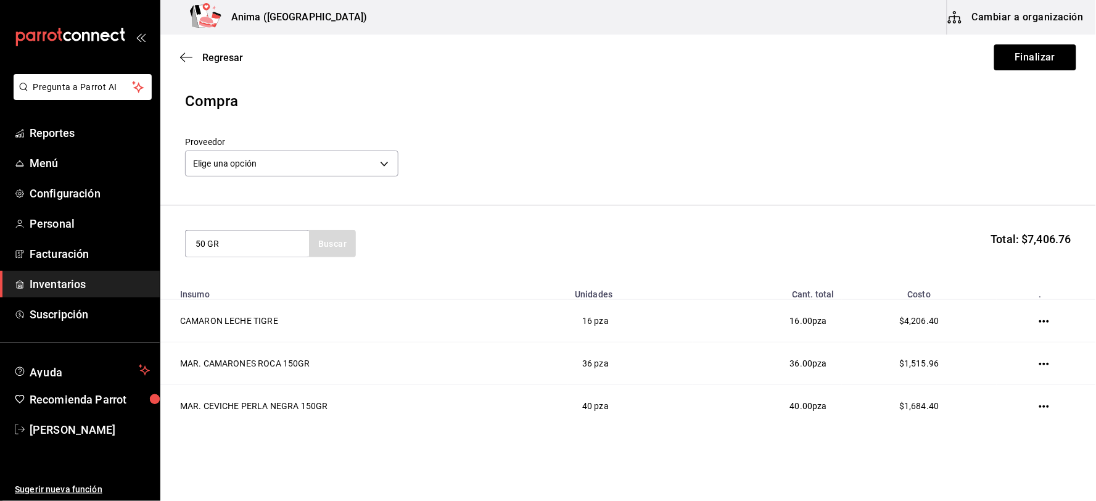
type input "50 GR"
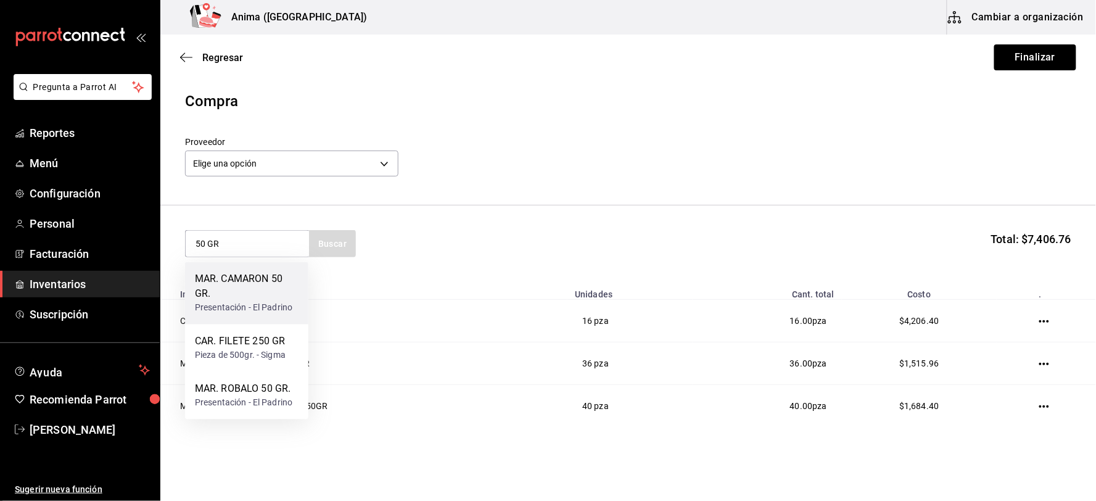
click at [267, 295] on div "MAR. CAMARON 50 GR." at bounding box center [247, 287] width 104 height 30
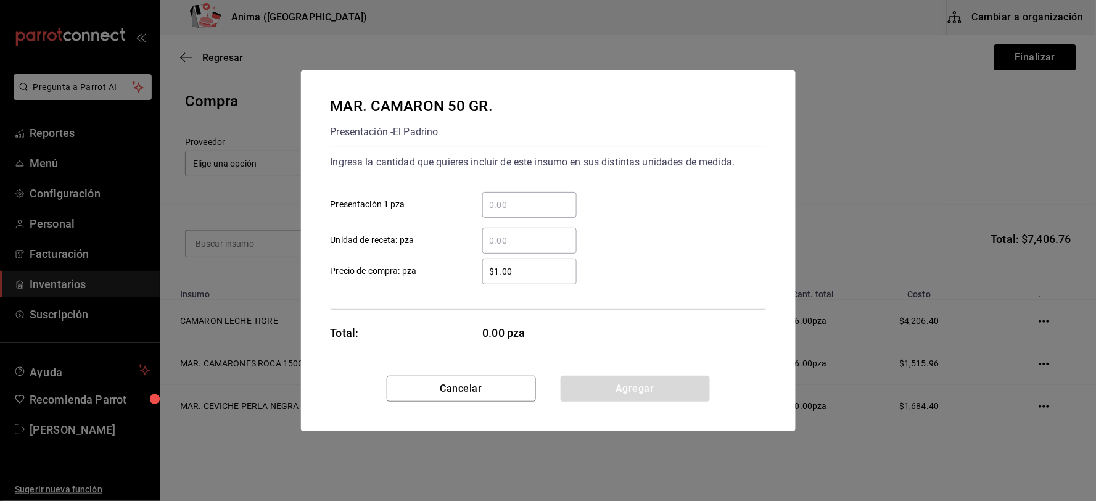
click at [496, 245] on input "​ Unidad de receta: pza" at bounding box center [529, 240] width 94 height 15
type input "5"
type input "$14.04"
click button "Agregar" at bounding box center [635, 389] width 149 height 26
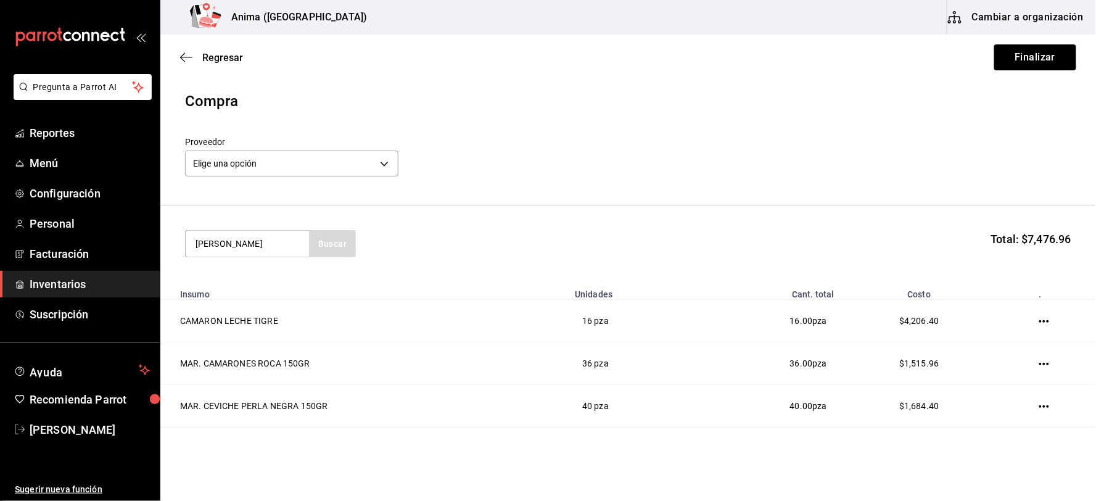
type input "[PERSON_NAME]"
click at [247, 284] on div "MAR. AGUACHILE TATEMADO 120GR" at bounding box center [247, 287] width 104 height 30
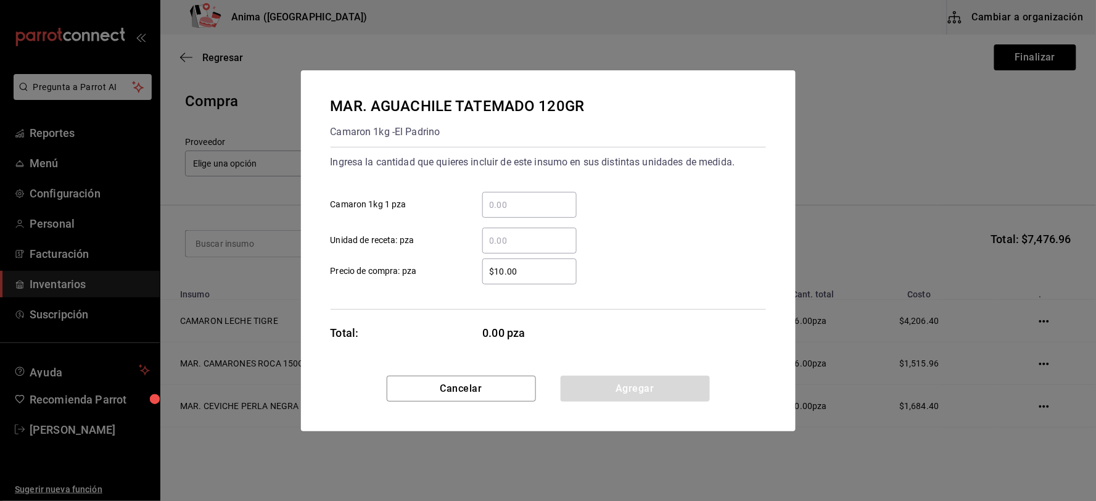
click at [520, 247] on input "​ Unidad de receta: pza" at bounding box center [529, 240] width 94 height 15
type input "30"
type input "$33.69"
click button "Agregar" at bounding box center [635, 389] width 149 height 26
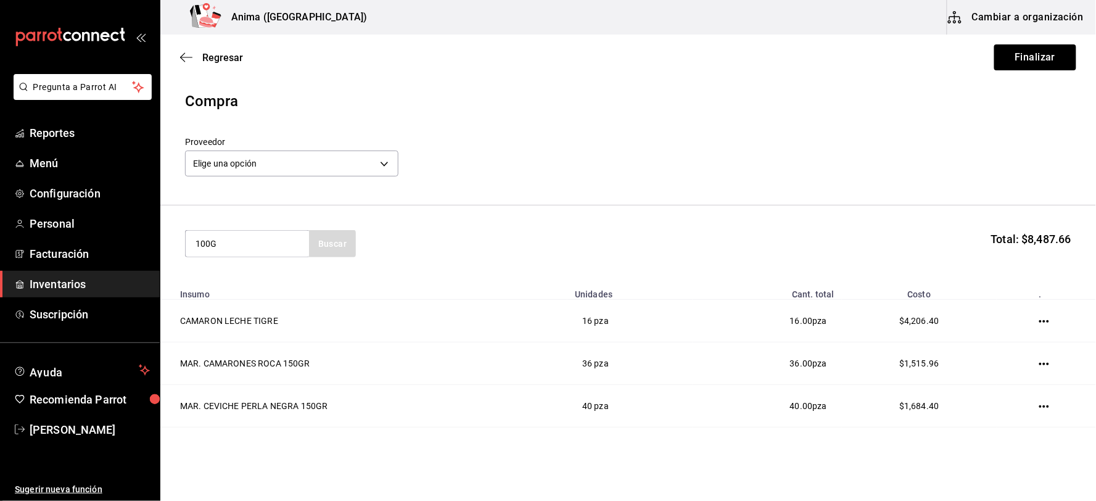
type input "100G"
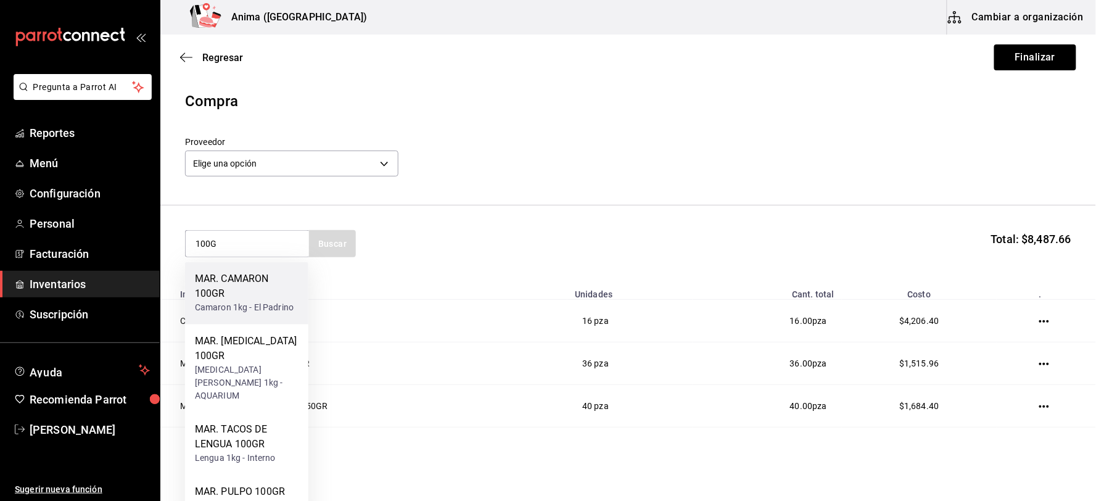
click at [263, 296] on div "MAR. CAMARON 100GR" at bounding box center [247, 287] width 104 height 30
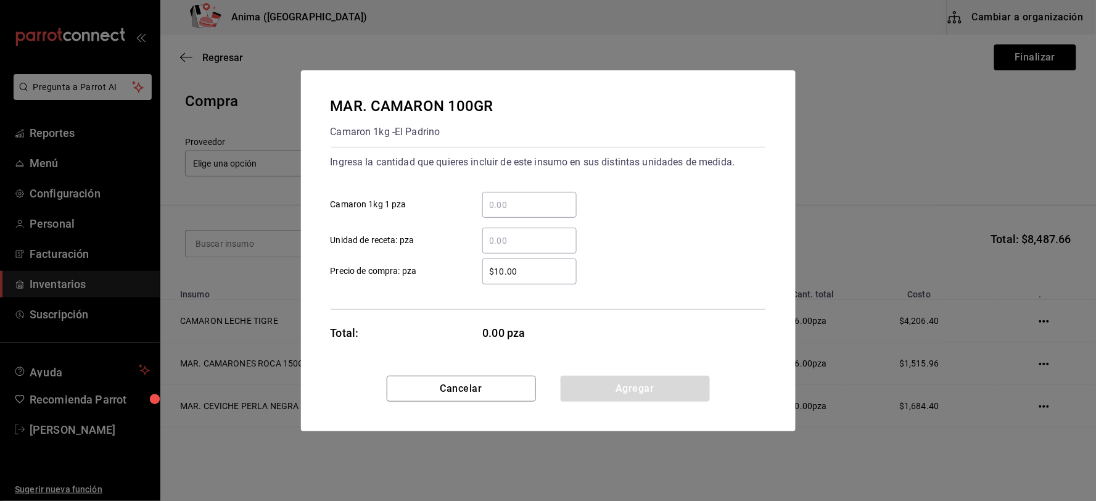
click at [511, 241] on input "​ Unidad de receta: pza" at bounding box center [529, 240] width 94 height 15
type input "35"
type input "$28.07"
click button "Agregar" at bounding box center [635, 389] width 149 height 26
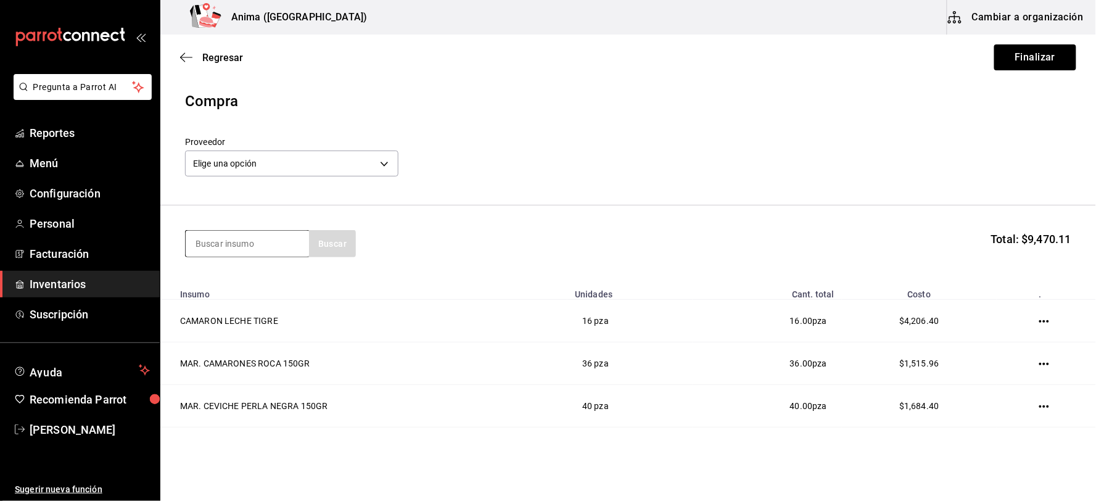
click at [252, 245] on input at bounding box center [247, 244] width 123 height 26
type input "[PERSON_NAME]"
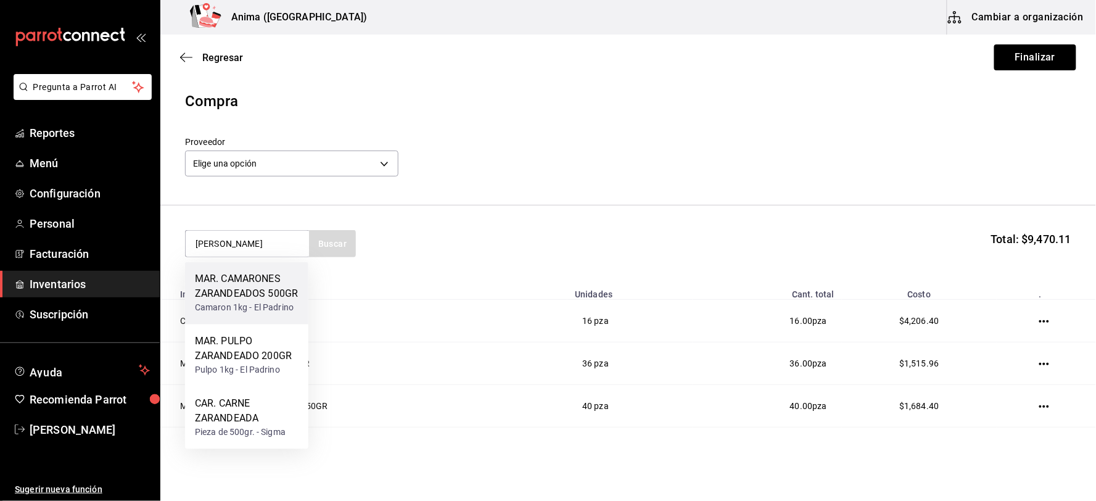
click at [254, 289] on div "MAR. CAMARONES ZARANDEADOS 500GR" at bounding box center [247, 287] width 104 height 30
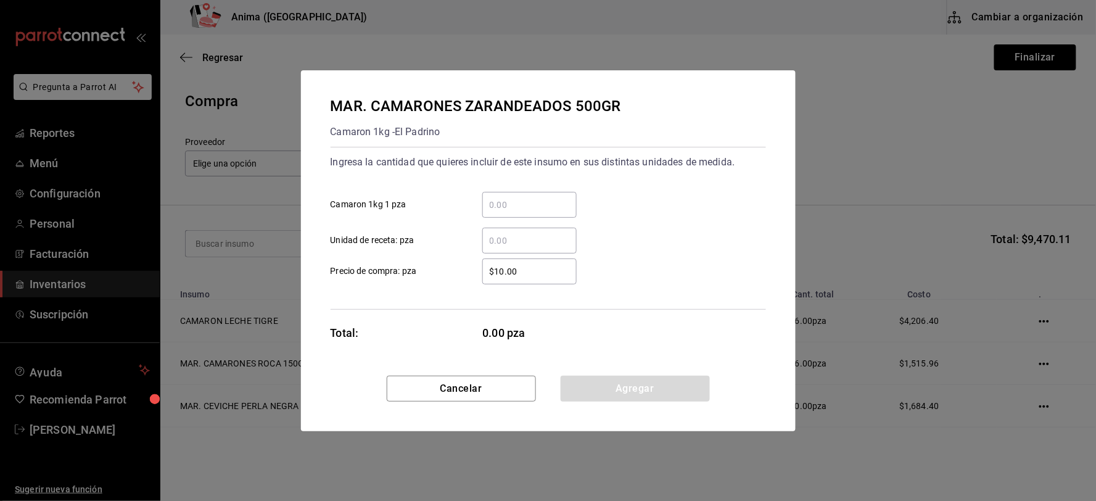
click at [516, 235] on input "​ Unidad de receta: pza" at bounding box center [529, 240] width 94 height 15
type input "8"
type input "$137.5"
click button "Agregar" at bounding box center [635, 389] width 149 height 26
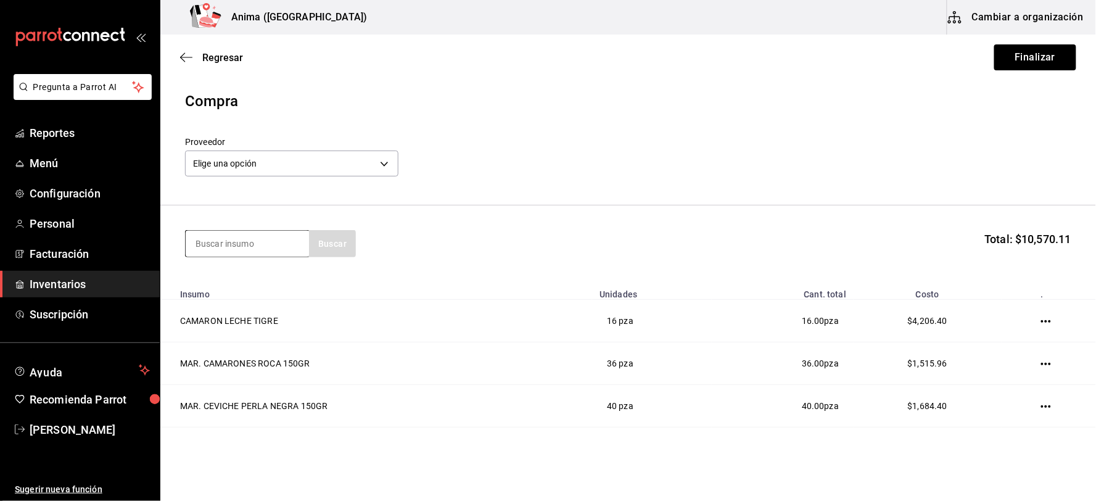
click at [244, 247] on input at bounding box center [247, 244] width 123 height 26
type input "COCO"
click at [254, 331] on div "MAR. CAMARONES AL COCO 5PZA" at bounding box center [247, 335] width 104 height 30
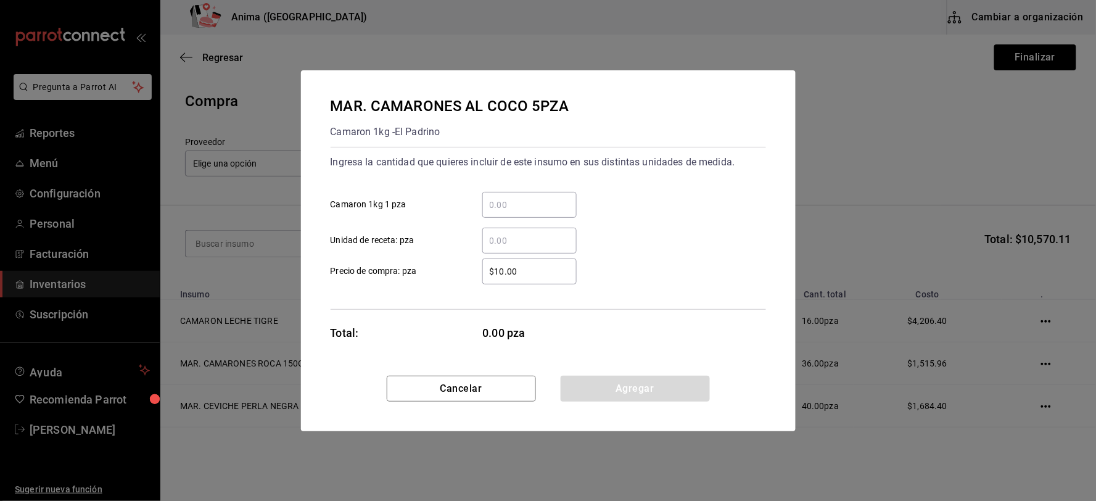
click at [514, 242] on input "​ Unidad de receta: pza" at bounding box center [529, 240] width 94 height 15
type input "11"
type input "$117.88"
click button "Agregar" at bounding box center [635, 389] width 149 height 26
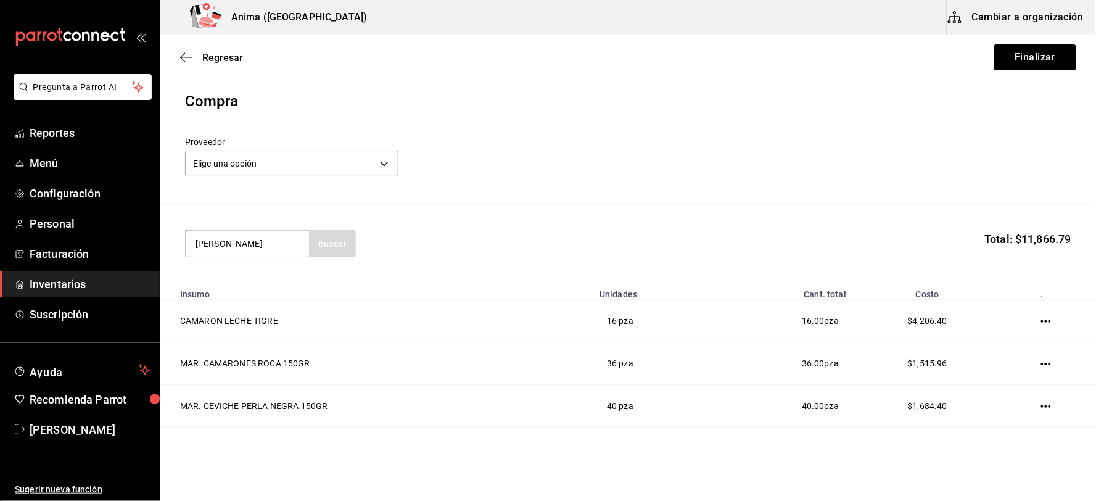
type input "[PERSON_NAME]"
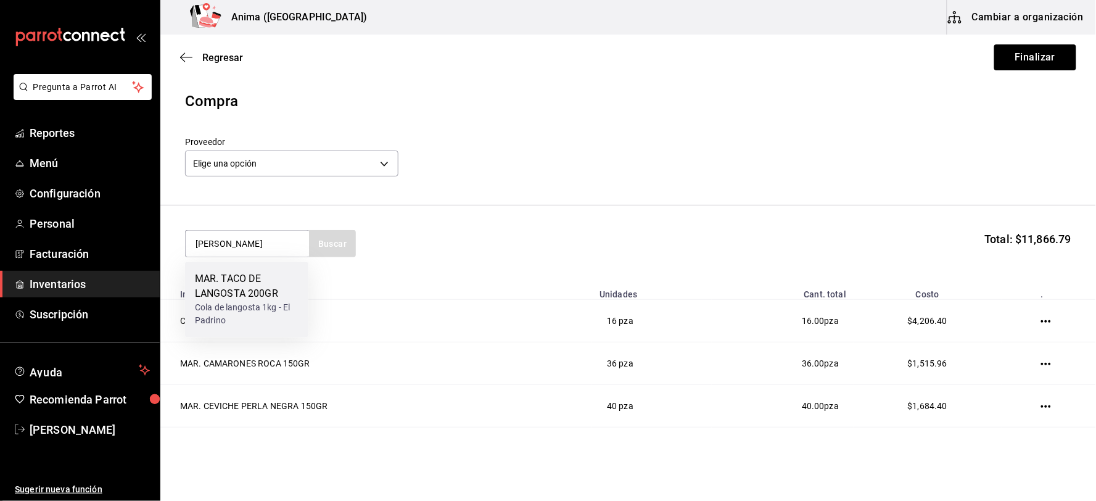
click at [241, 302] on div "Cola de langosta 1kg - El Padrino" at bounding box center [247, 315] width 104 height 26
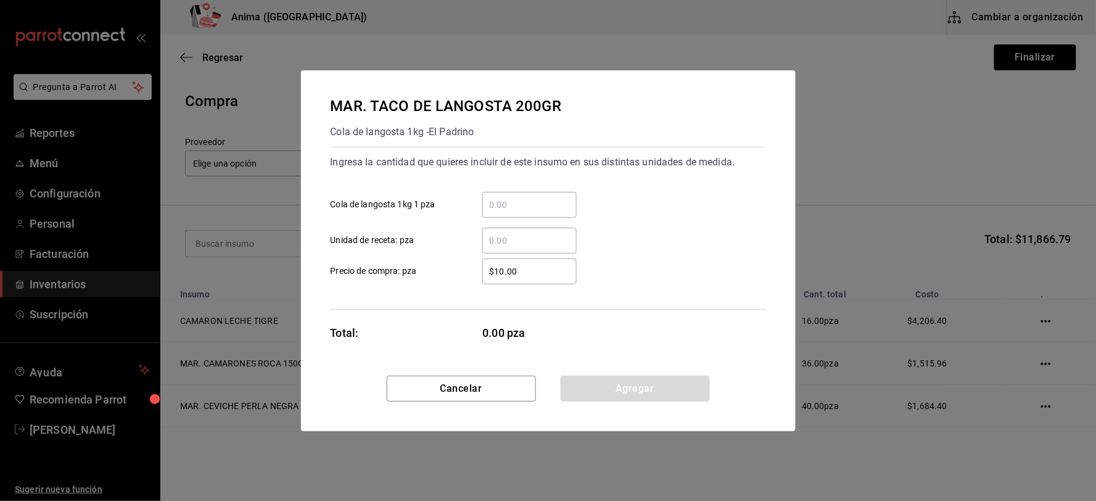
click at [480, 242] on div "​" at bounding box center [520, 241] width 114 height 26
click at [482, 242] on input "​ Unidad de receta: pza" at bounding box center [529, 240] width 94 height 15
click at [497, 239] on input "​ Unidad de receta: pza" at bounding box center [529, 240] width 94 height 15
type input "17"
type input "$348.76"
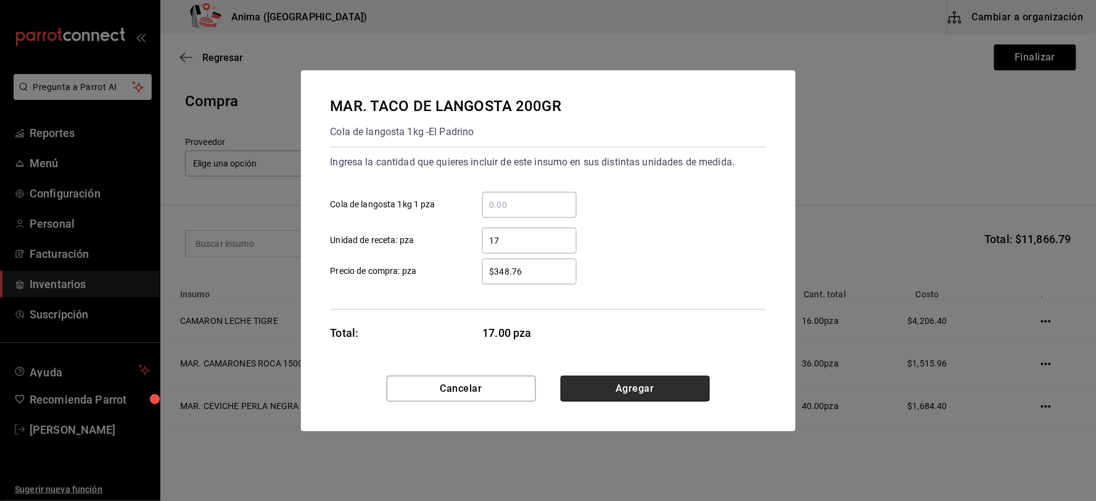
click at [584, 381] on button "Agregar" at bounding box center [635, 389] width 149 height 26
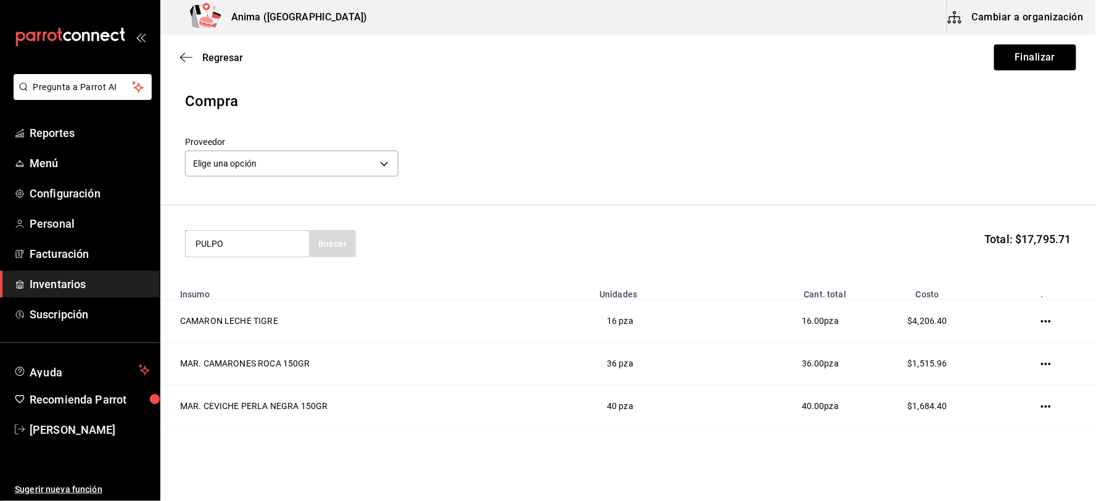
type input "PULPO"
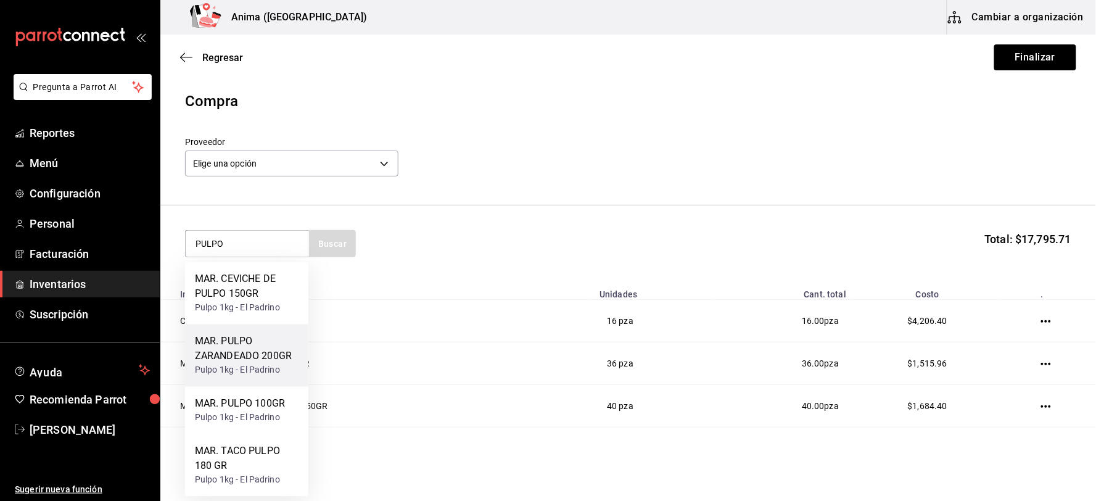
click at [251, 368] on div "Pulpo 1kg - El Padrino" at bounding box center [247, 370] width 104 height 13
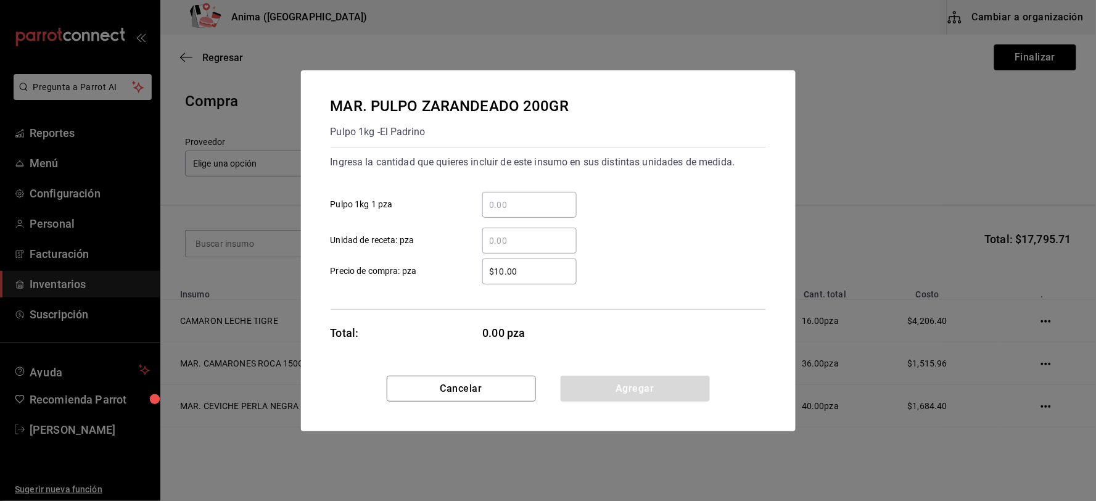
click at [510, 242] on input "​ Unidad de receta: pza" at bounding box center [529, 240] width 94 height 15
type input "9"
type input "$133.17"
click button "Agregar" at bounding box center [635, 389] width 149 height 26
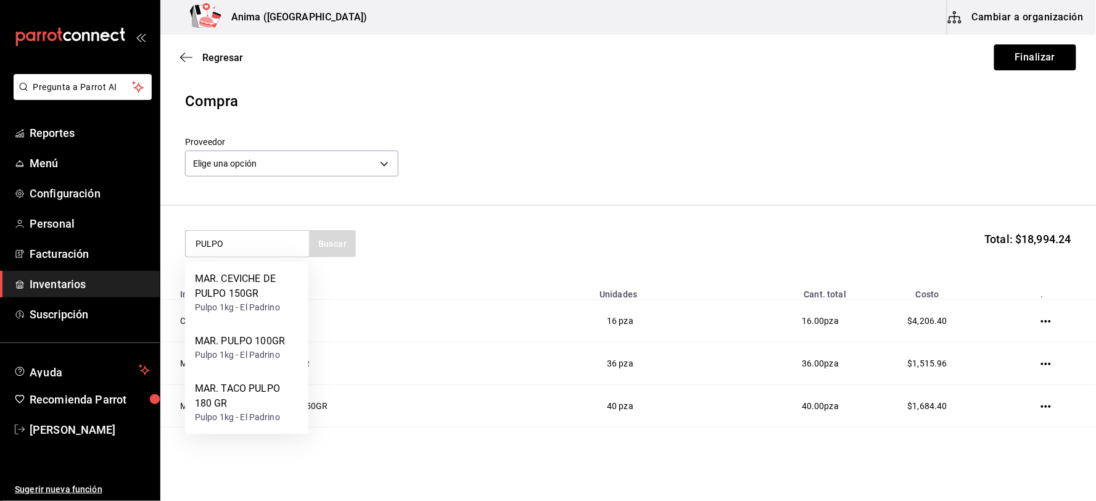
type input "PULPO"
click at [243, 348] on div "MAR. PULPO 100GR" at bounding box center [240, 341] width 90 height 15
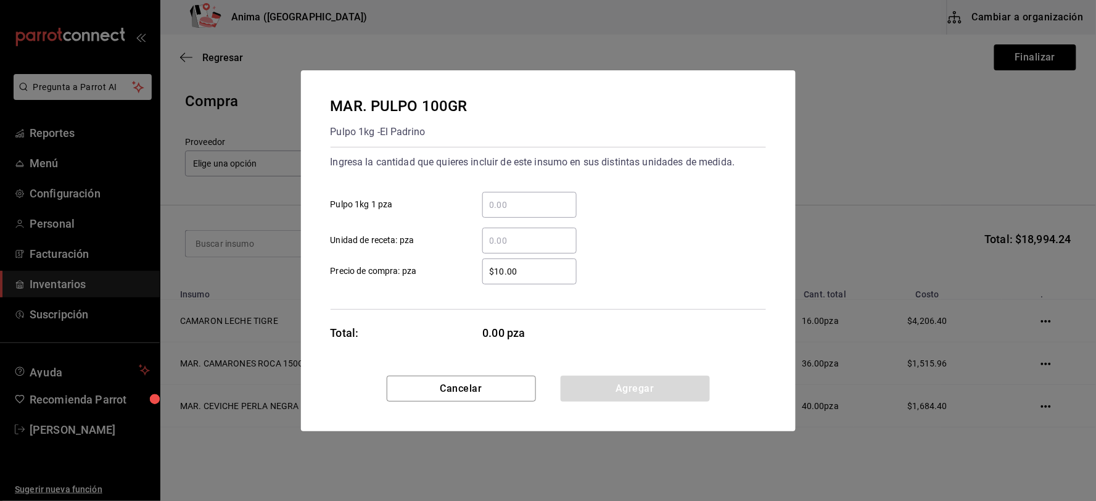
click at [526, 192] on div "​" at bounding box center [529, 205] width 94 height 26
click at [526, 197] on input "​ Pulpo 1kg 1 pza" at bounding box center [529, 204] width 94 height 15
click at [510, 238] on input "​ Unidad de receta: pza" at bounding box center [529, 240] width 94 height 15
type input "6"
type input "$82.67"
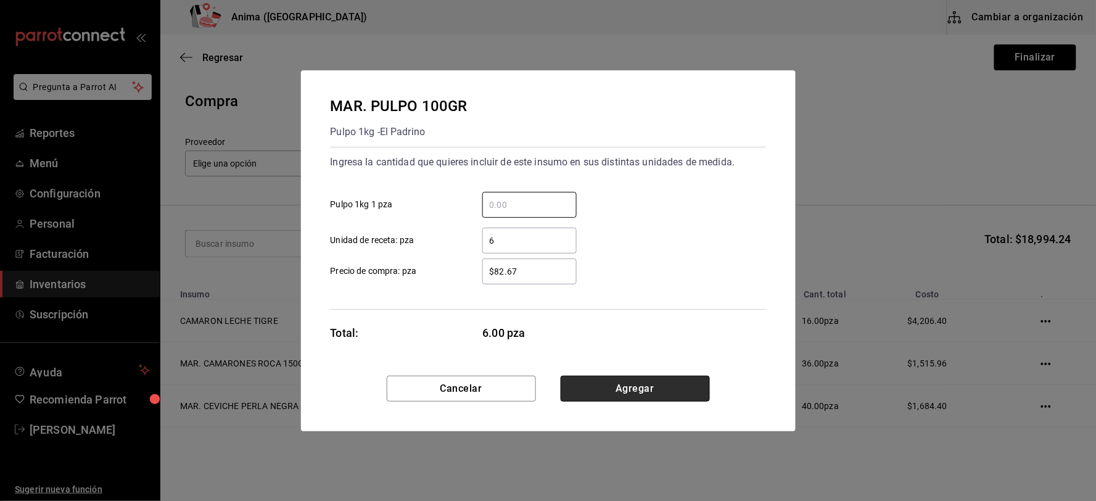
click at [617, 383] on button "Agregar" at bounding box center [635, 389] width 149 height 26
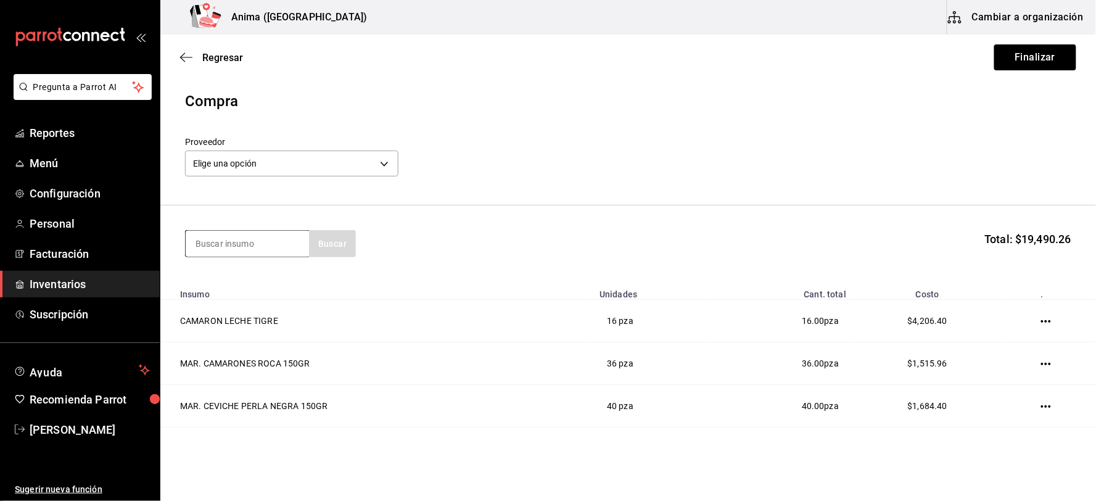
click at [267, 246] on input at bounding box center [247, 244] width 123 height 26
type input "PULPO"
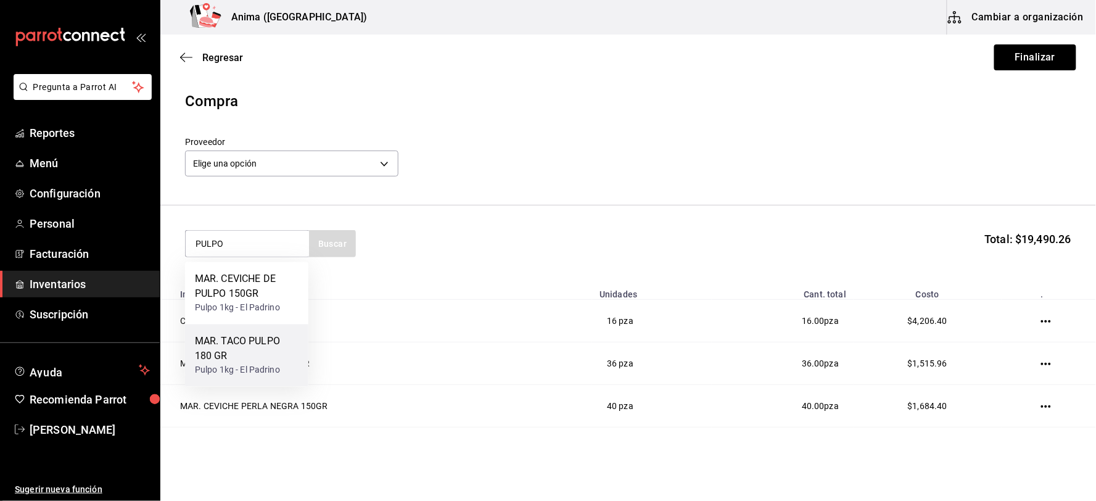
click at [267, 344] on div "MAR. TACO PULPO 180 GR" at bounding box center [247, 349] width 104 height 30
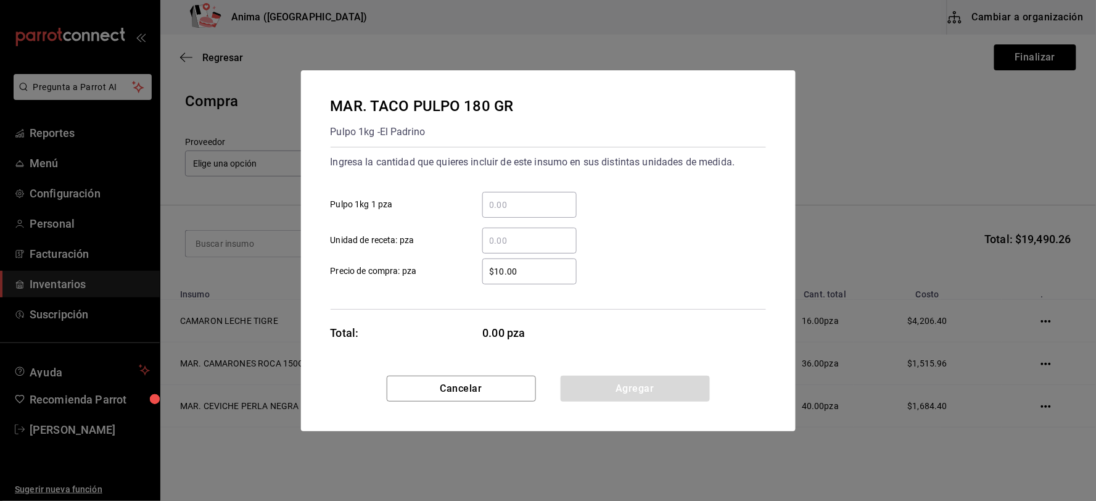
click at [521, 204] on input "​ Pulpo 1kg 1 pza" at bounding box center [529, 204] width 94 height 15
click at [499, 245] on input "​ Unidad de receta: pza" at bounding box center [529, 240] width 94 height 15
type input "10"
type input "$148.8"
click button "Agregar" at bounding box center [635, 389] width 149 height 26
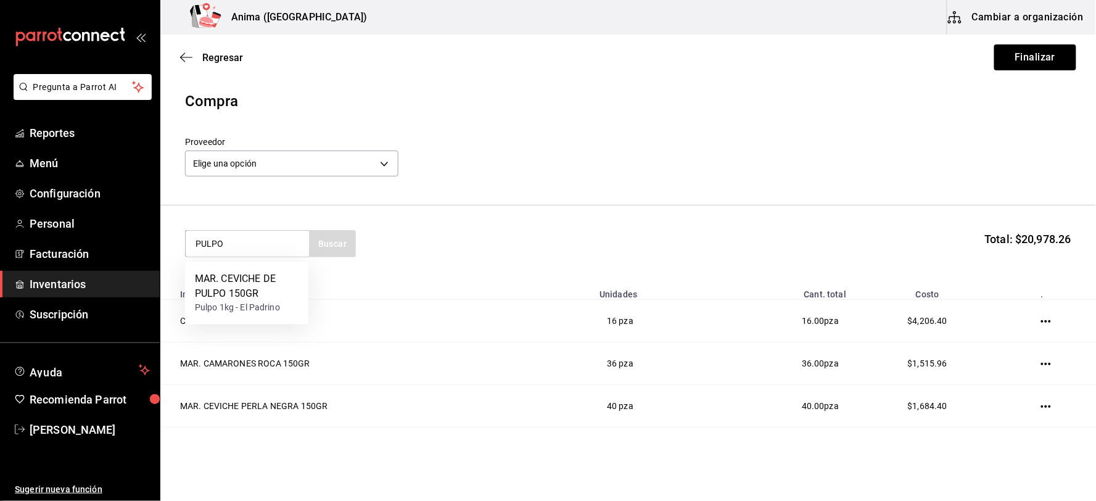
type input "PULPO"
click at [260, 279] on div "MAR. CEVICHE DE PULPO 150GR" at bounding box center [247, 287] width 104 height 30
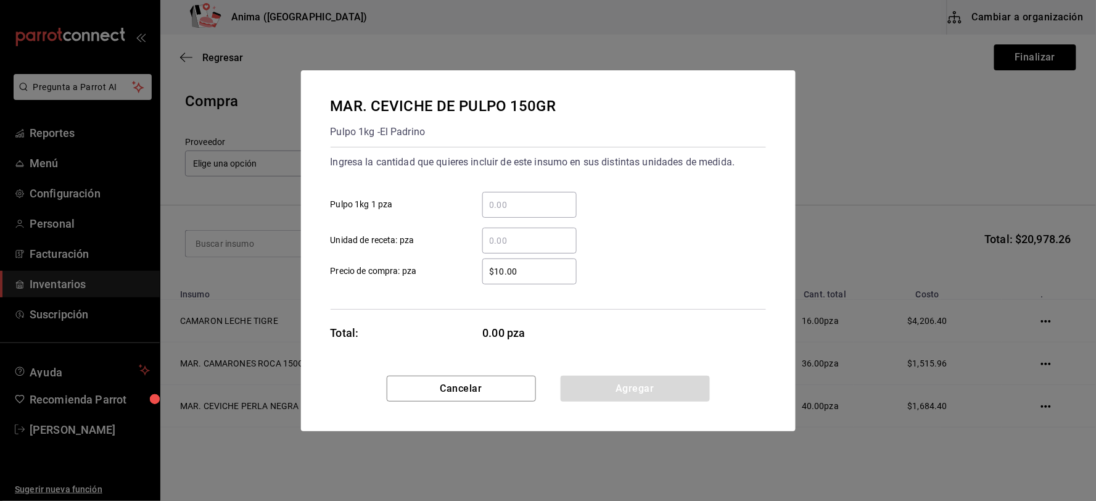
click at [524, 238] on input "​ Unidad de receta: pza" at bounding box center [529, 240] width 94 height 15
type input "4"
type input "$124"
click button "Agregar" at bounding box center [635, 389] width 149 height 26
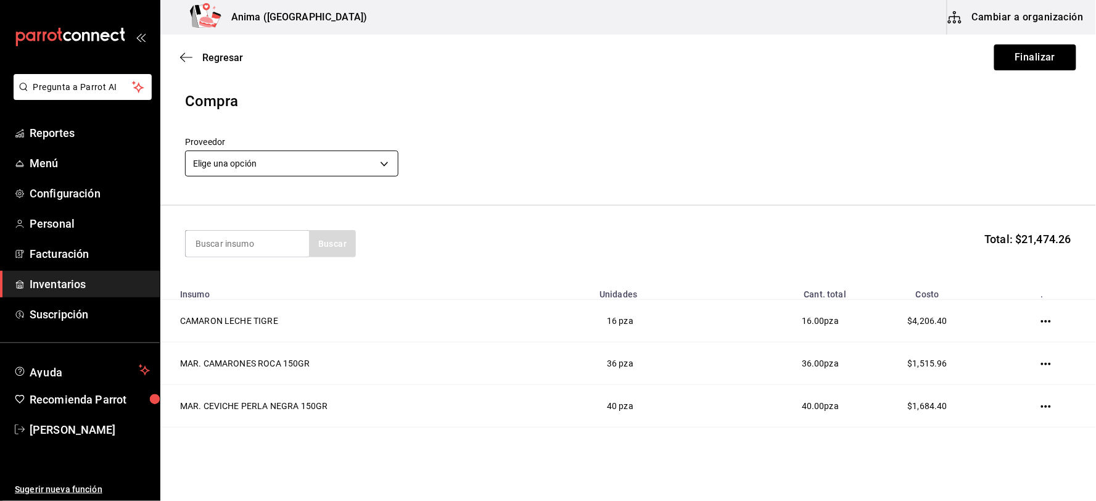
click at [313, 155] on body "Pregunta a Parrot AI Reportes Menú Configuración Personal Facturación Inventari…" at bounding box center [548, 215] width 1096 height 431
type input "1a7c0f79-3847-4091-a2f9-6ba6161a600b"
click at [364, 162] on body "Pregunta a Parrot AI Reportes Menú Configuración Personal Facturación Inventari…" at bounding box center [548, 215] width 1096 height 431
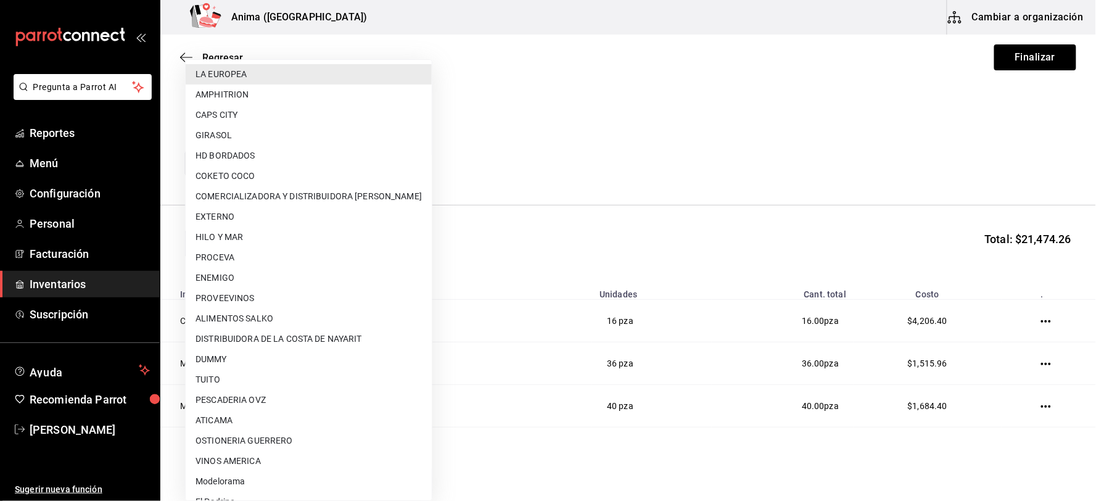
scroll to position [159, 0]
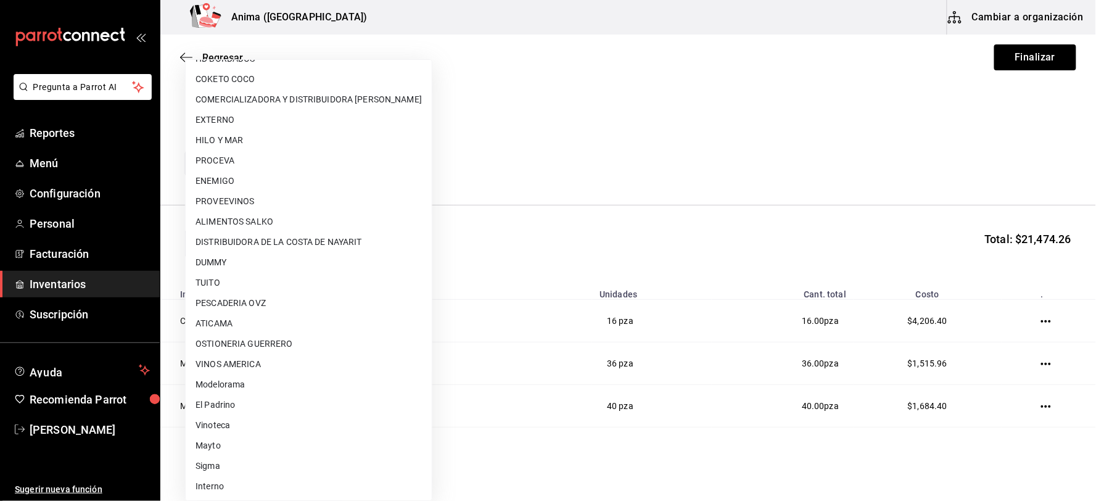
click at [667, 126] on div at bounding box center [548, 250] width 1096 height 501
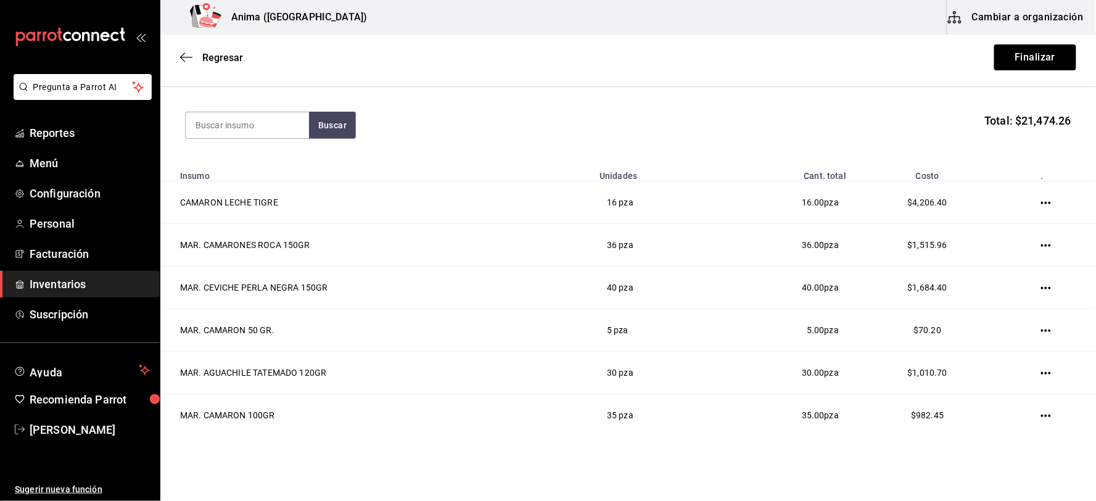
scroll to position [411, 0]
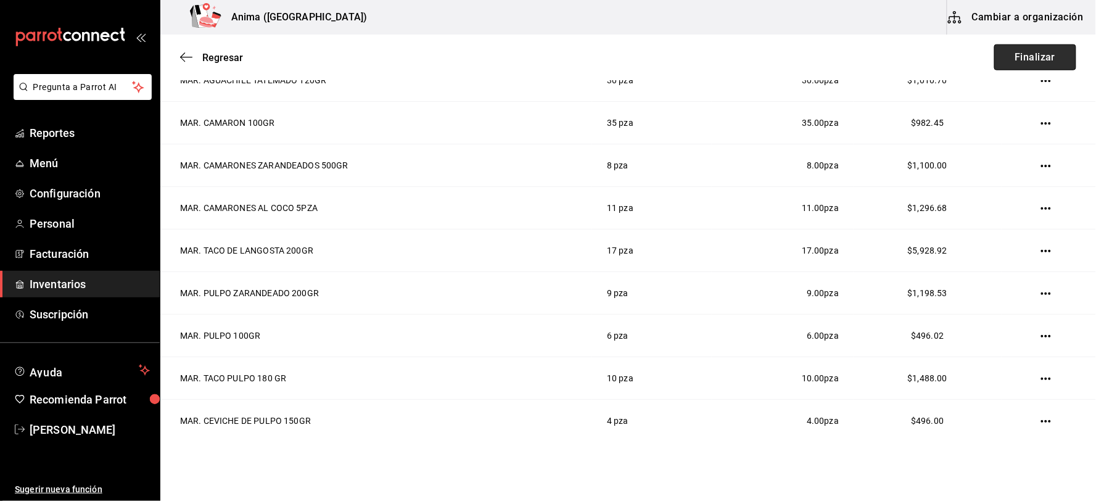
click at [1037, 56] on button "Finalizar" at bounding box center [1036, 57] width 82 height 26
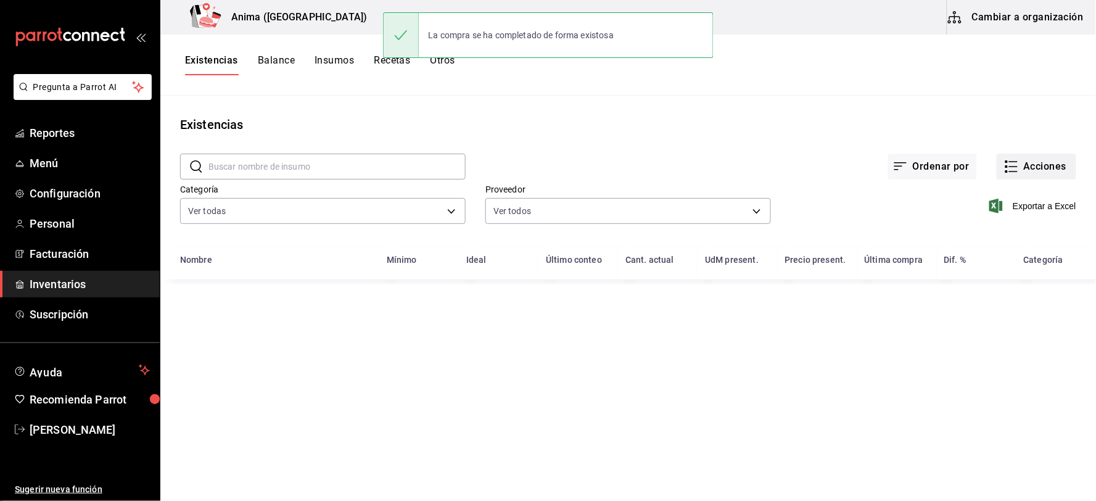
click at [1040, 160] on button "Acciones" at bounding box center [1037, 167] width 80 height 26
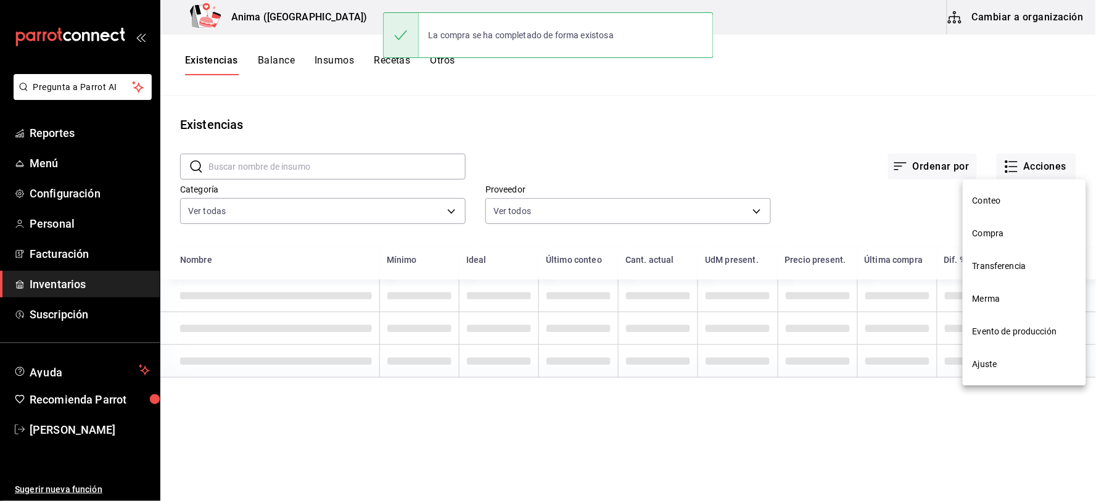
click at [996, 229] on span "Compra" at bounding box center [1025, 233] width 104 height 13
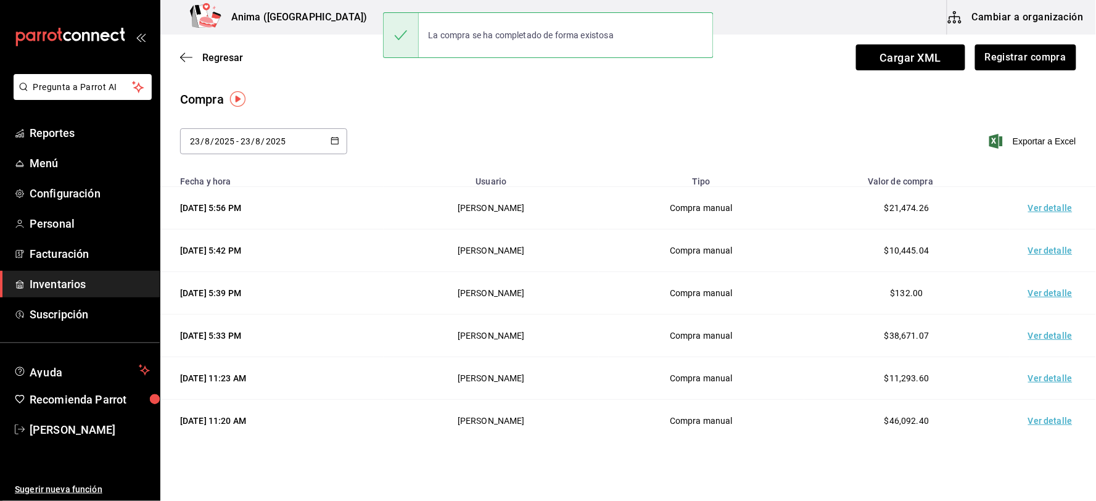
click at [1033, 197] on td "Ver detalle" at bounding box center [1053, 208] width 86 height 43
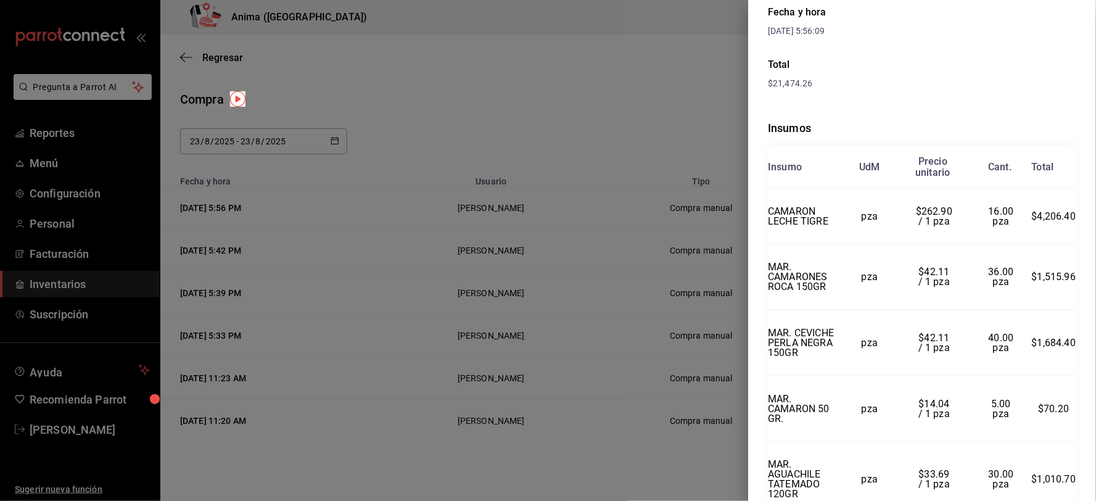
scroll to position [172, 0]
click at [443, 357] on div at bounding box center [548, 250] width 1096 height 501
